Goal: Submit feedback/report problem: Submit feedback/report problem

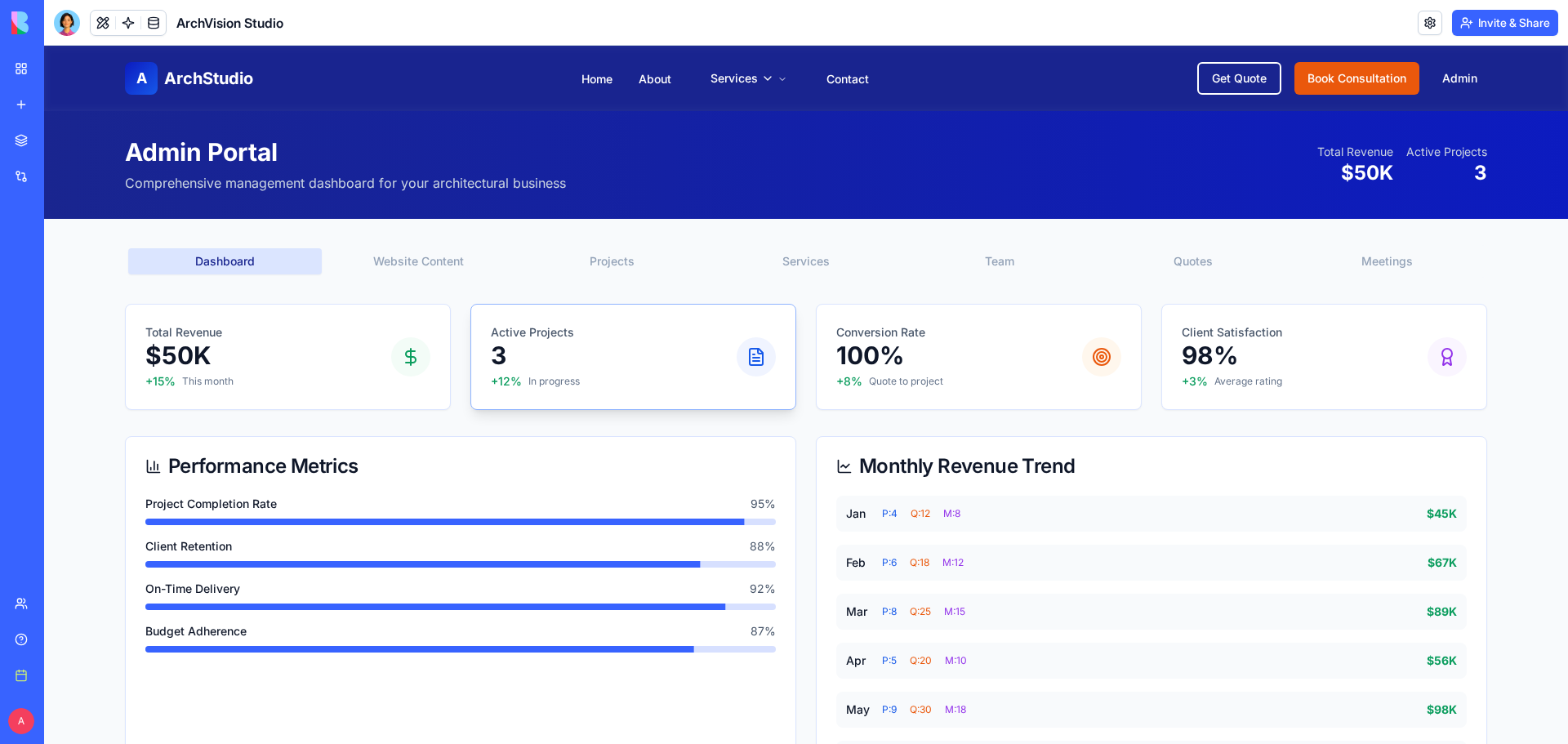
click at [533, 334] on p "Active Projects" at bounding box center [535, 333] width 89 height 16
click at [918, 338] on p "Conversion Rate" at bounding box center [889, 333] width 107 height 16
click at [1246, 370] on p "98%" at bounding box center [1232, 355] width 101 height 30
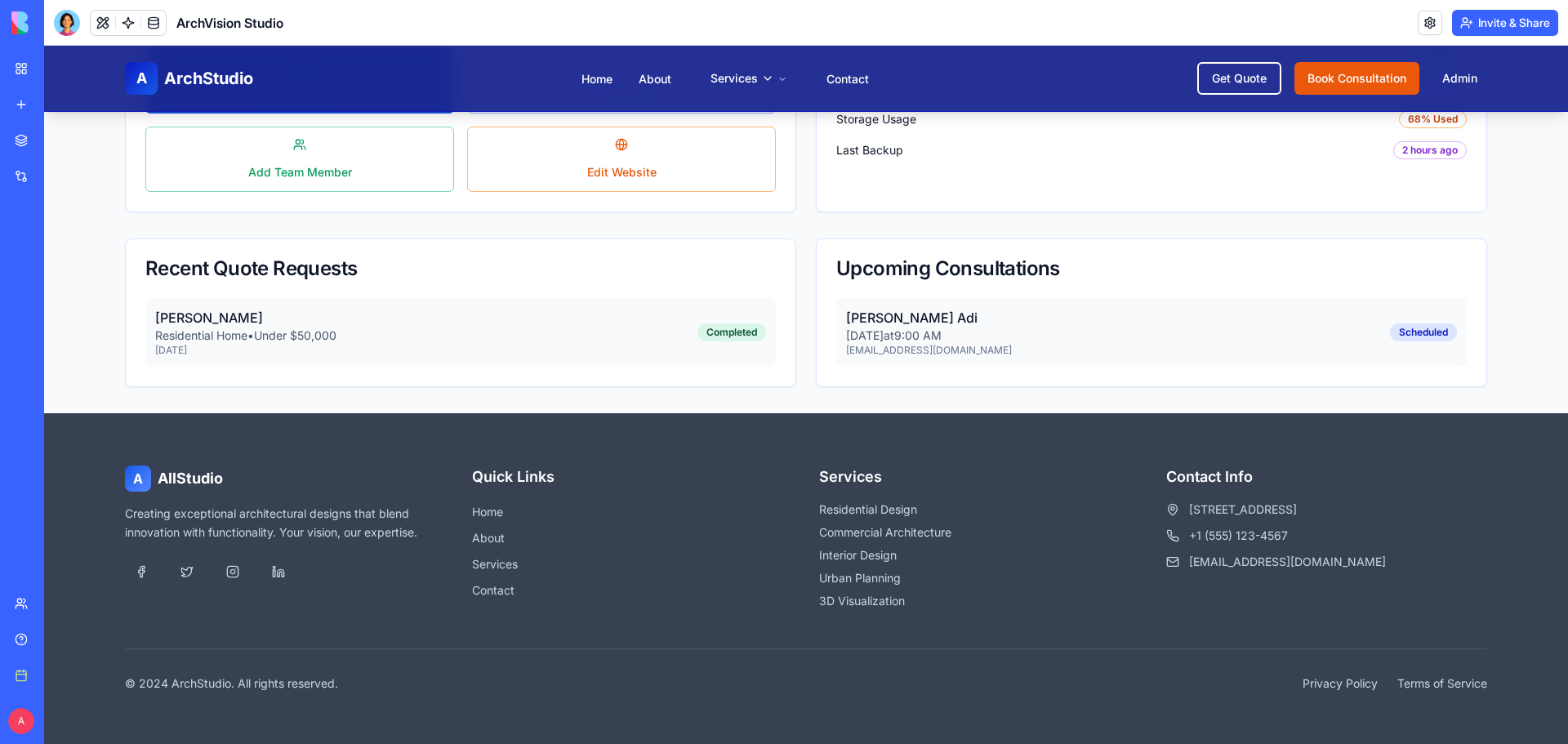
scroll to position [753, 0]
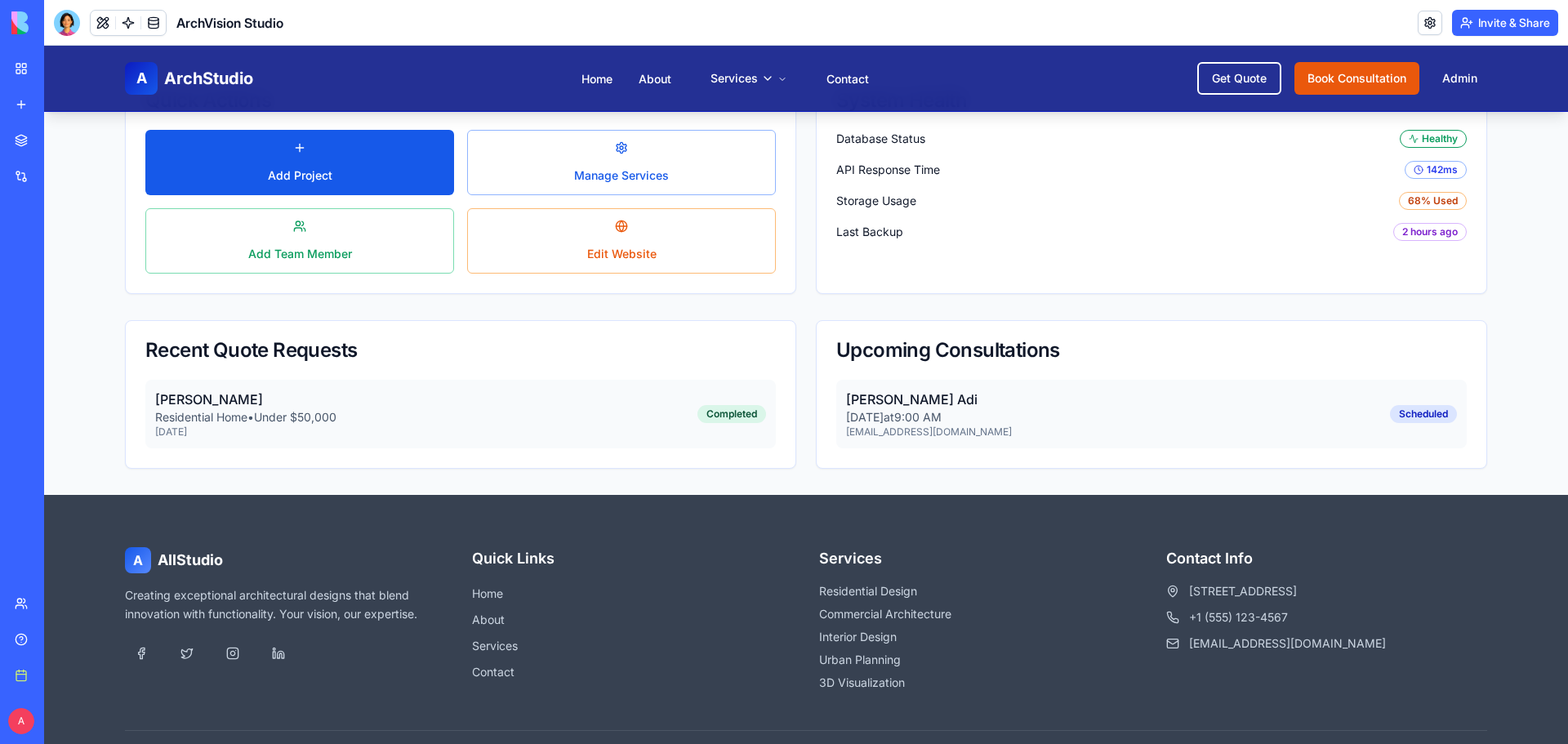
click at [171, 73] on span "ArchStudio" at bounding box center [209, 77] width 89 height 22
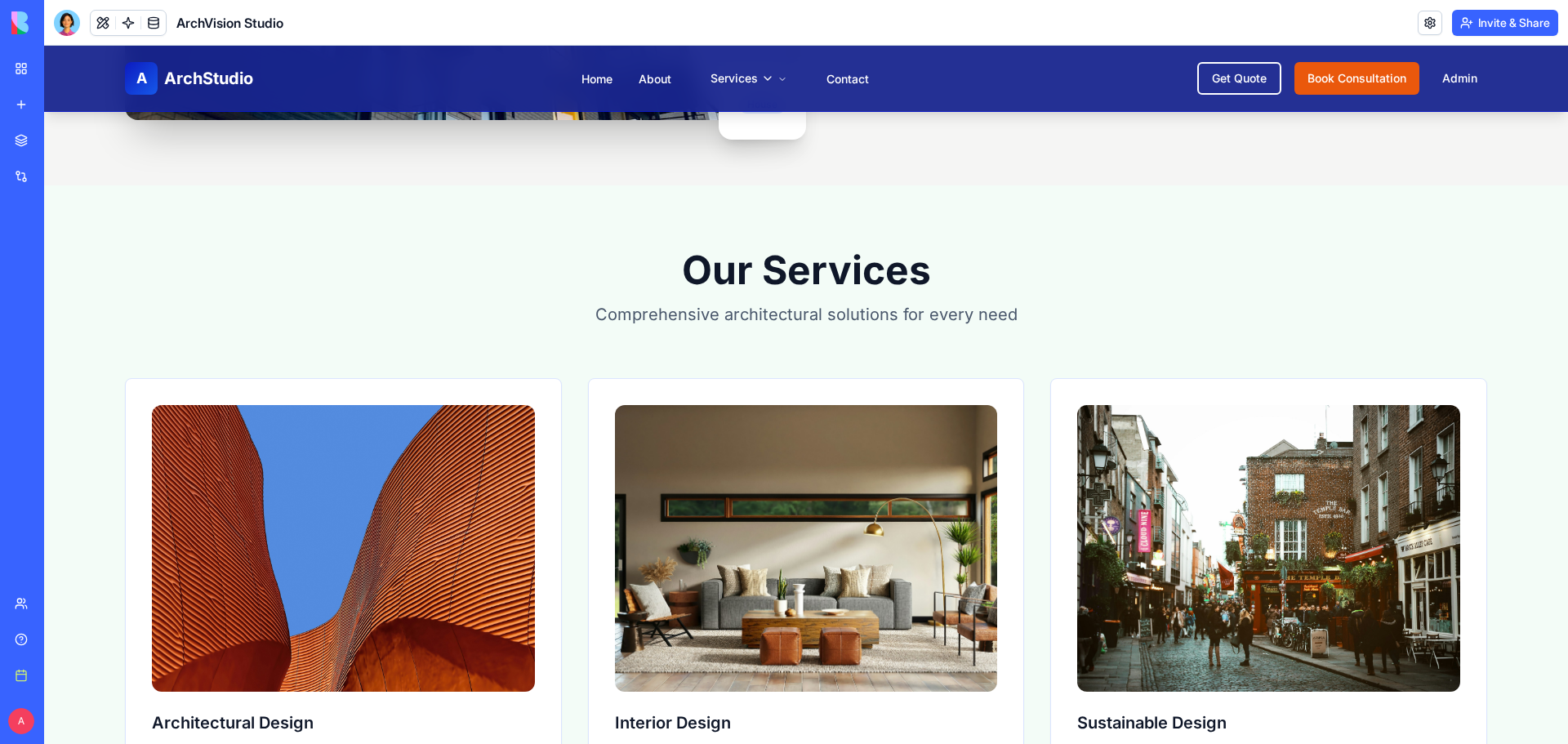
scroll to position [1144, 0]
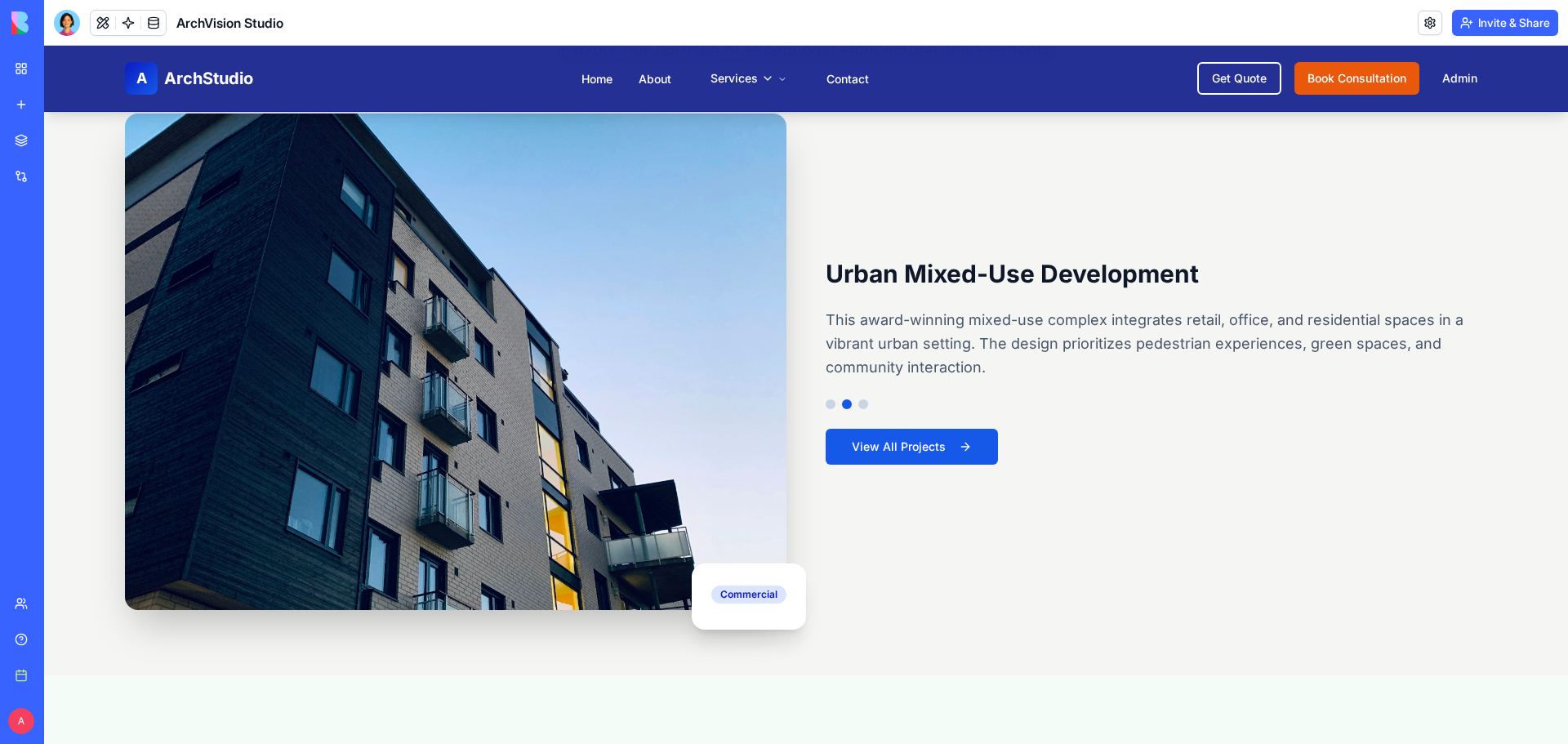
click at [859, 402] on button at bounding box center [863, 404] width 10 height 10
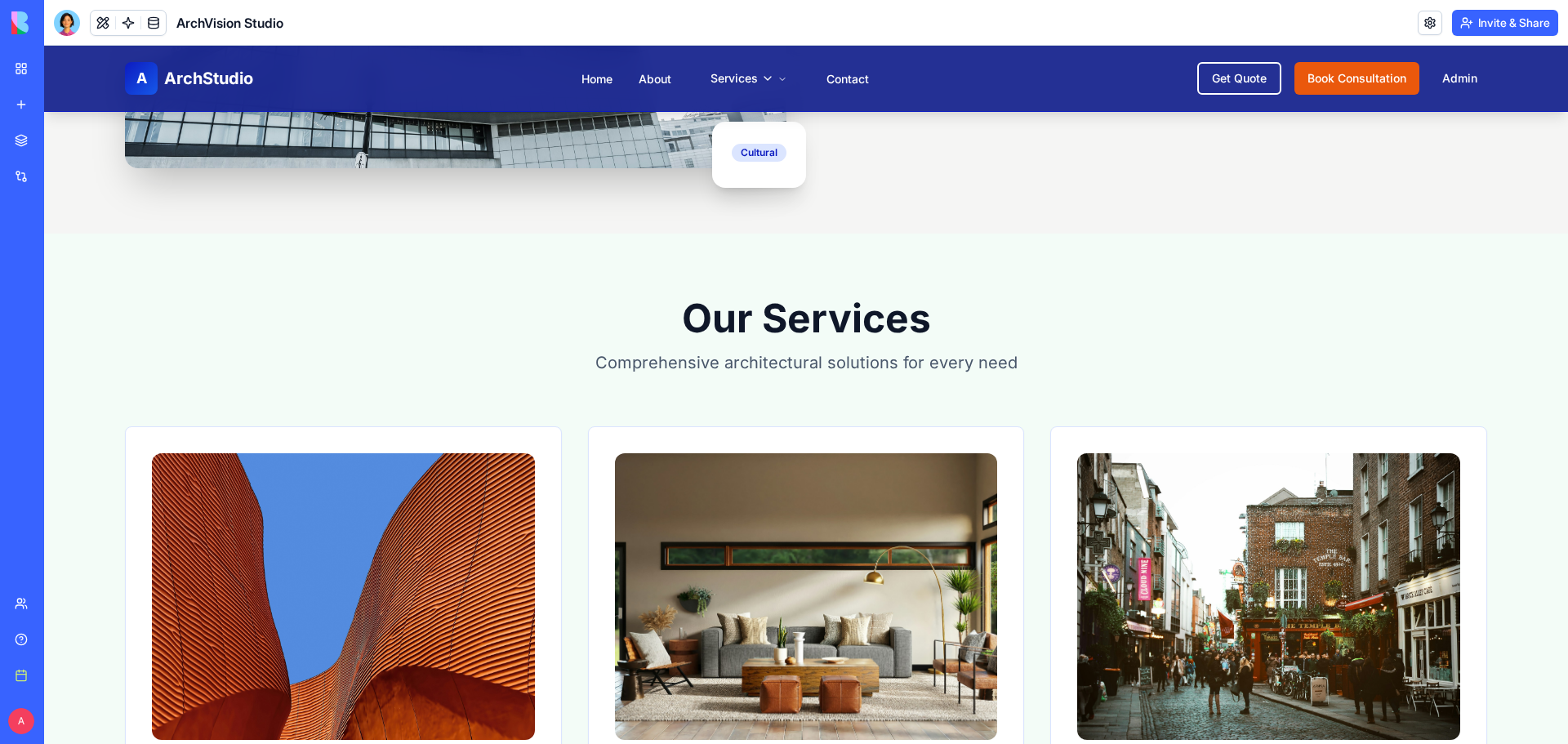
scroll to position [1961, 0]
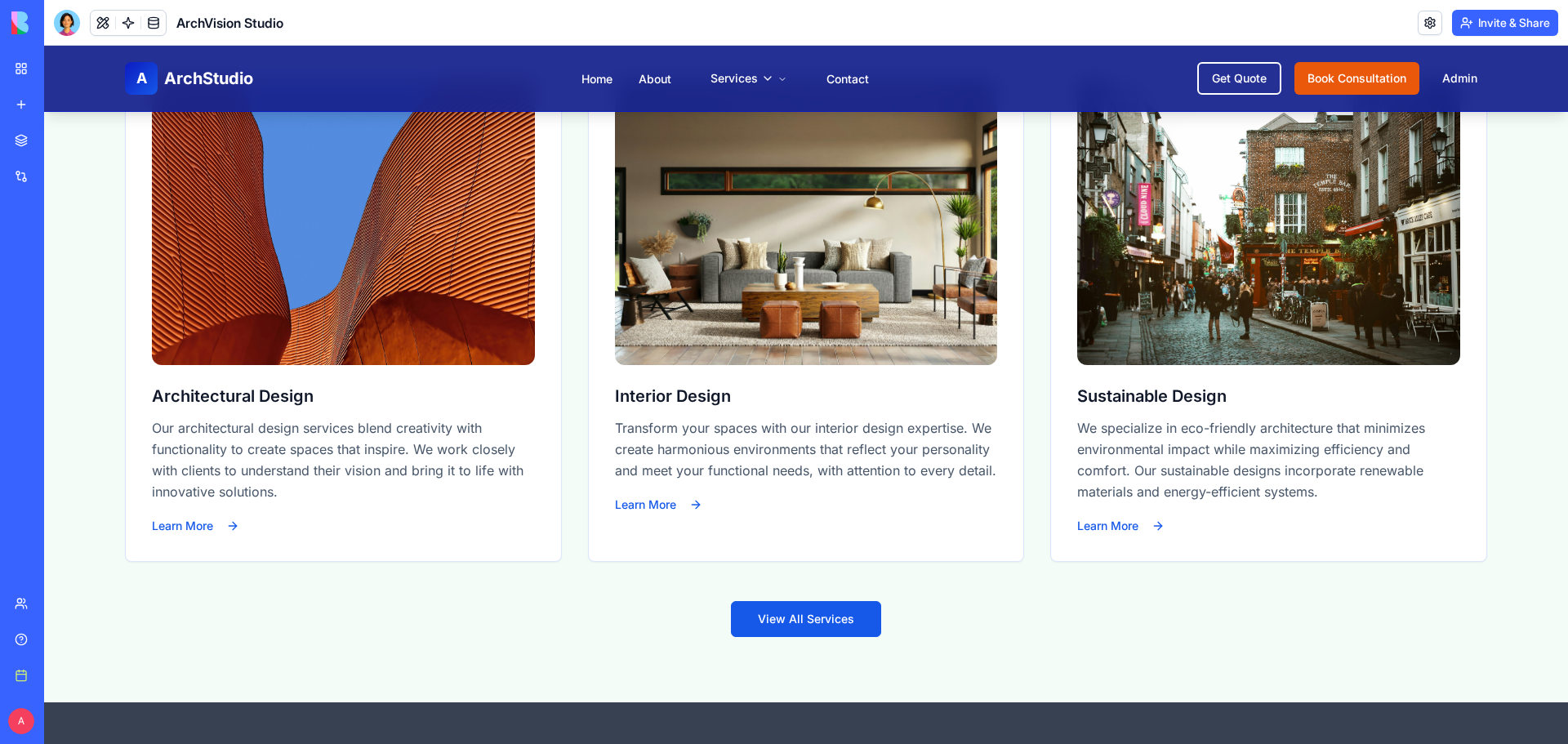
click at [786, 620] on link "View All Services" at bounding box center [806, 620] width 150 height 36
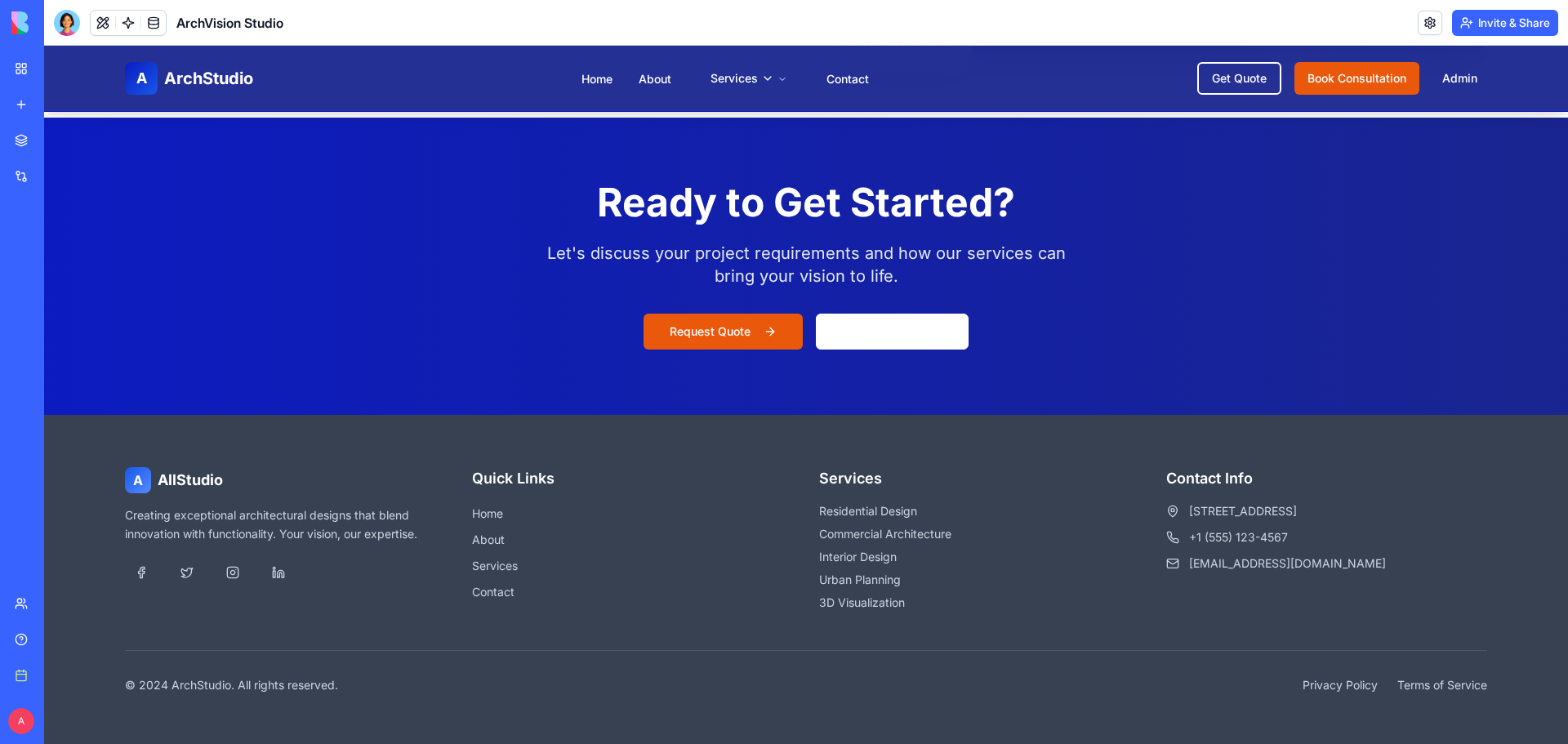
scroll to position [2987, 0]
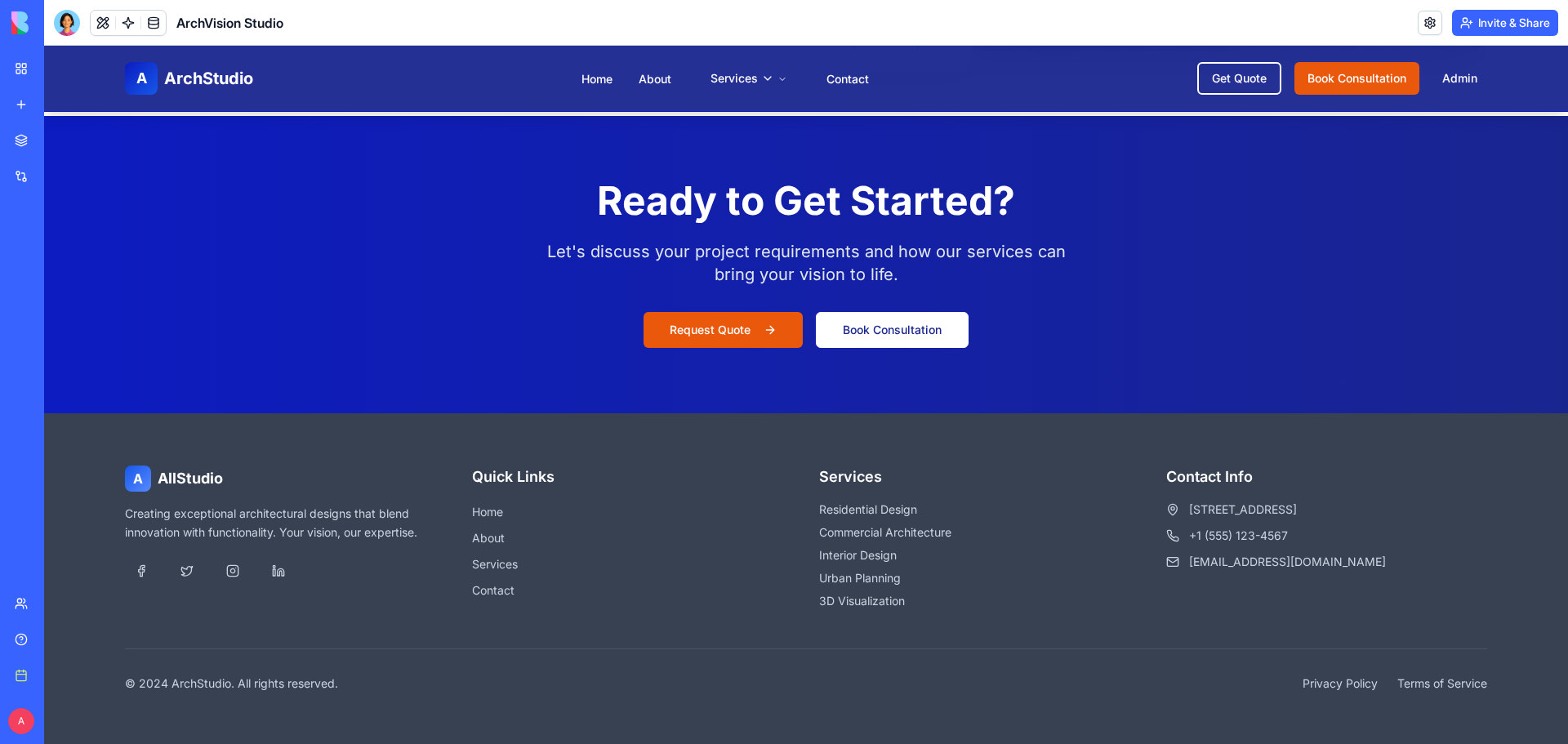
click at [860, 333] on link "Book Consultation" at bounding box center [892, 330] width 153 height 36
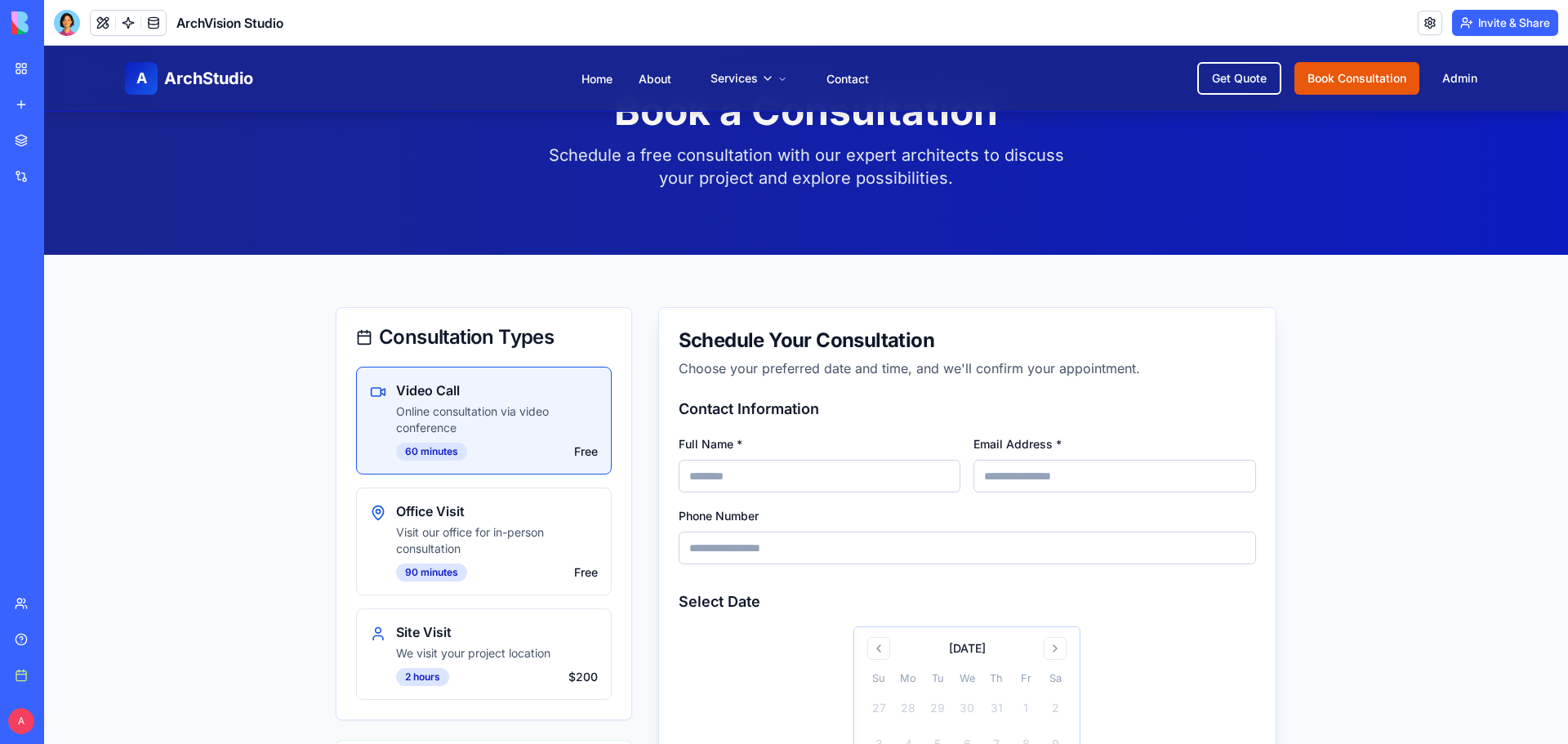
scroll to position [408, 0]
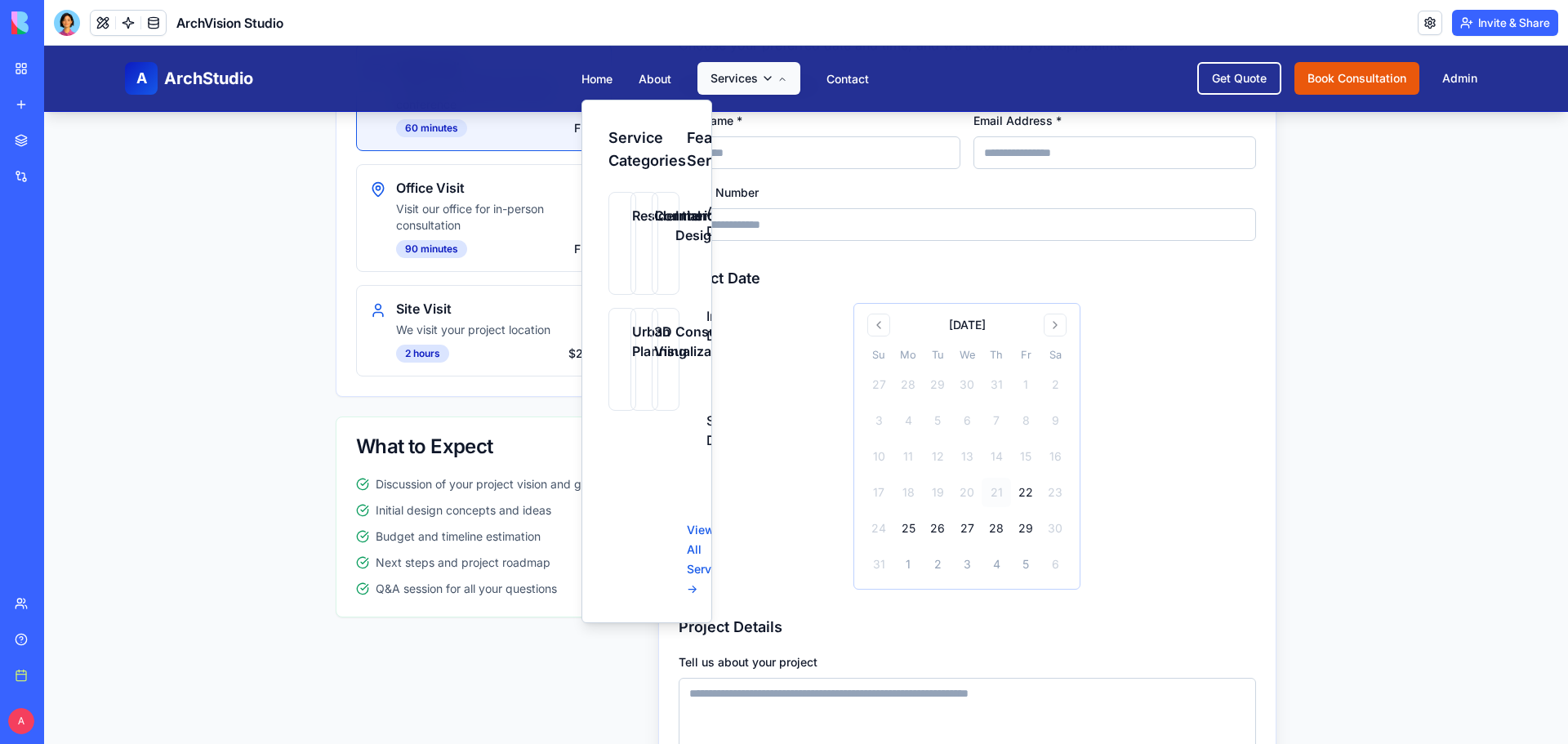
click at [778, 76] on icon "Main" at bounding box center [782, 79] width 10 height 10
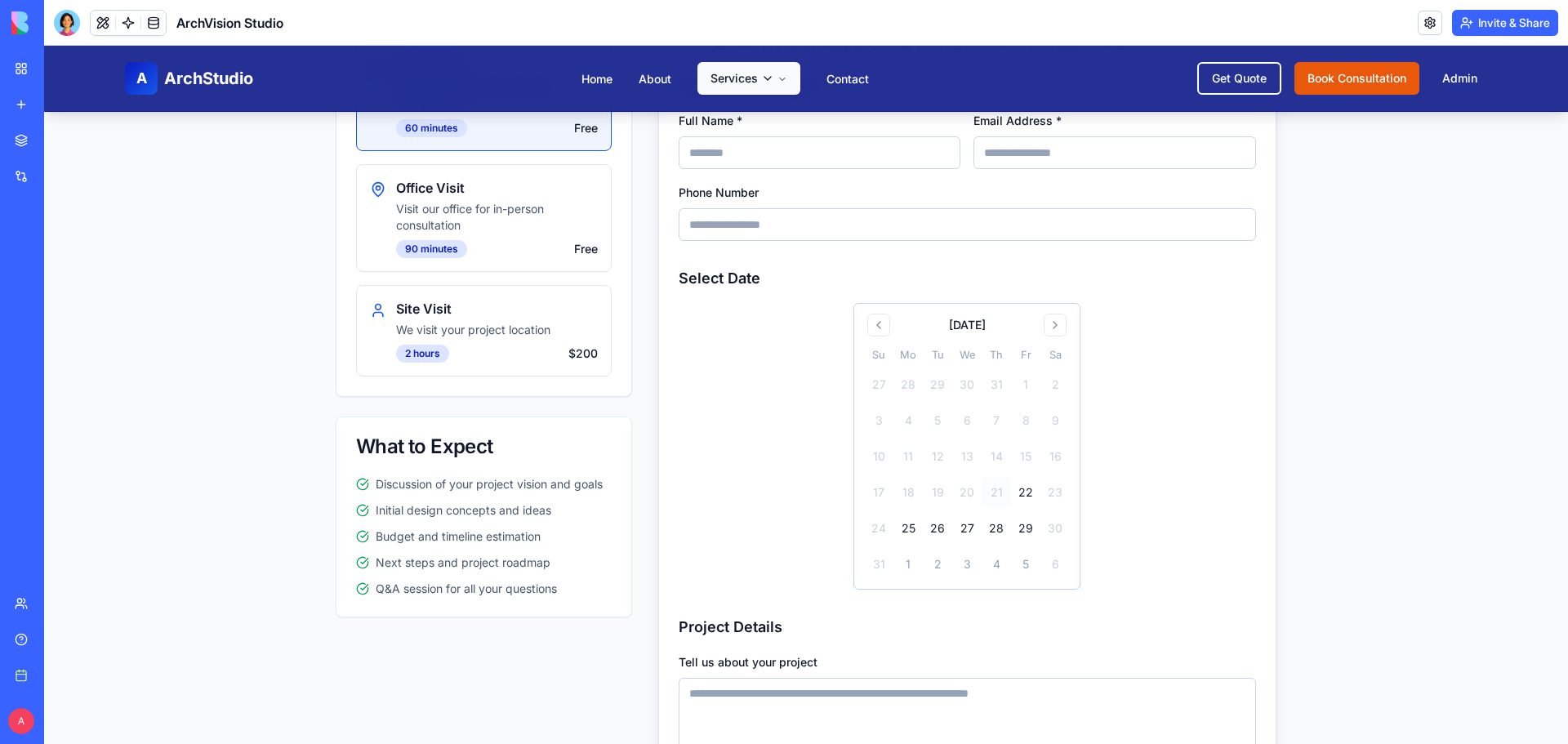
click at [778, 76] on icon "Main" at bounding box center [782, 79] width 10 height 10
click at [835, 79] on link "Contact" at bounding box center [847, 78] width 42 height 13
click at [658, 76] on link "About" at bounding box center [655, 78] width 32 height 13
click at [593, 85] on link "Home" at bounding box center [597, 78] width 31 height 13
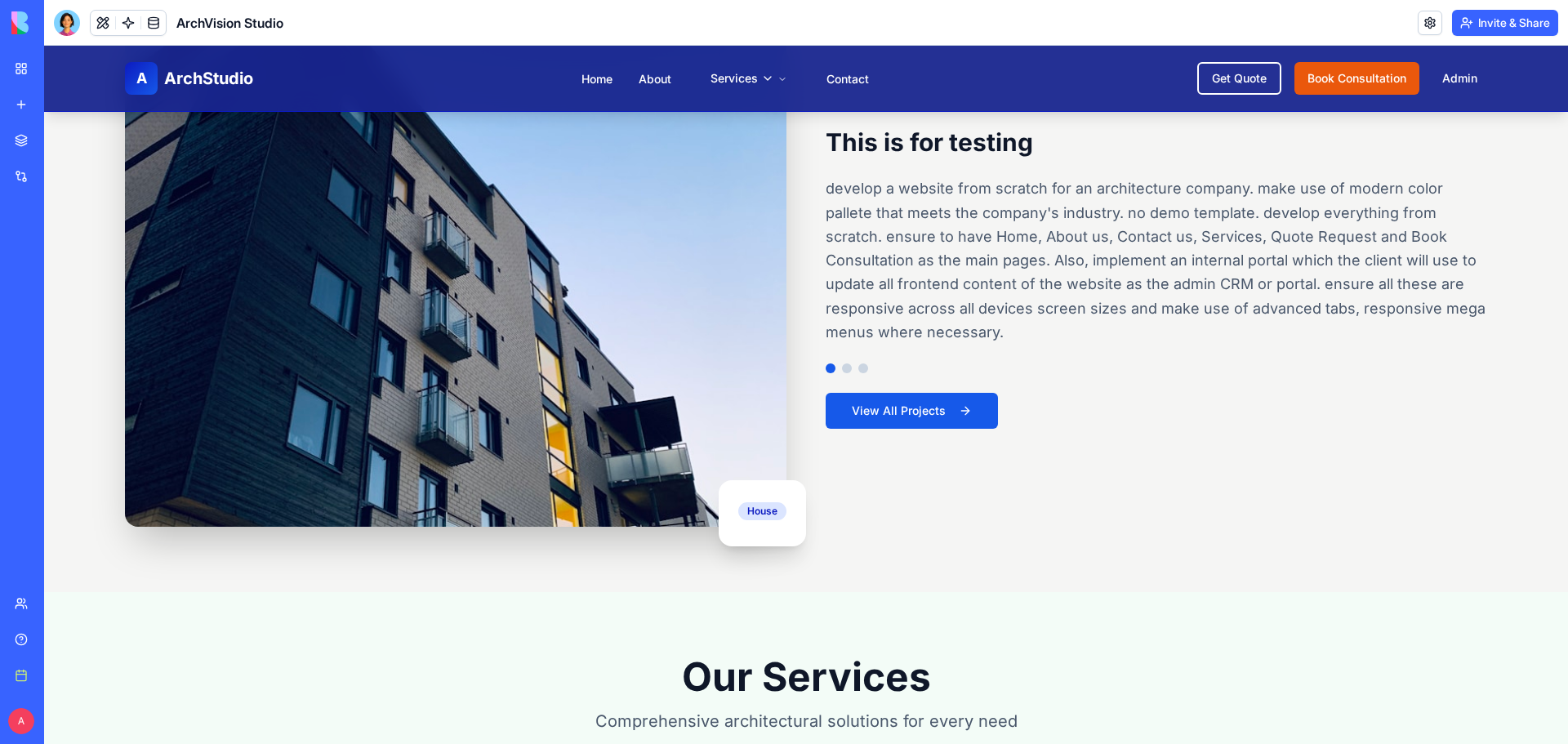
scroll to position [1225, 0]
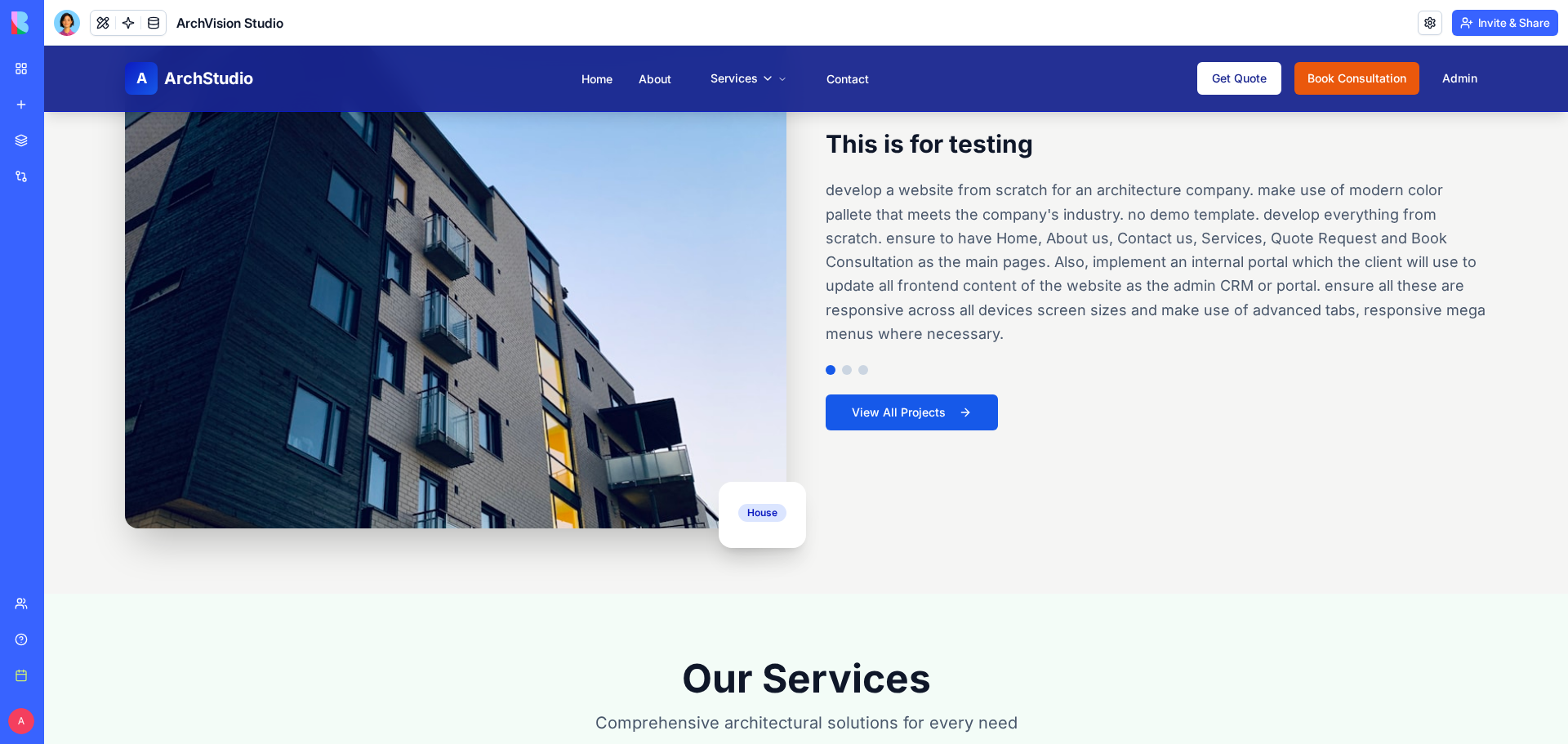
click at [1225, 87] on link "Get Quote" at bounding box center [1240, 78] width 85 height 32
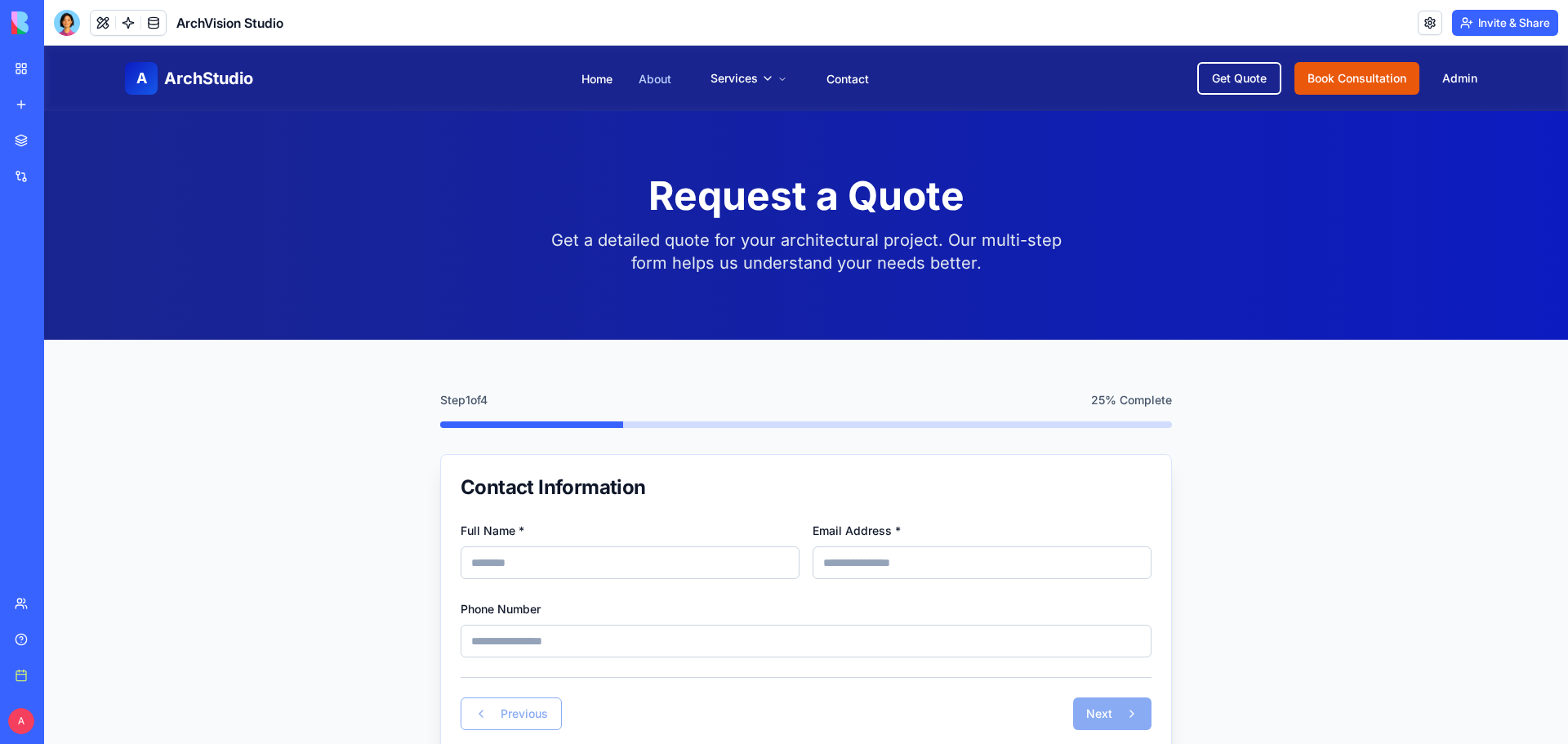
click at [657, 81] on link "About" at bounding box center [655, 78] width 32 height 13
click at [70, 28] on div at bounding box center [67, 22] width 26 height 26
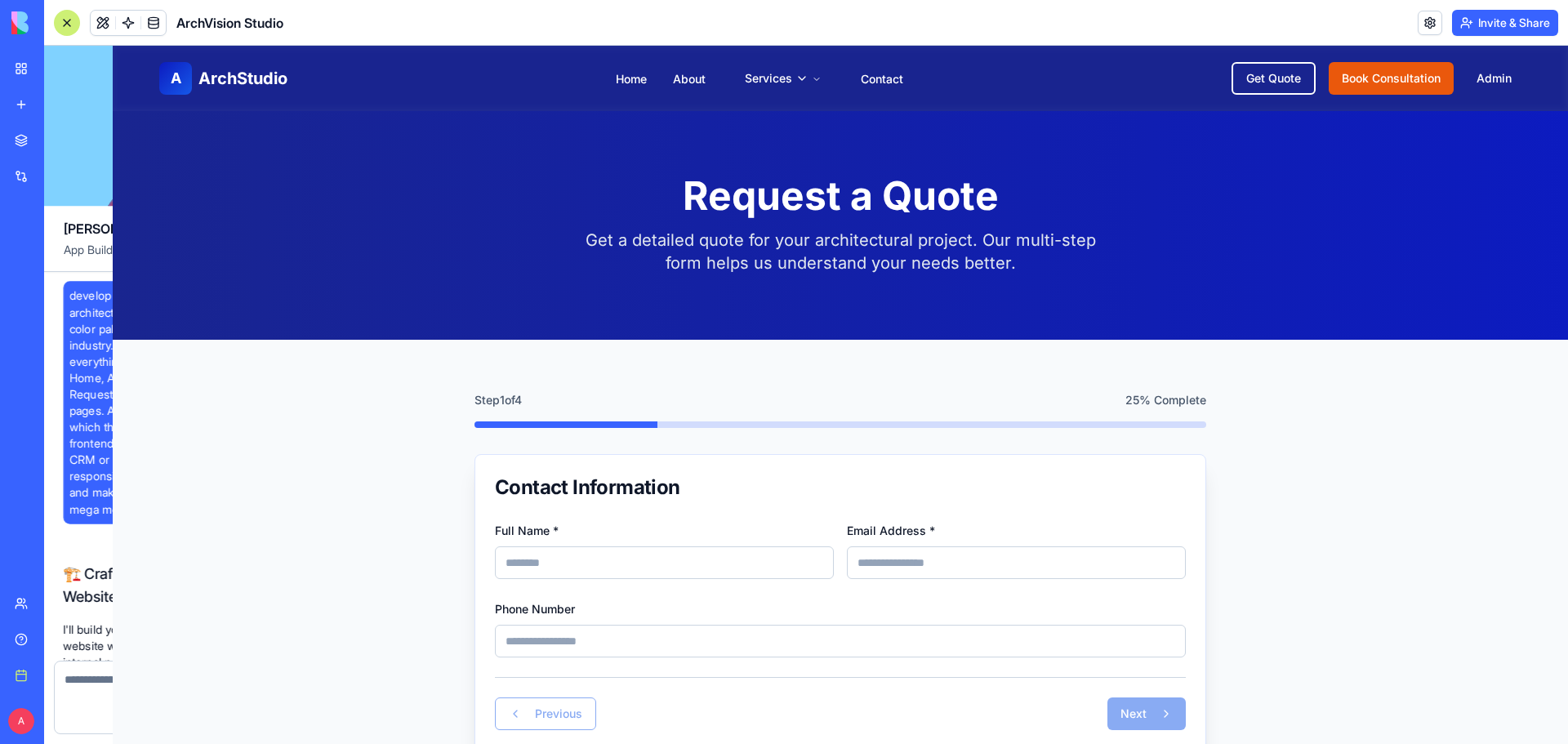
scroll to position [12352, 0]
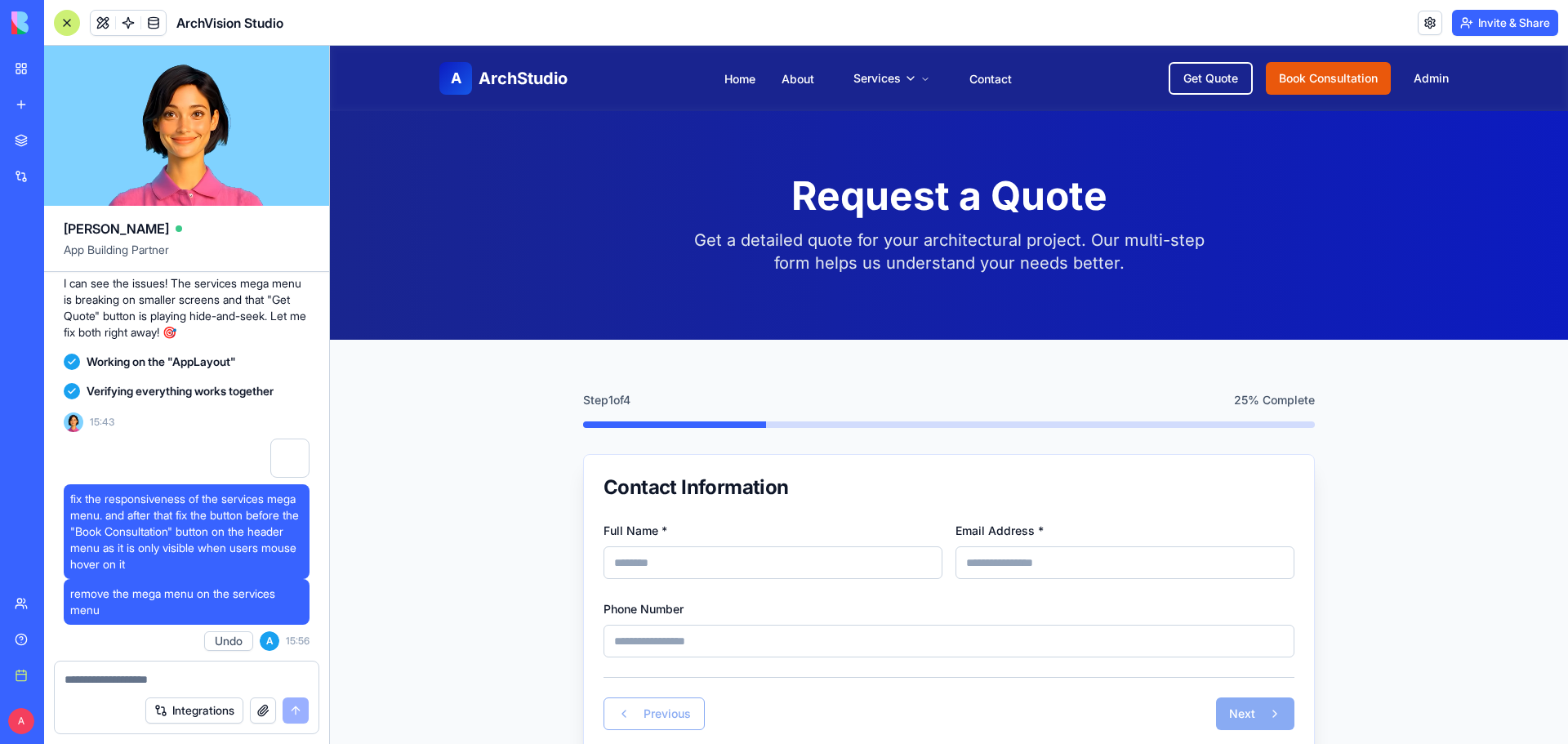
click at [148, 690] on div "Integrations" at bounding box center [186, 711] width 263 height 46
click at [150, 682] on textarea at bounding box center [187, 680] width 245 height 16
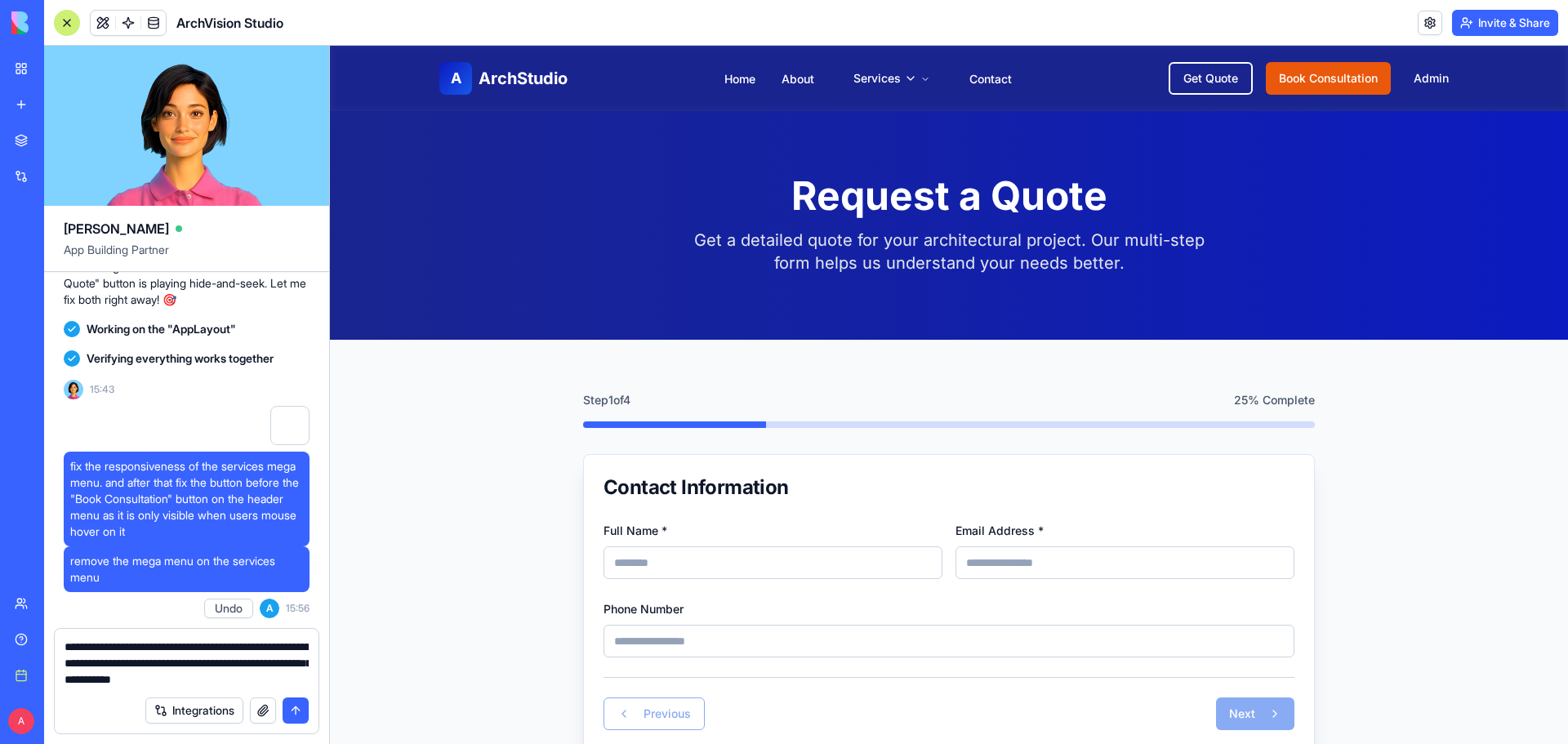
type textarea "**********"
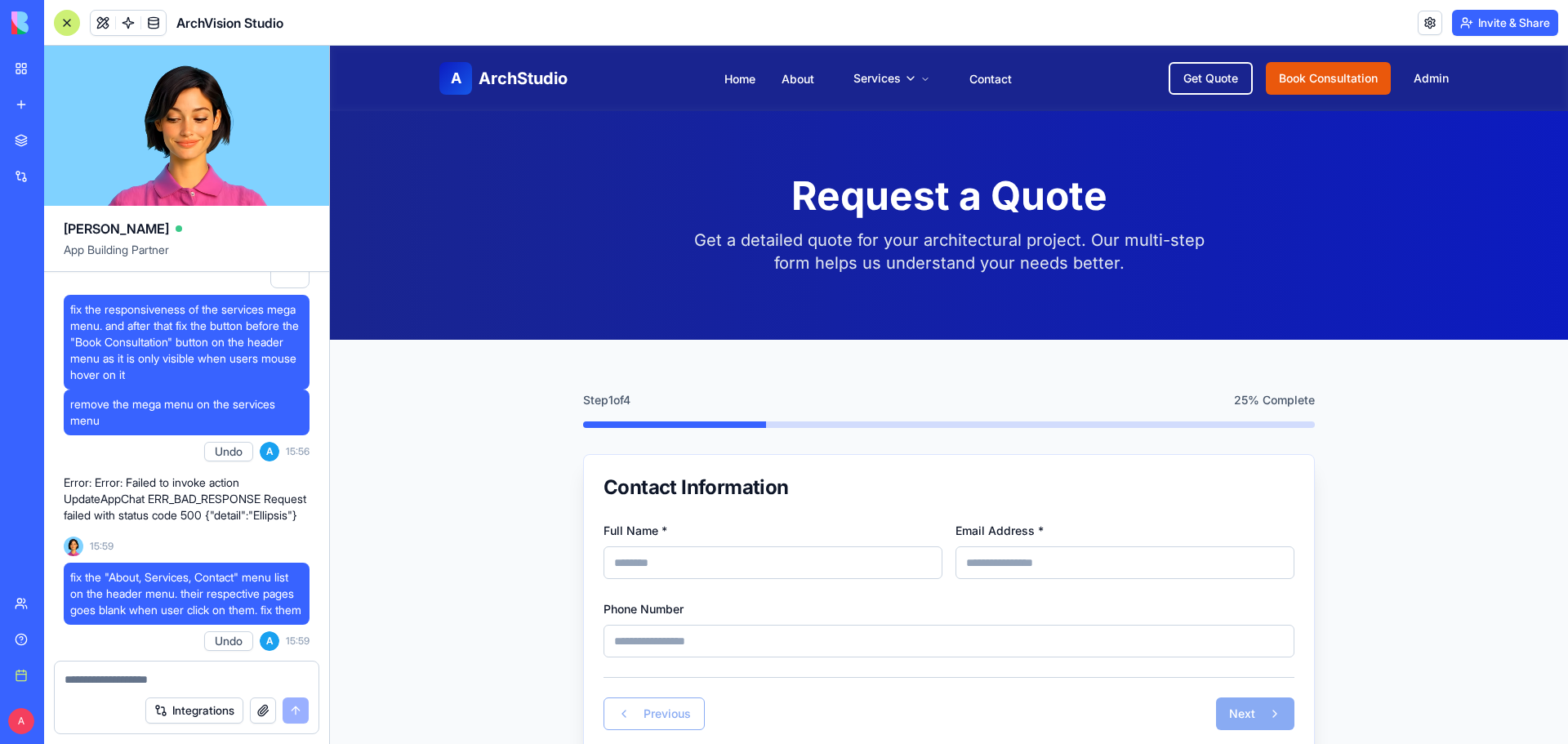
scroll to position [12574, 0]
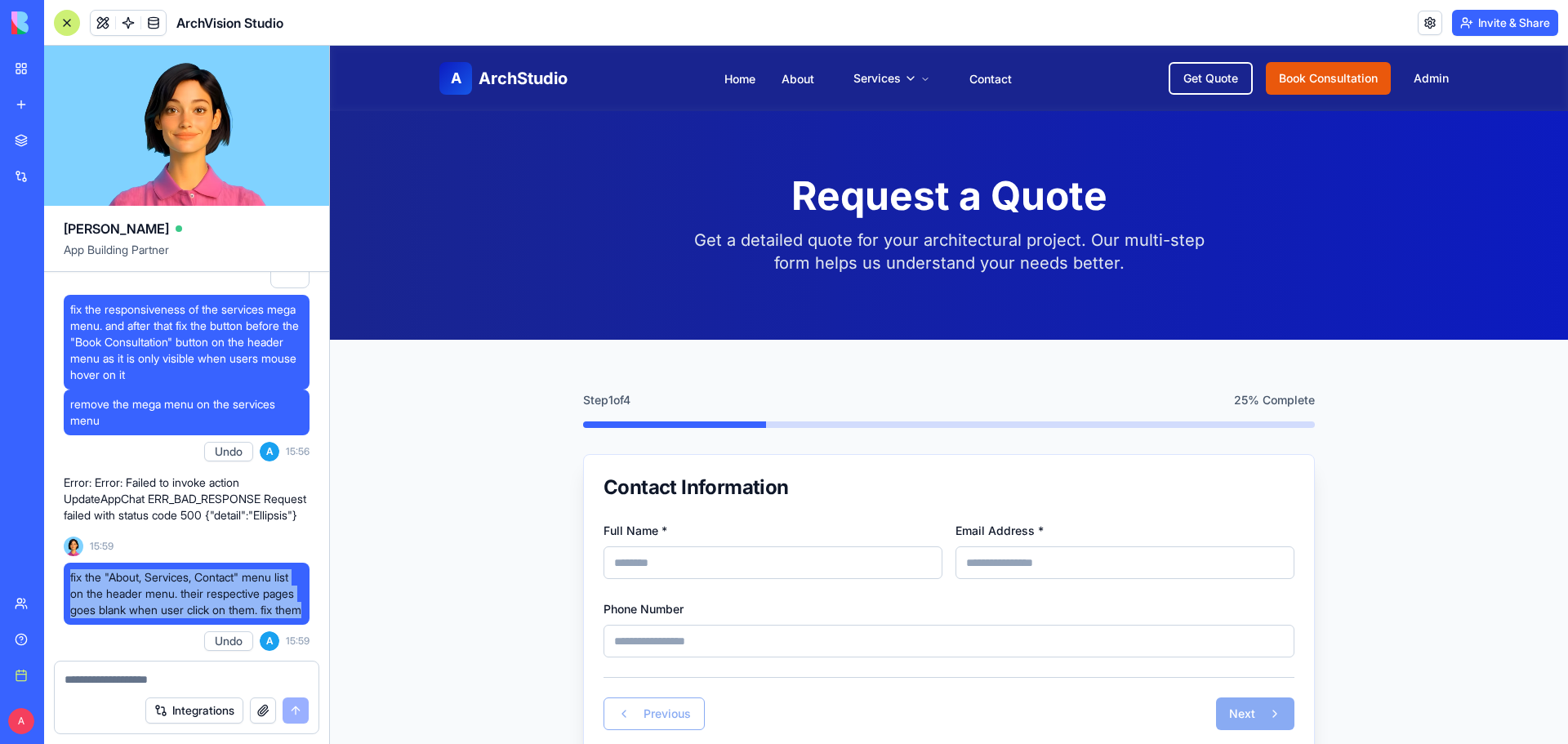
drag, startPoint x: 152, startPoint y: 612, endPoint x: 67, endPoint y: 563, distance: 98.1
click at [67, 563] on div "fix the "About, Services, Contact" menu list on the header menu. their respecti…" at bounding box center [186, 594] width 245 height 62
copy span "fix the "About, Services, Contact" menu list on the header menu. their respecti…"
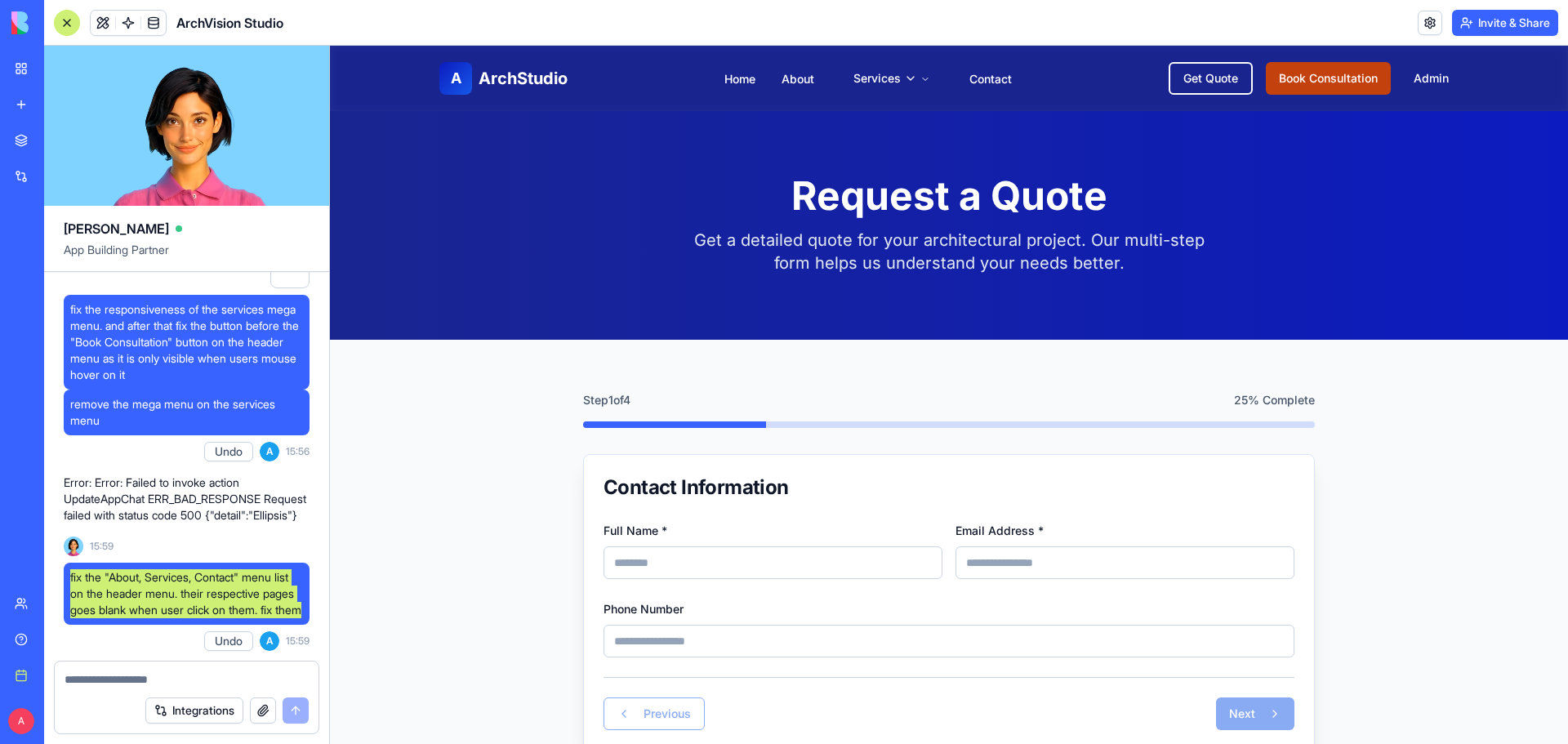
click at [1350, 76] on link "Book Consultation" at bounding box center [1328, 78] width 125 height 32
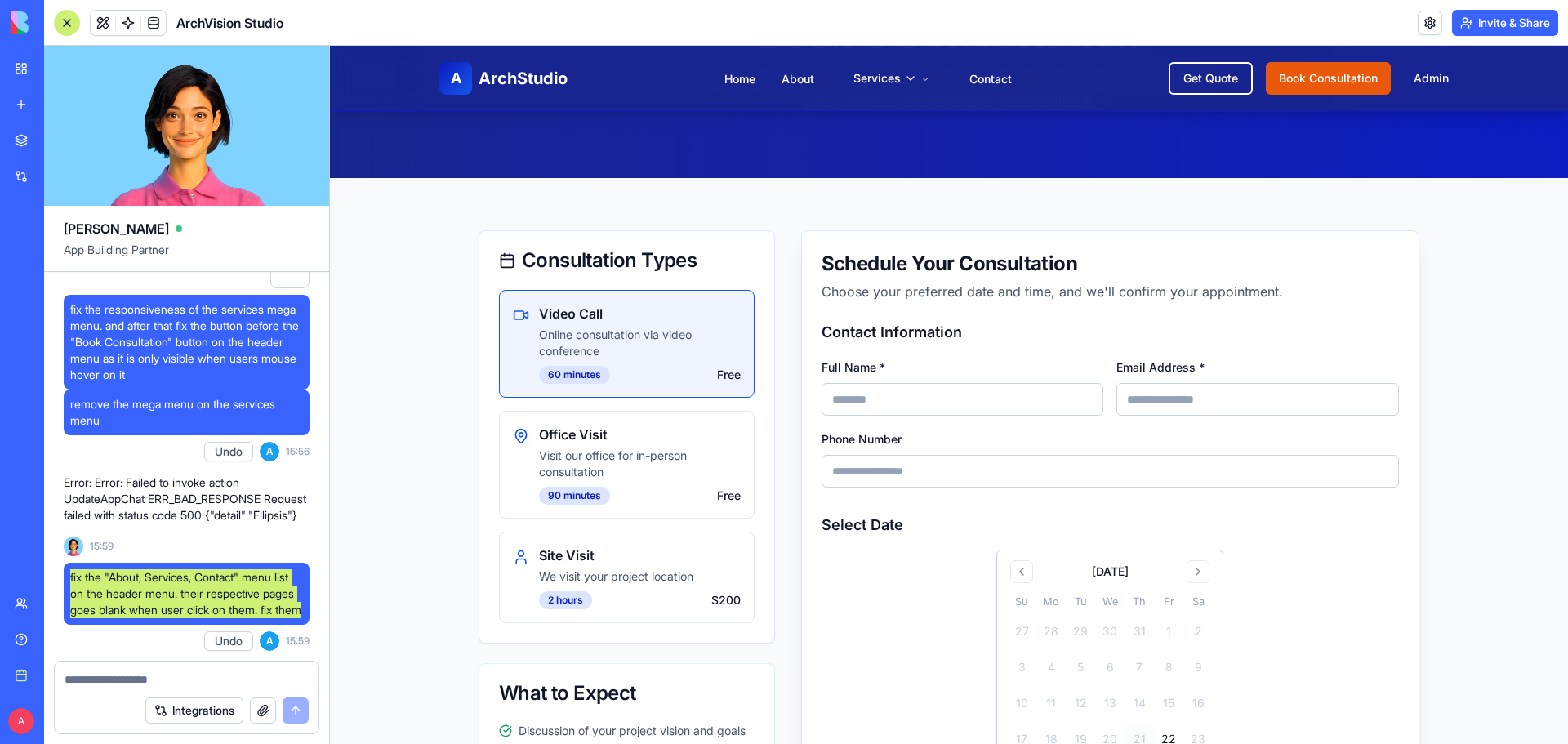
scroll to position [164, 0]
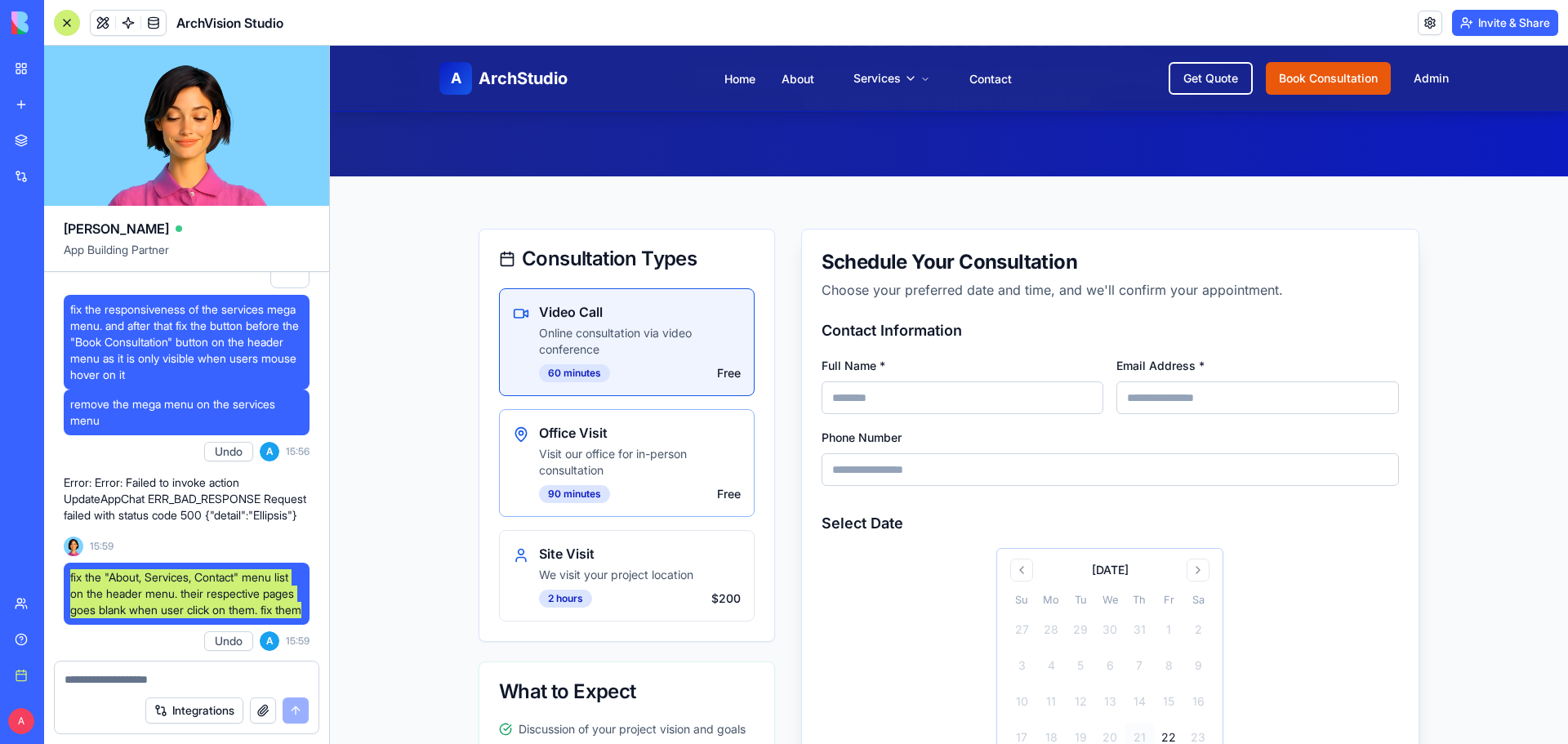
click at [700, 504] on div "Office Visit Visit our office for in-person consultation 90 minutes Free" at bounding box center [627, 463] width 255 height 108
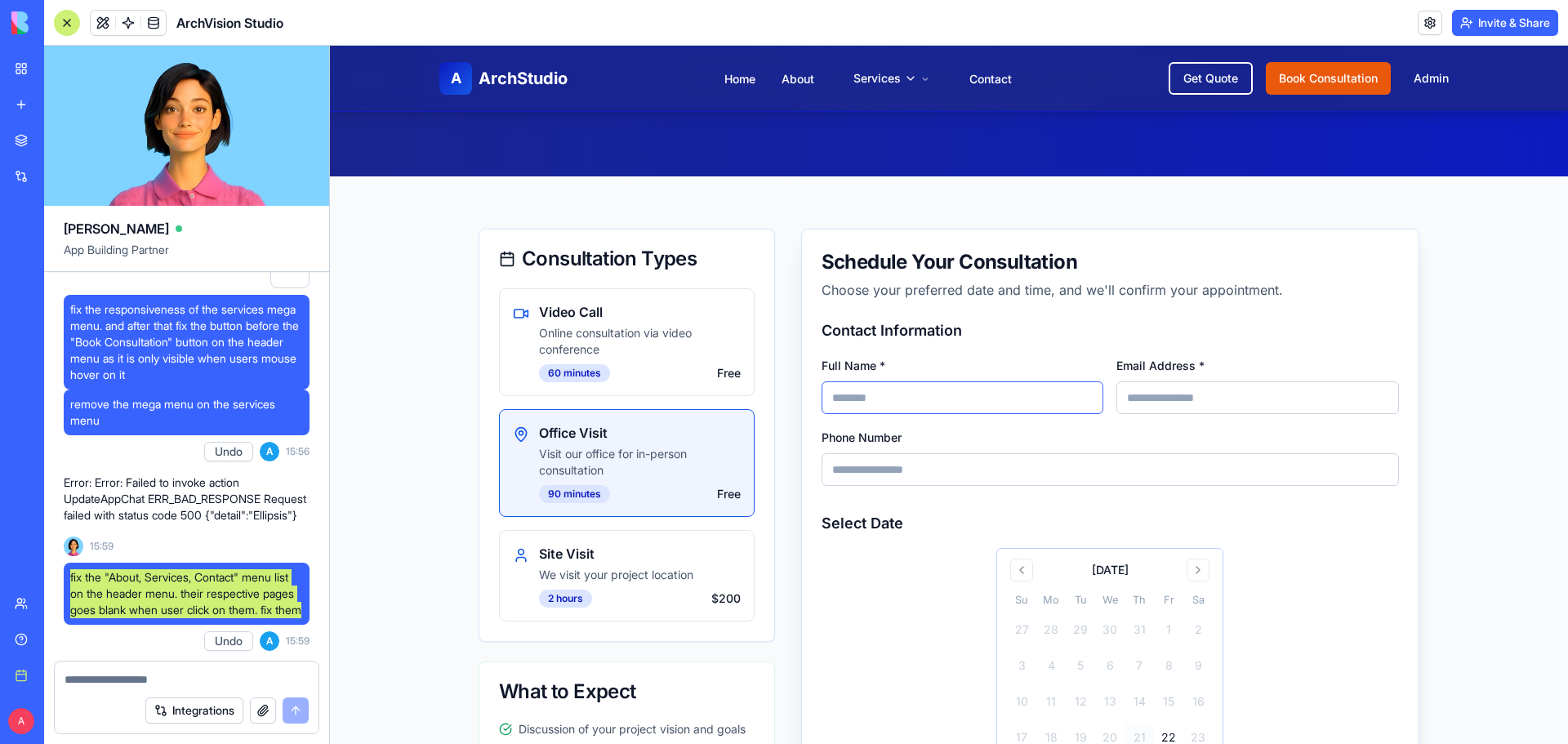
click at [986, 405] on input "Full Name *" at bounding box center [963, 398] width 282 height 32
type input "**********"
click at [1222, 405] on input "Email Address *" at bounding box center [1258, 398] width 282 height 32
type input "**********"
click at [1133, 462] on input "Phone Number" at bounding box center [1110, 470] width 577 height 32
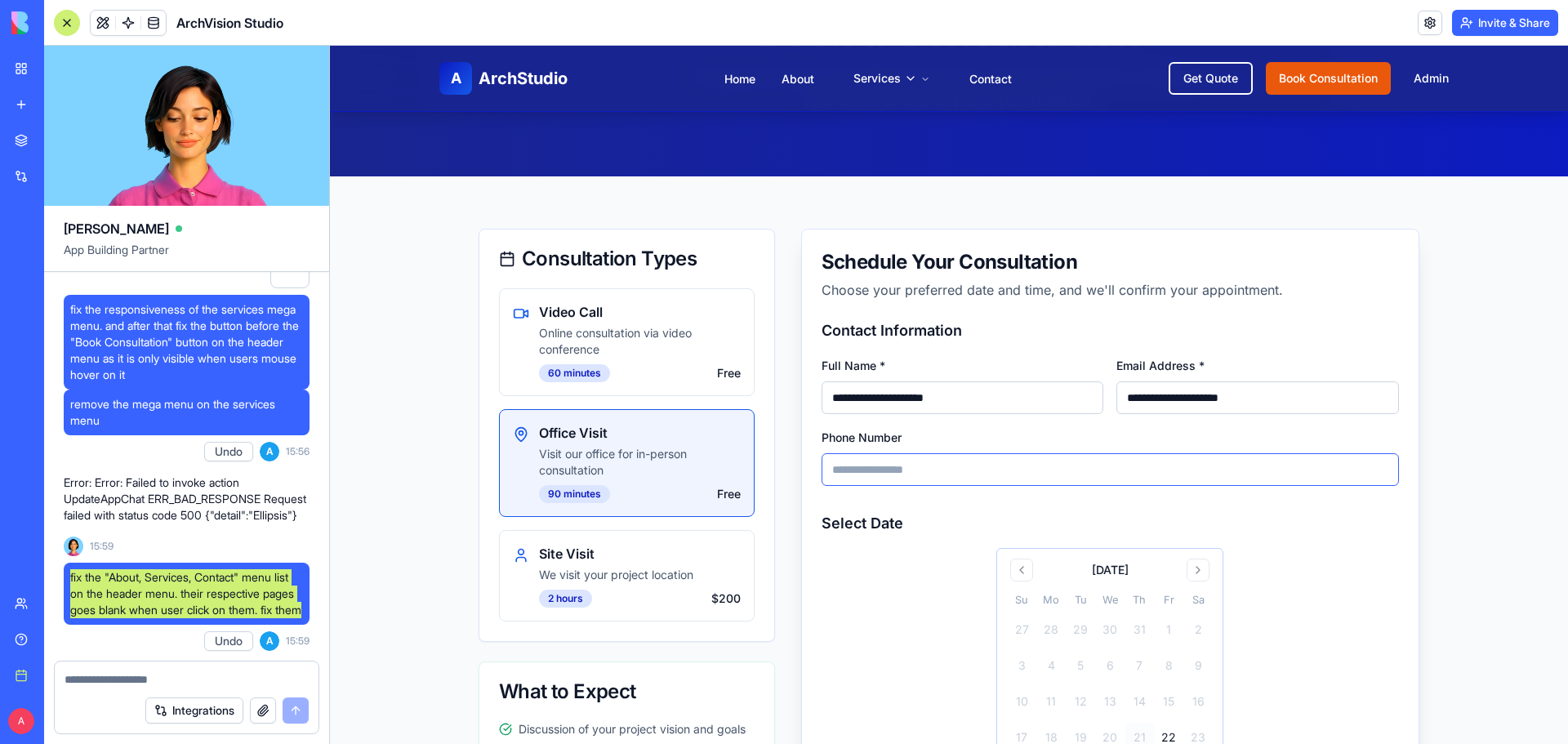
type input "**********"
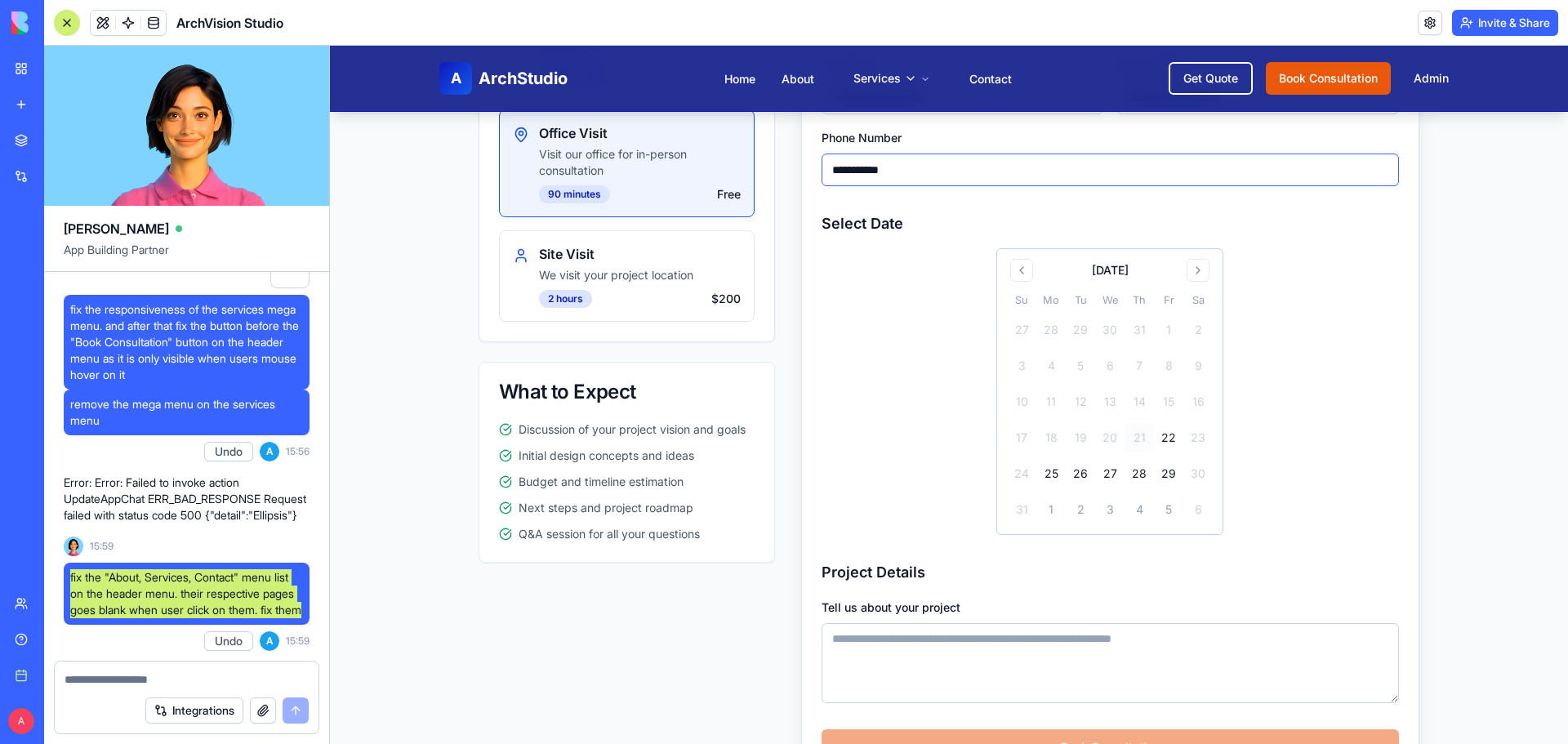
scroll to position [490, 0]
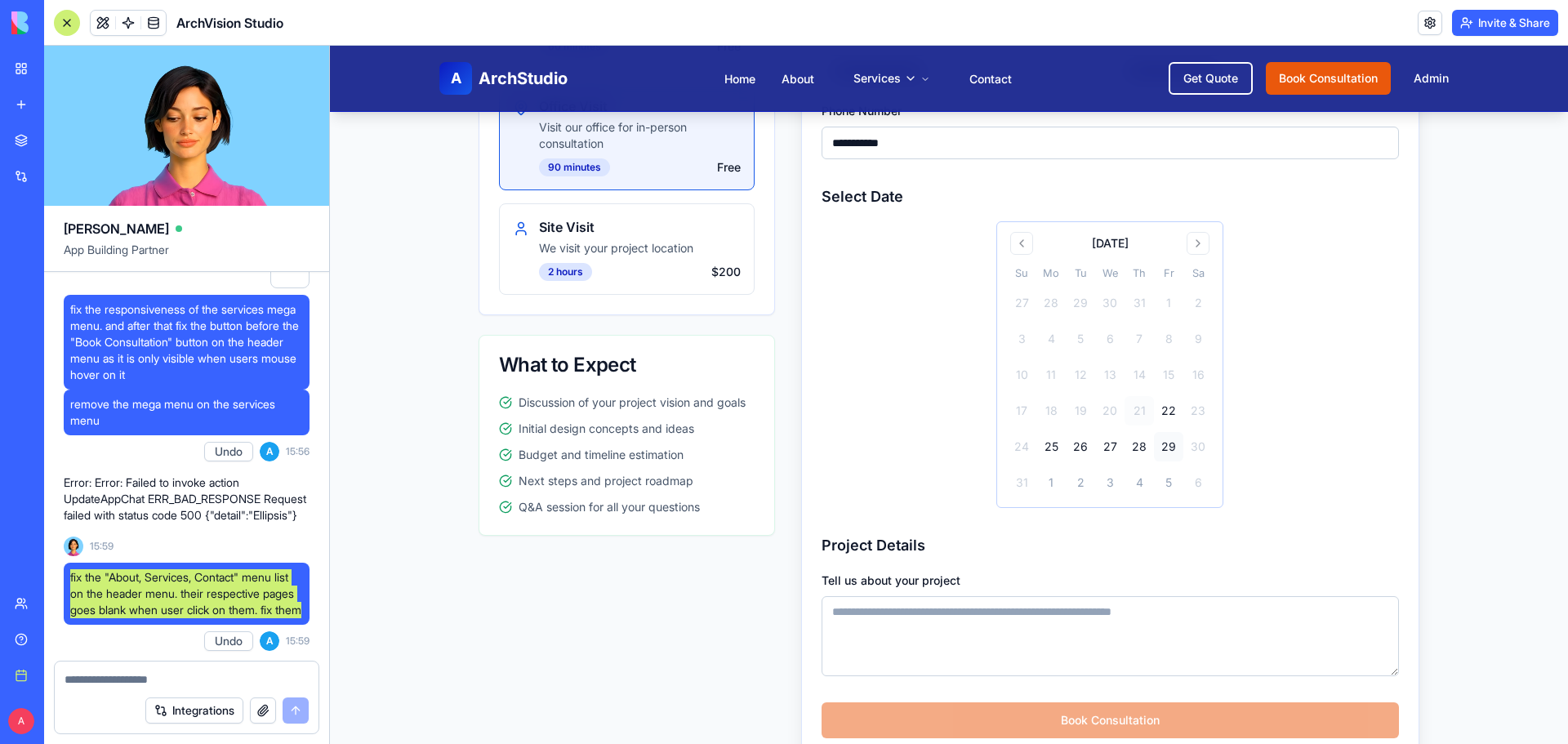
click at [1172, 445] on button "29" at bounding box center [1168, 447] width 30 height 30
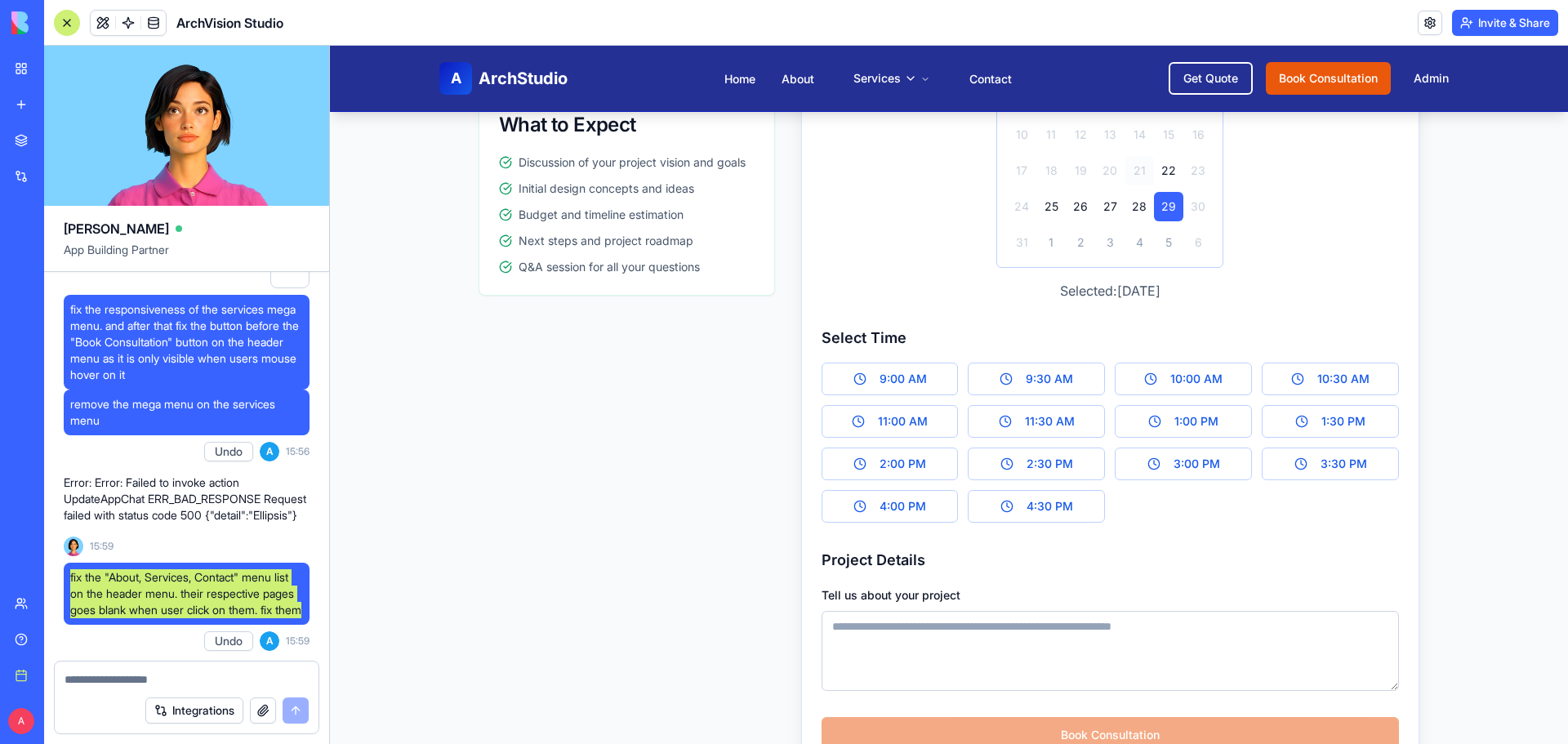
scroll to position [735, 0]
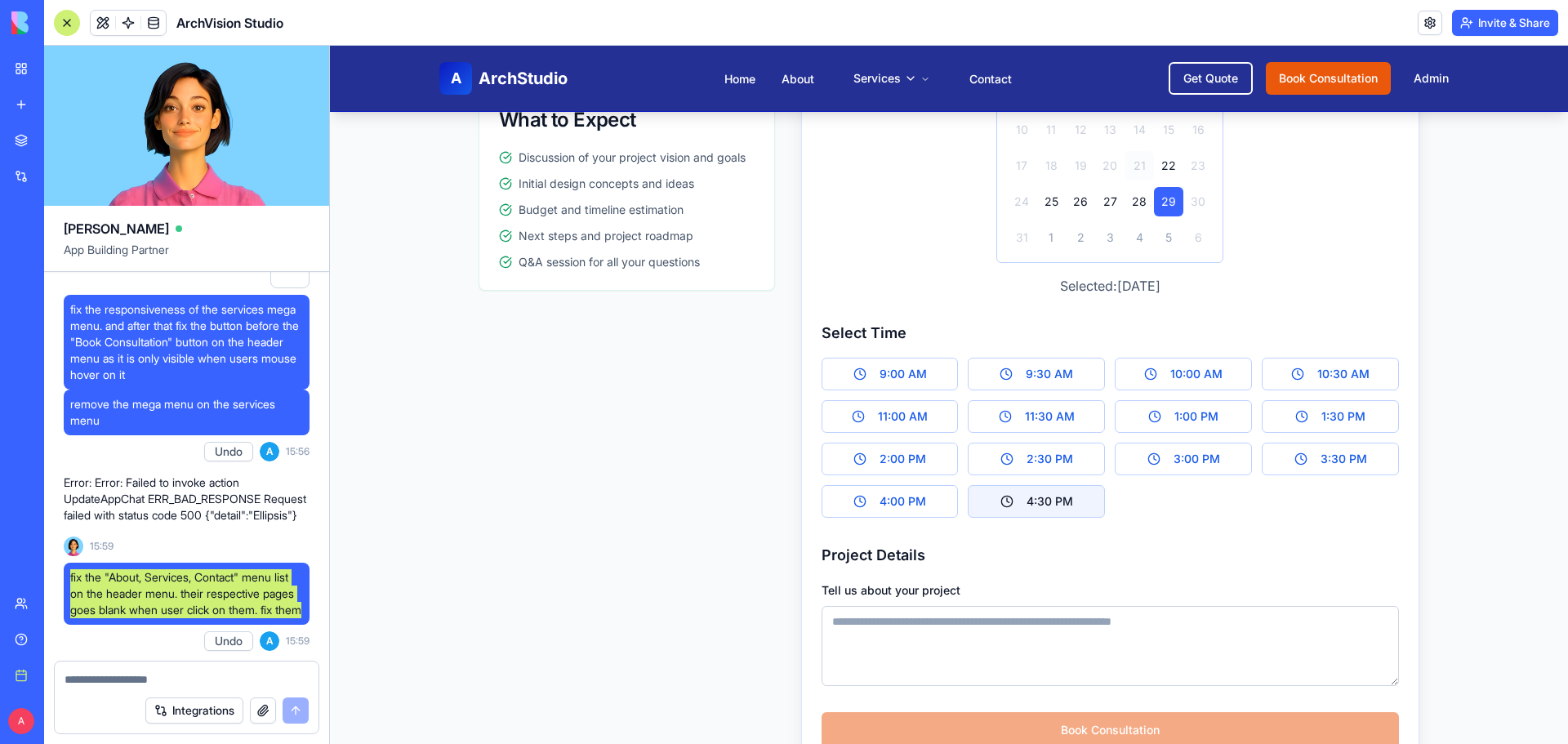
click at [1015, 514] on button "4:30 PM" at bounding box center [1036, 502] width 138 height 32
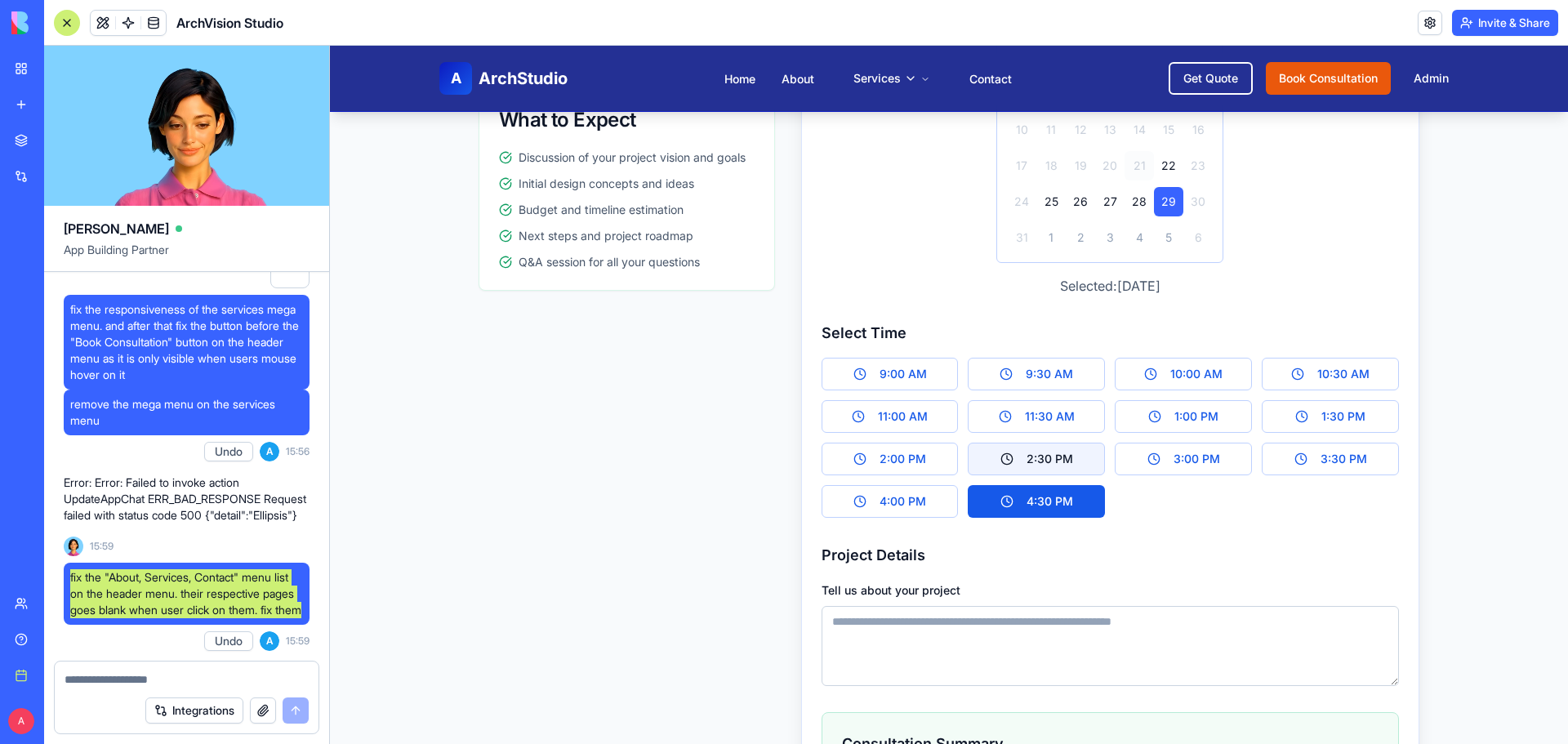
click at [1065, 456] on button "2:30 PM" at bounding box center [1036, 459] width 138 height 32
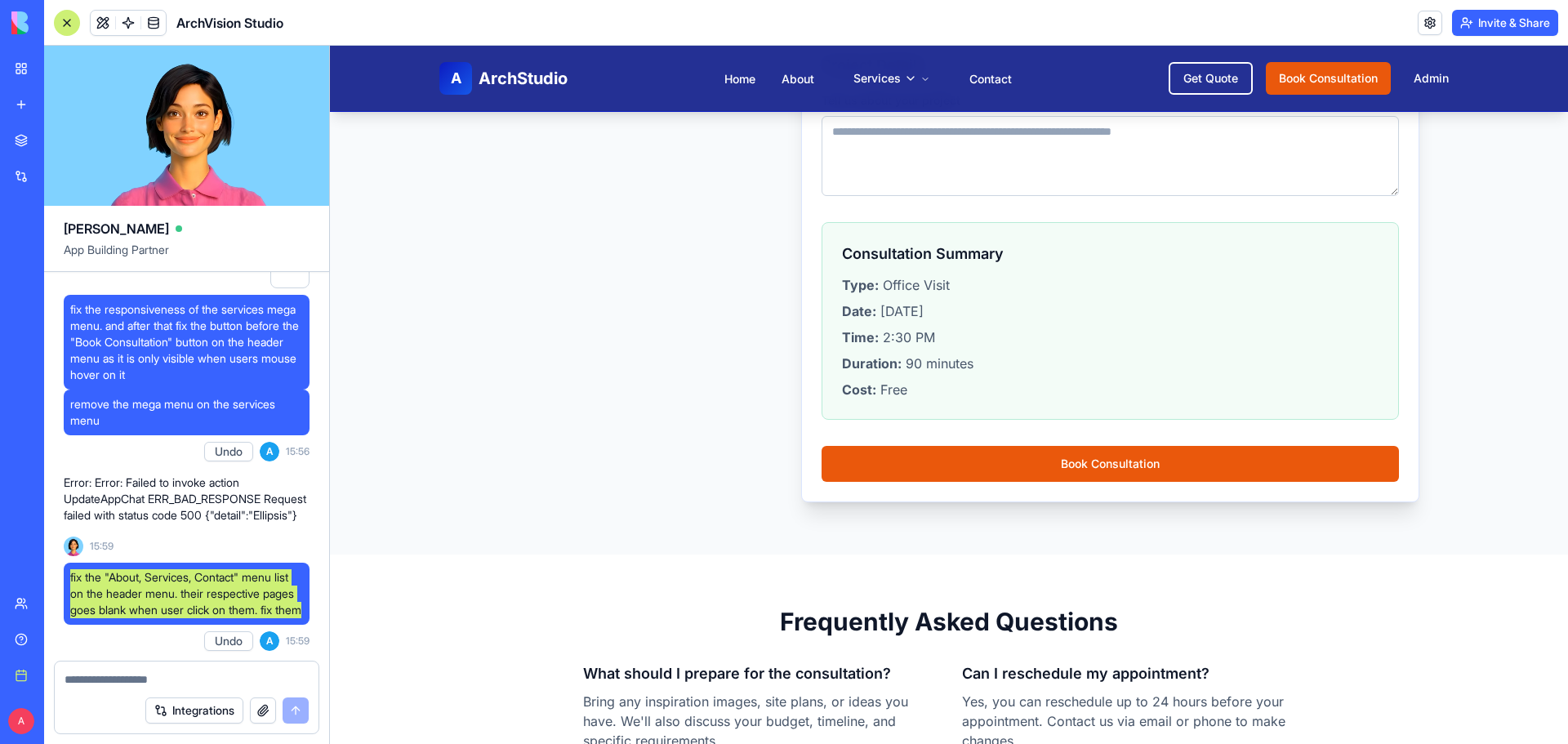
scroll to position [1062, 0]
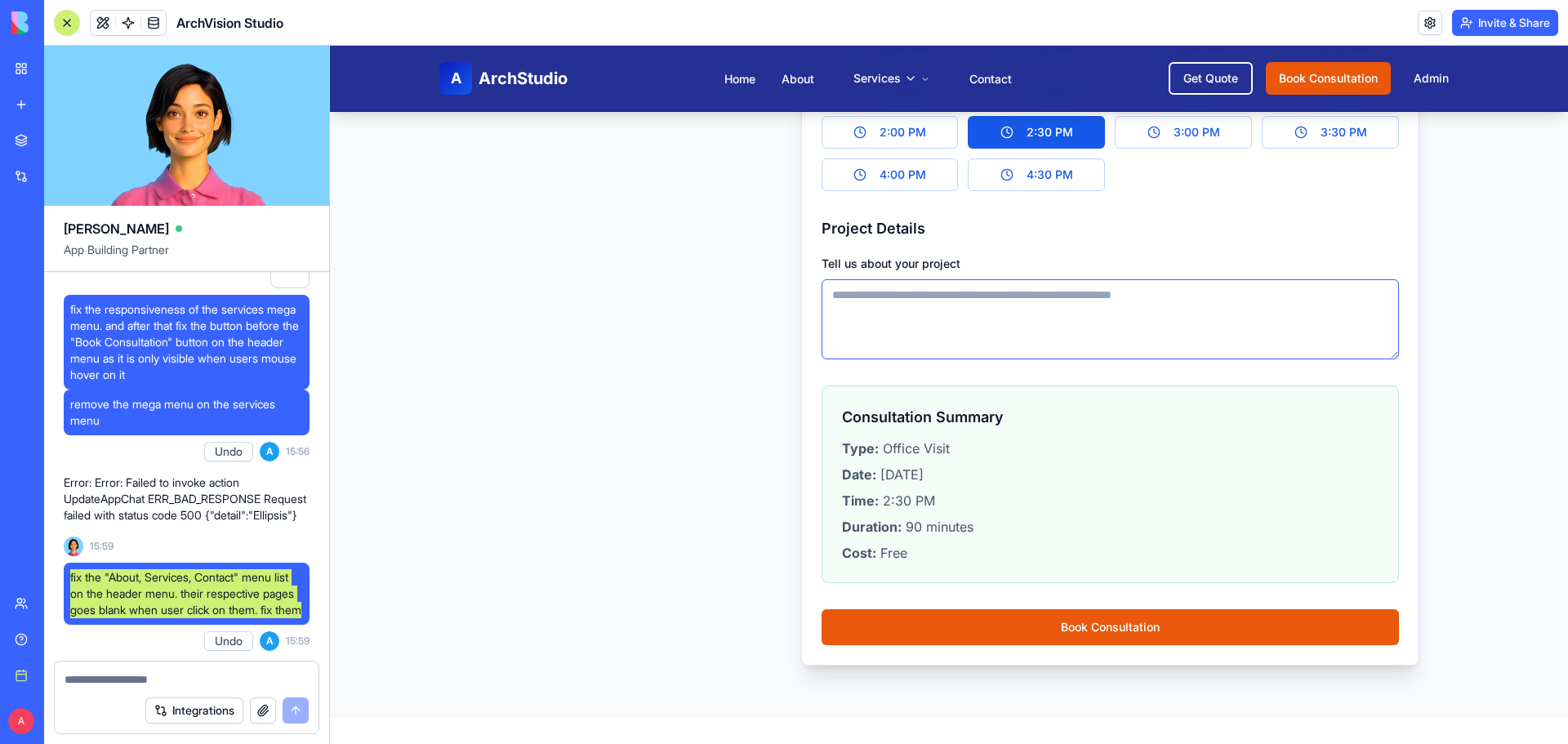
click at [981, 311] on textarea "Tell us about your project" at bounding box center [1110, 319] width 577 height 80
paste textarea "**********"
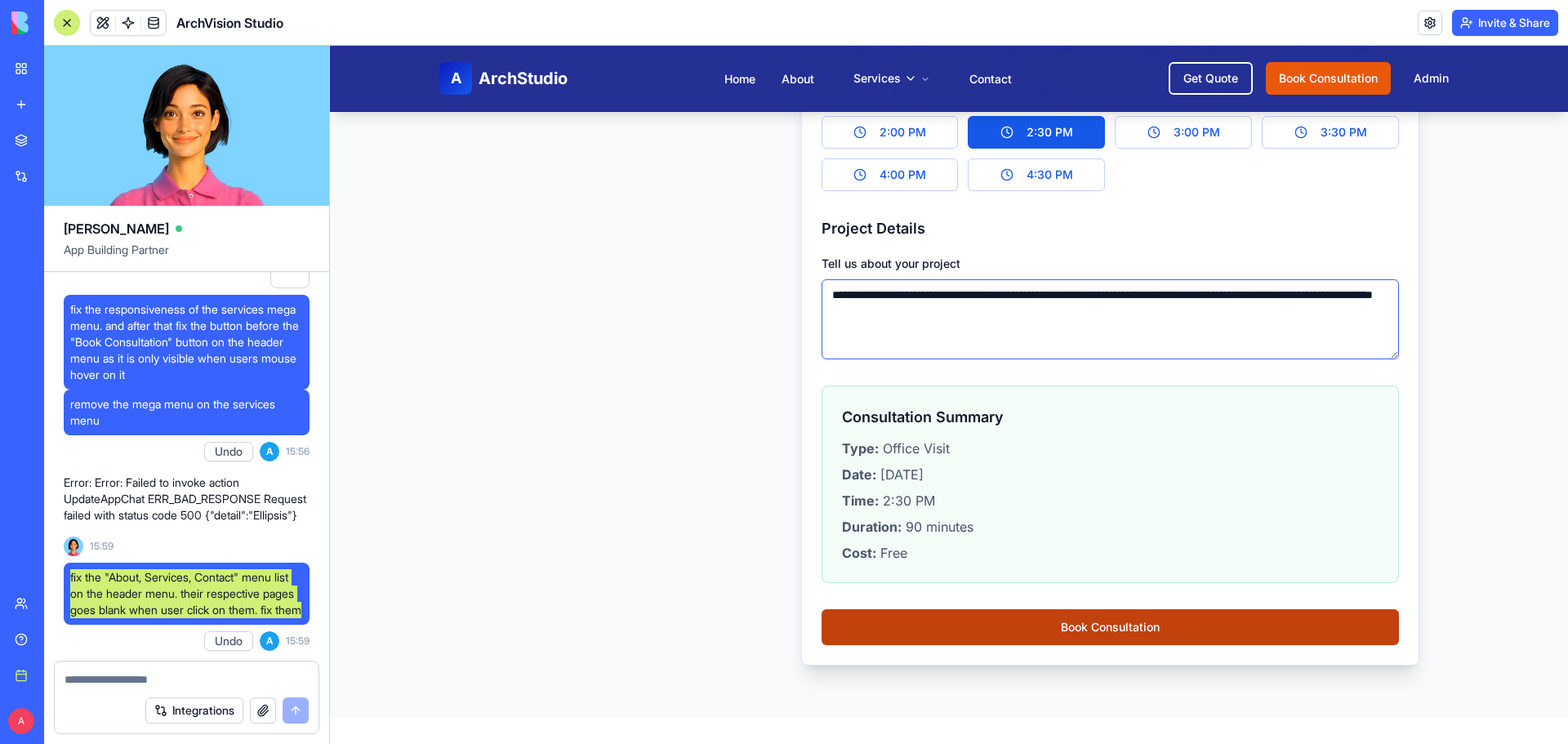
type textarea "**********"
click at [1036, 637] on button "Book Consultation" at bounding box center [1110, 628] width 577 height 36
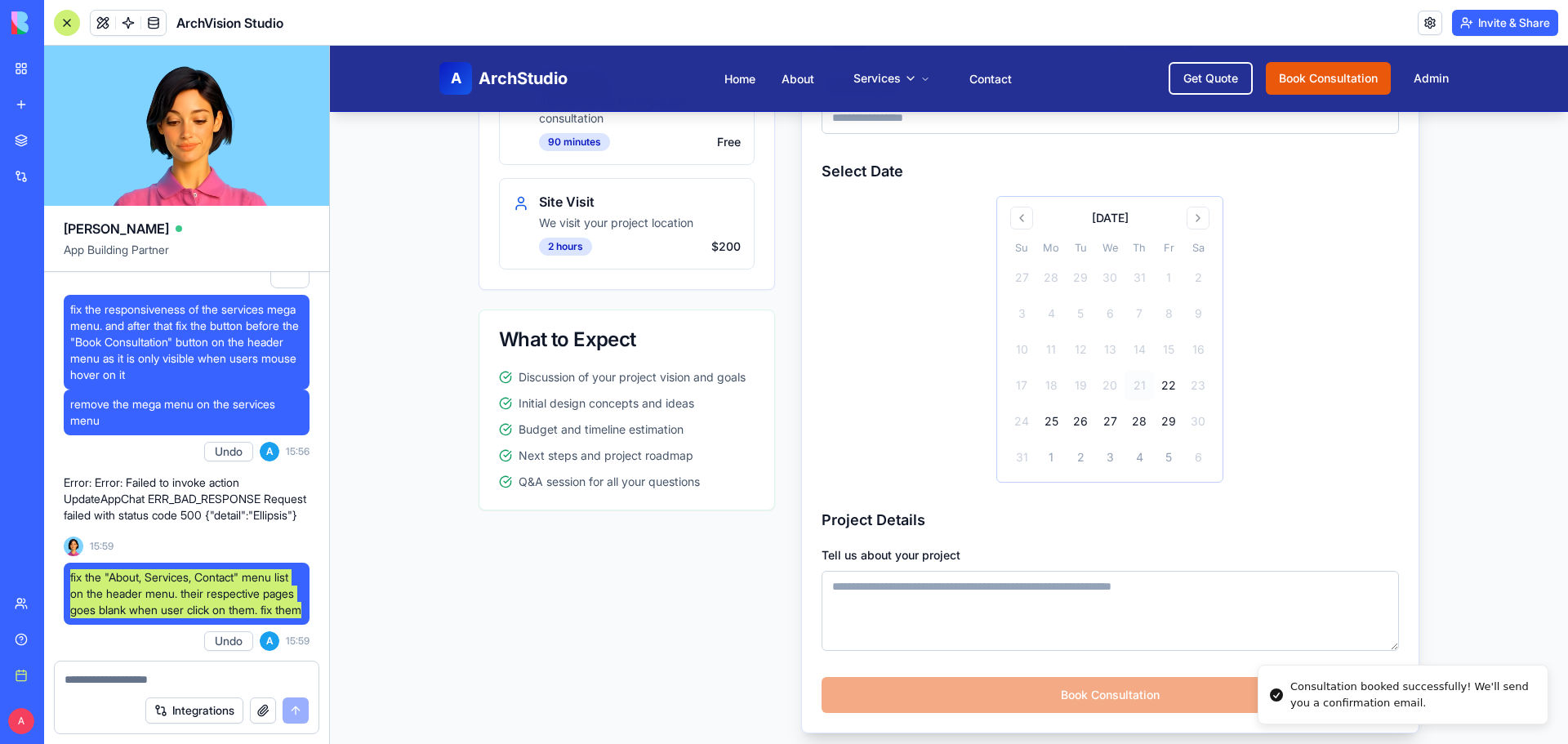
scroll to position [490, 0]
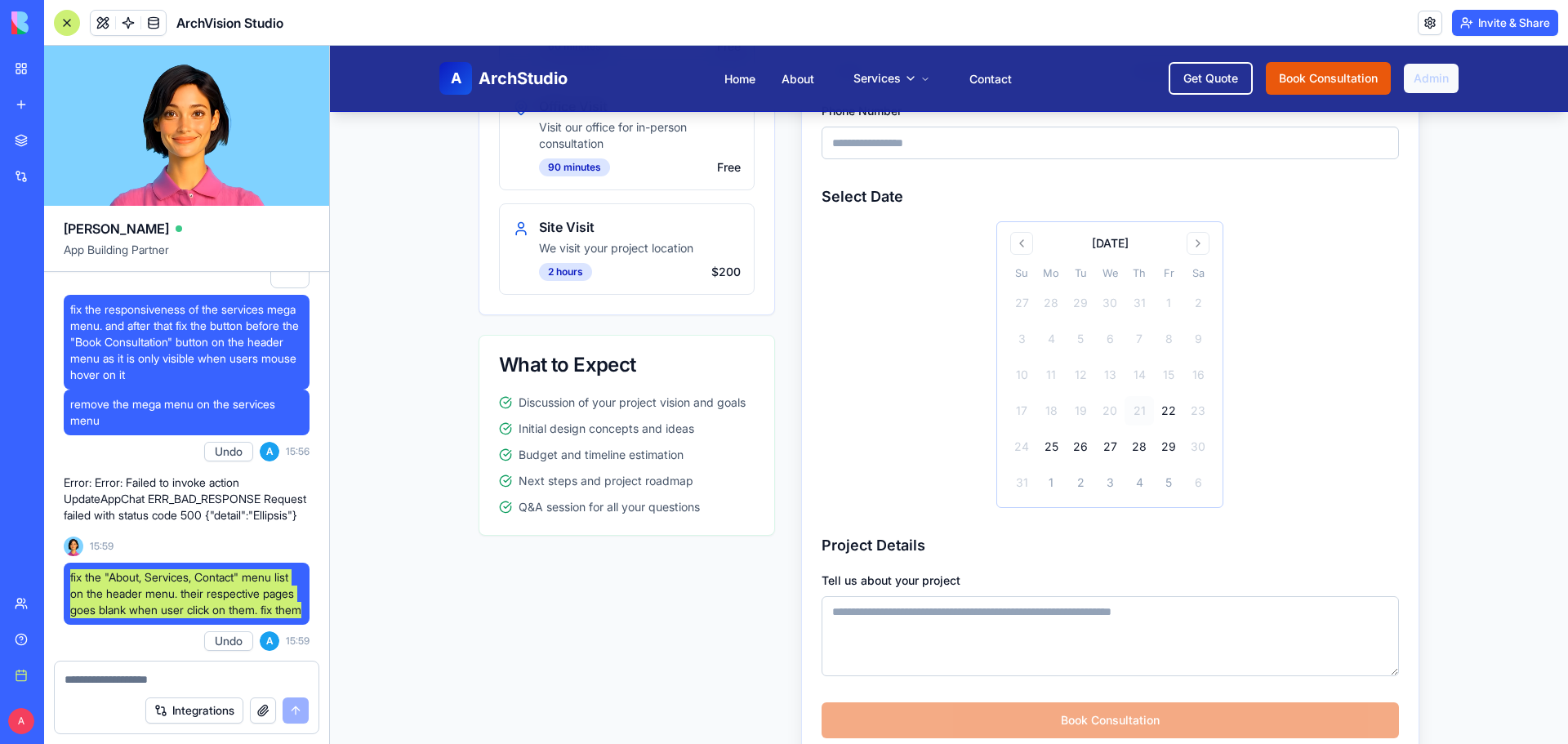
click at [1434, 79] on link "Admin" at bounding box center [1430, 78] width 55 height 30
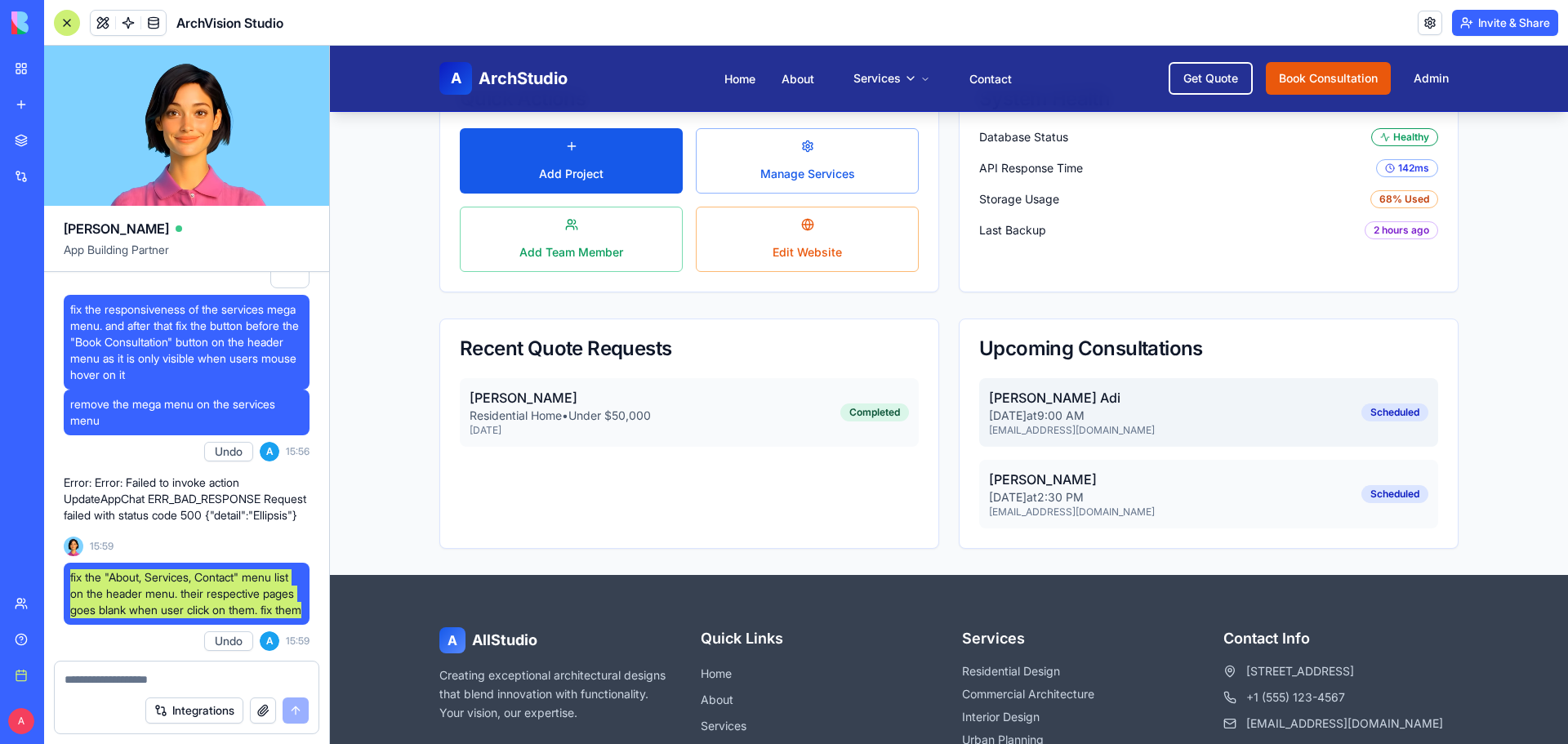
scroll to position [753, 0]
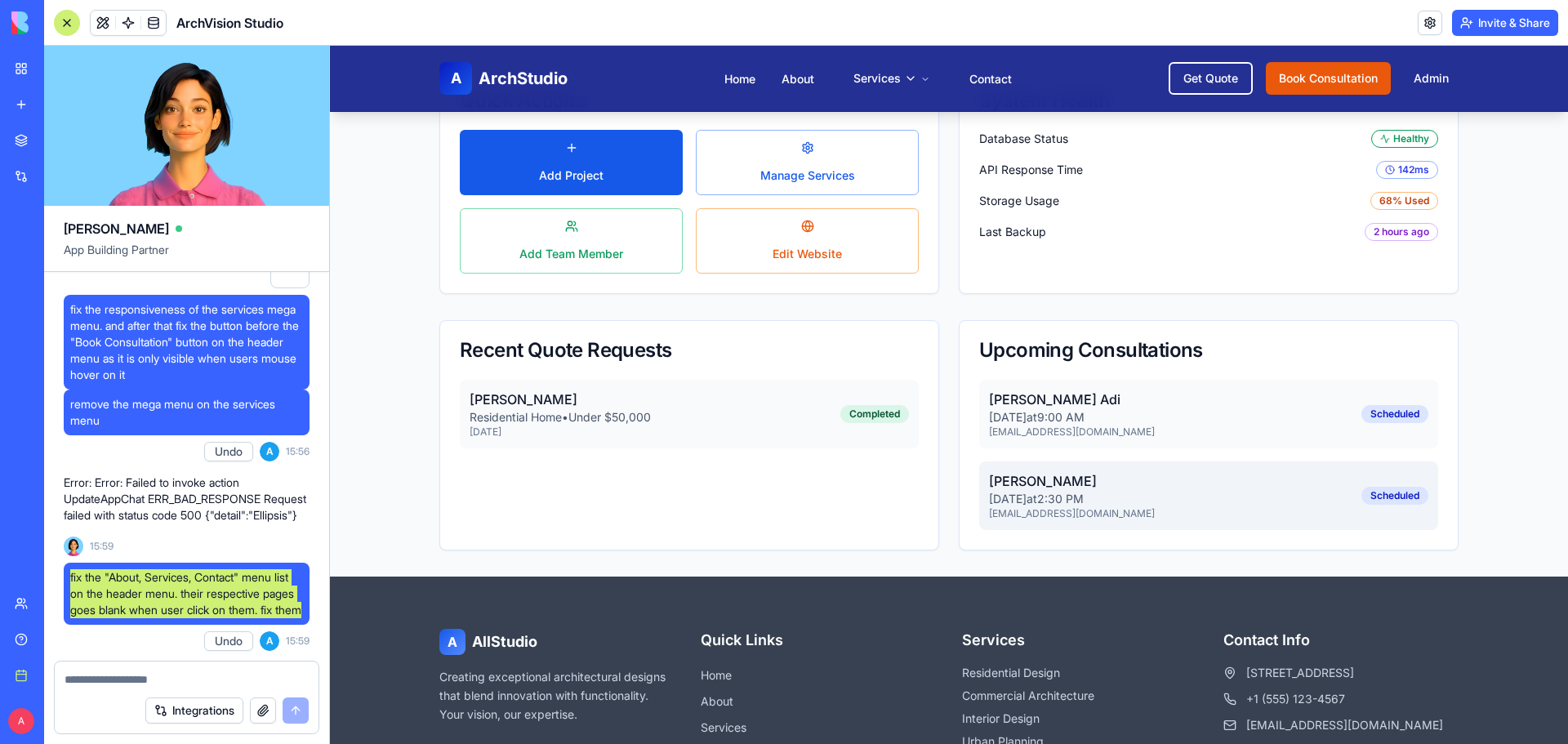
click at [1332, 489] on div "[PERSON_NAME] [DATE] 2:30 PM [EMAIL_ADDRESS][DOMAIN_NAME] Scheduled" at bounding box center [1208, 496] width 459 height 68
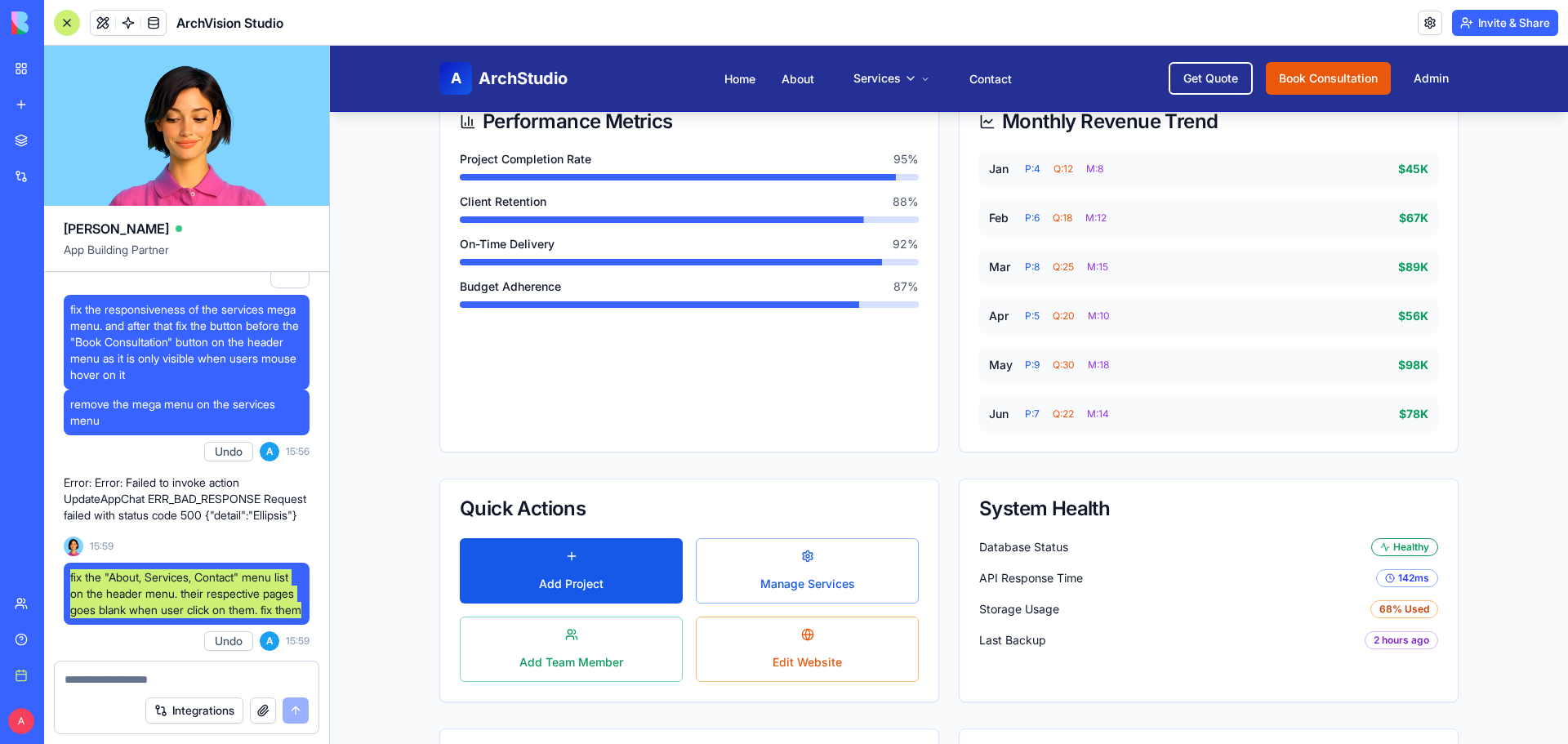
scroll to position [0, 0]
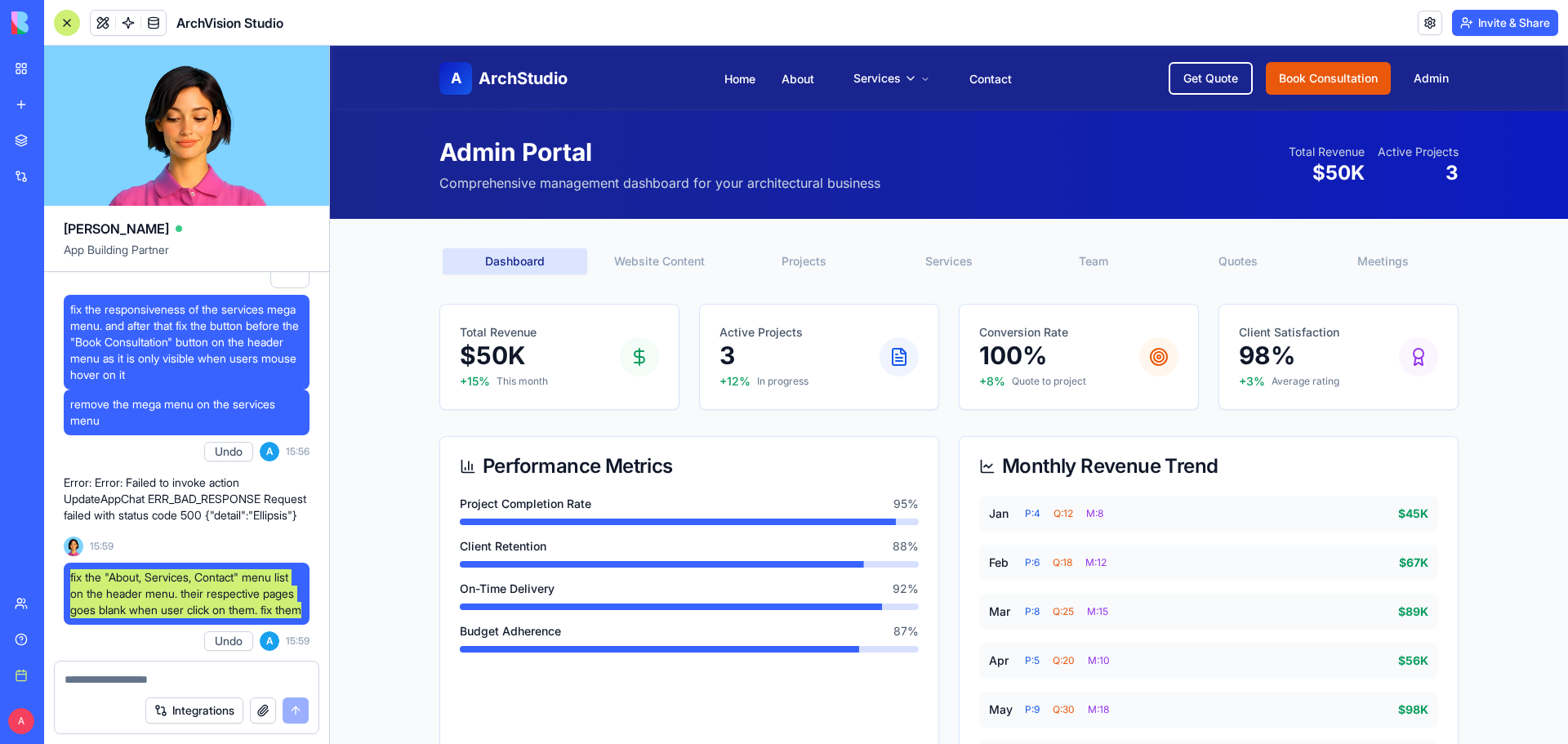
click at [1343, 253] on button "Meetings" at bounding box center [1383, 261] width 145 height 26
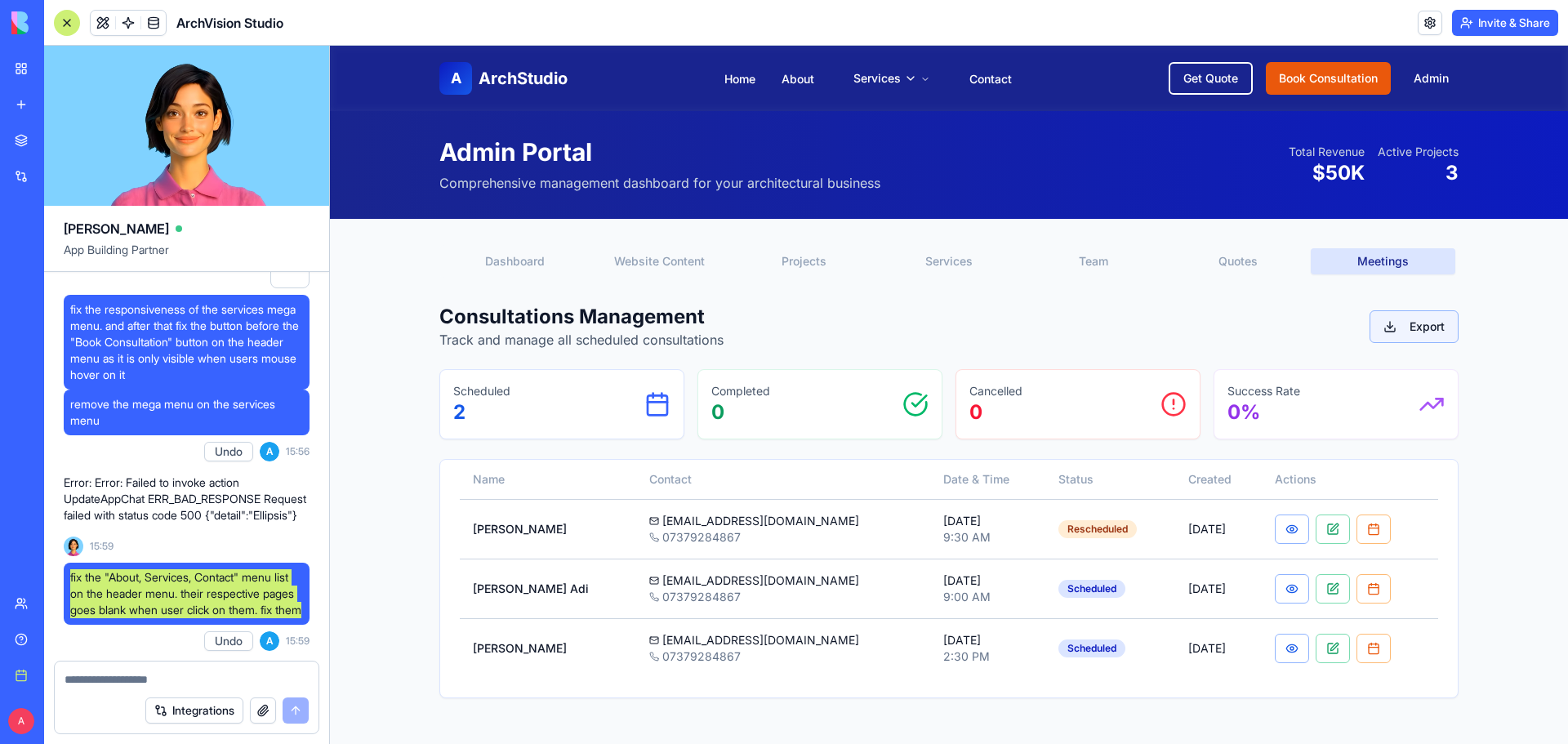
click at [1369, 317] on button "Export" at bounding box center [1413, 327] width 89 height 32
click at [635, 413] on div "Scheduled 2" at bounding box center [562, 404] width 218 height 42
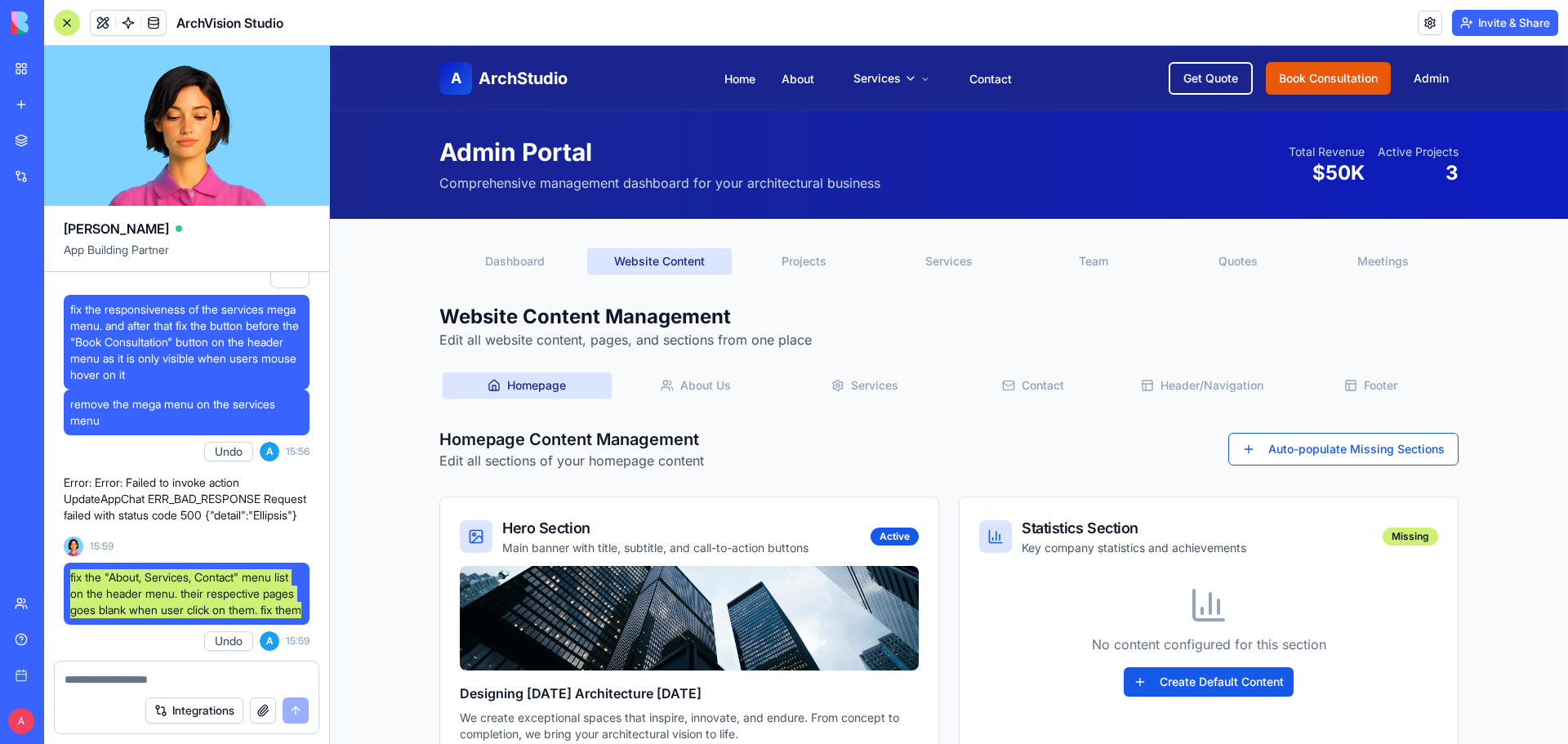
click at [691, 260] on button "Website Content" at bounding box center [659, 261] width 145 height 26
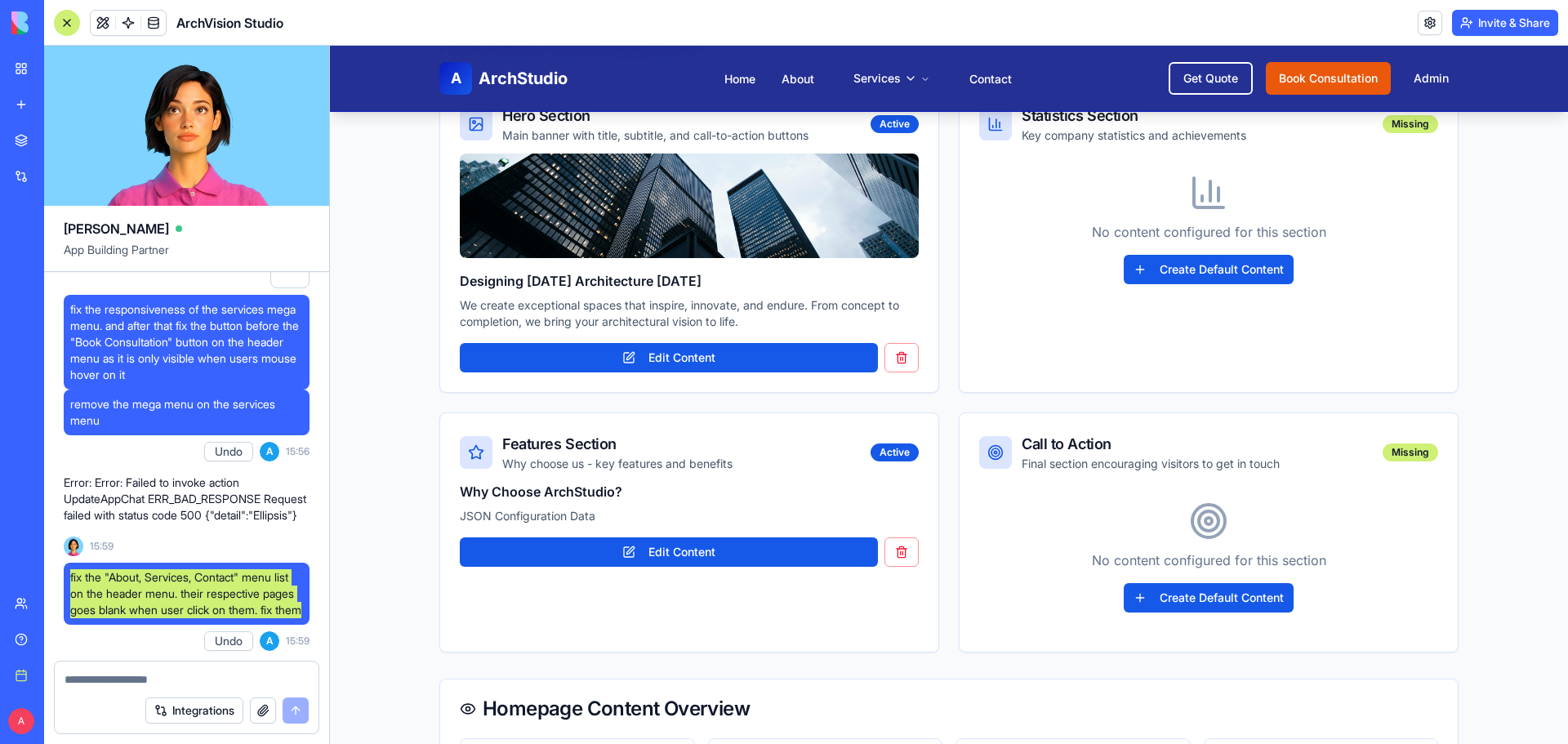
scroll to position [490, 0]
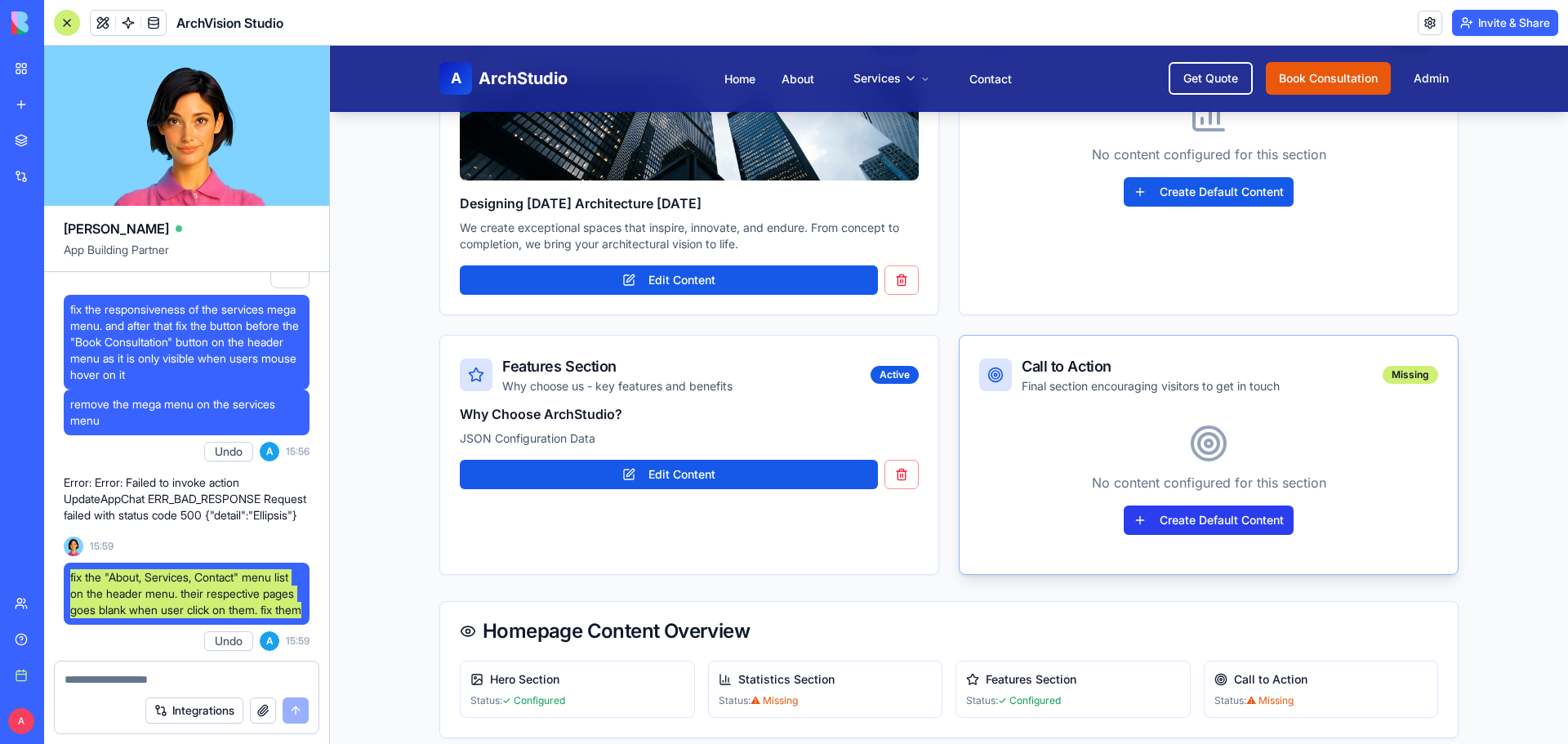
click at [1204, 524] on button "Create Default Content" at bounding box center [1208, 520] width 170 height 30
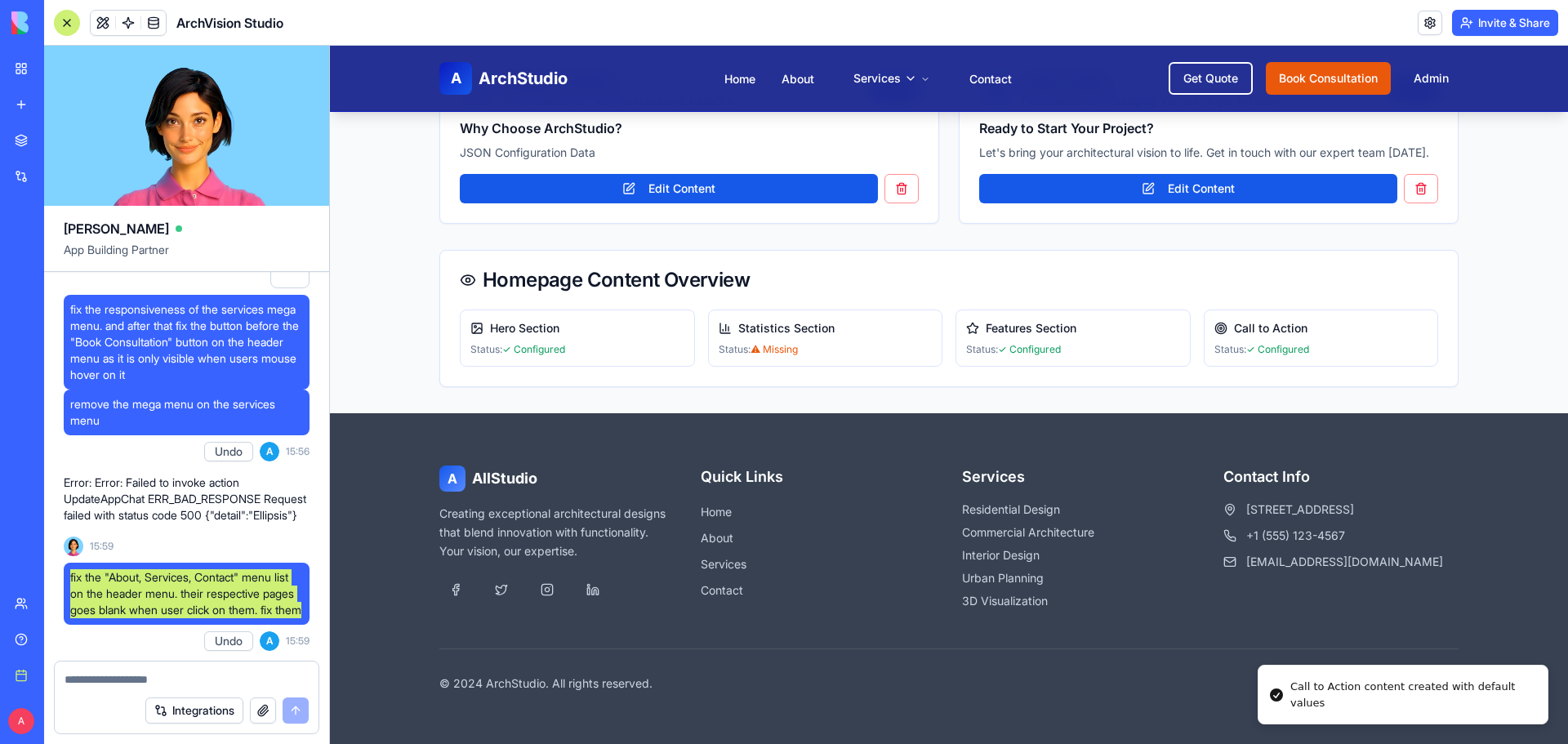
scroll to position [695, 0]
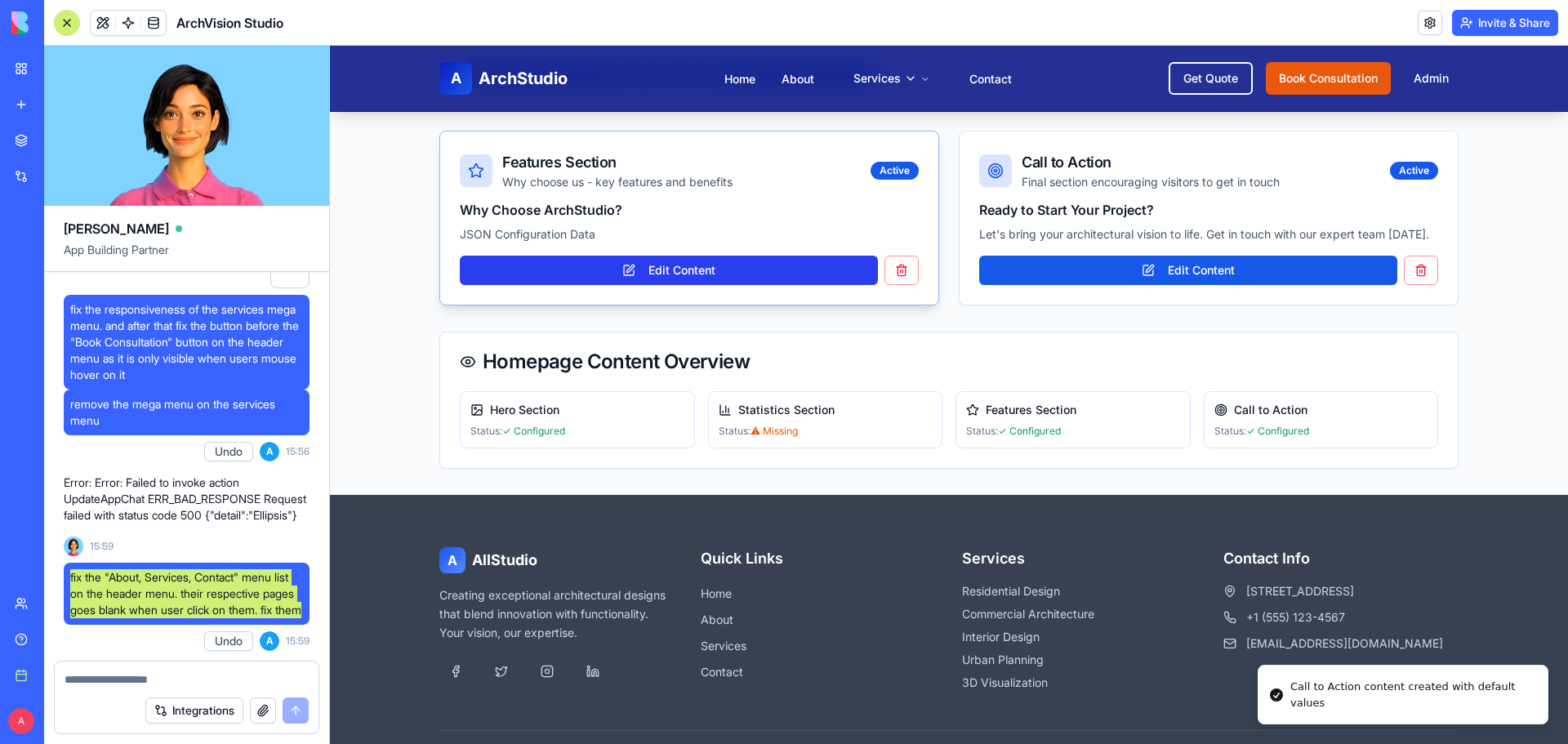
click at [737, 268] on button "Edit Content" at bounding box center [668, 270] width 418 height 30
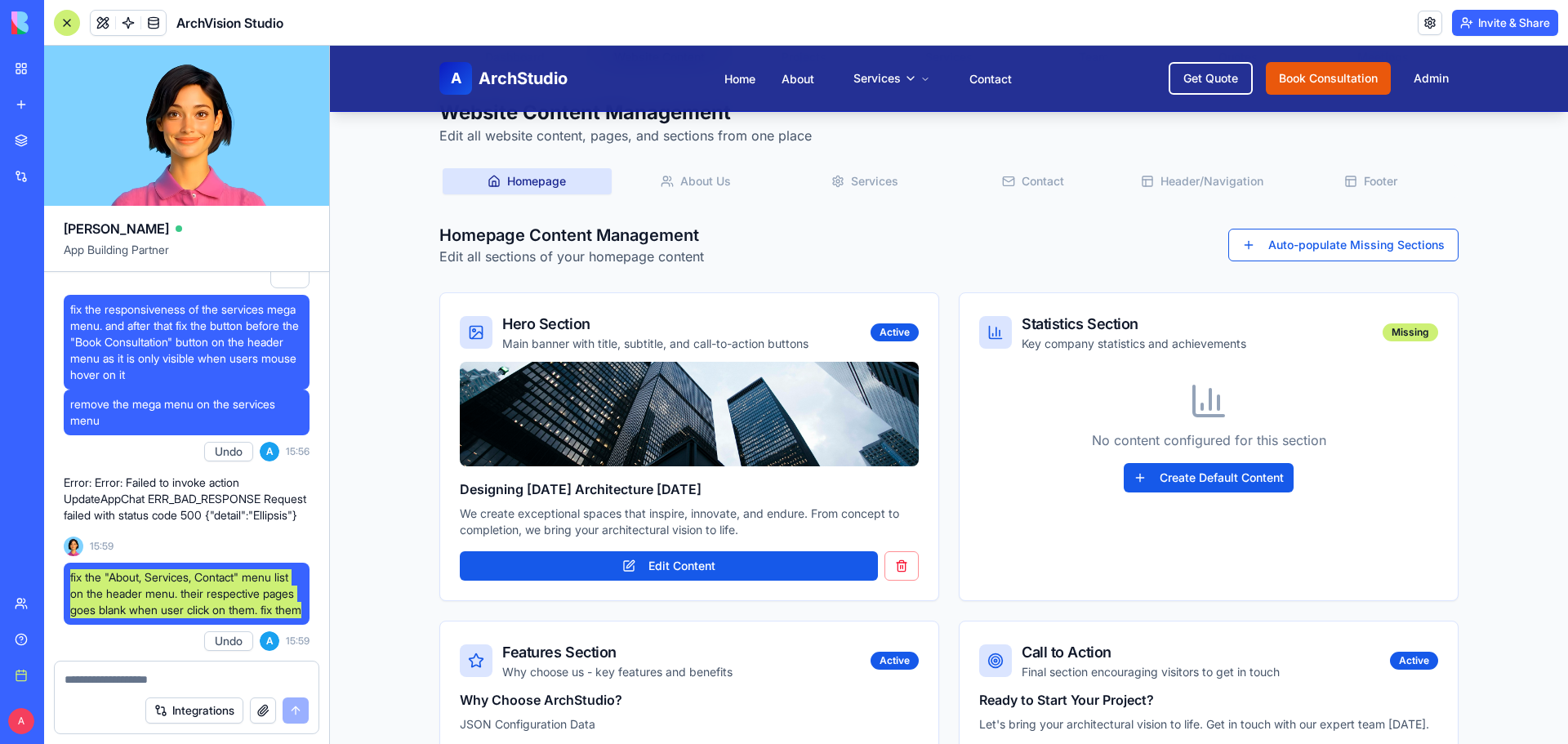
scroll to position [0, 0]
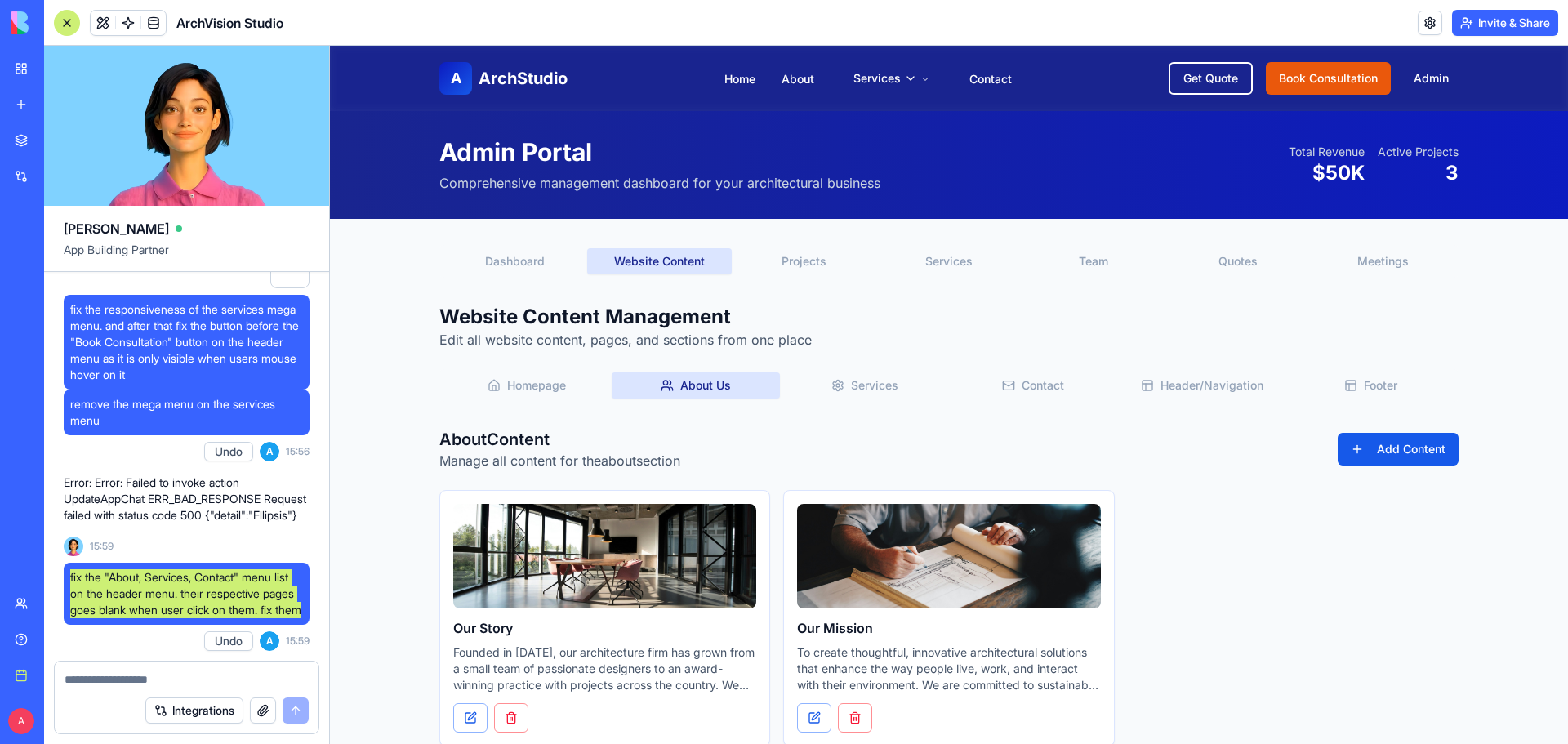
click at [700, 381] on button "About Us" at bounding box center [696, 385] width 169 height 26
click at [857, 385] on button "Services" at bounding box center [864, 385] width 169 height 26
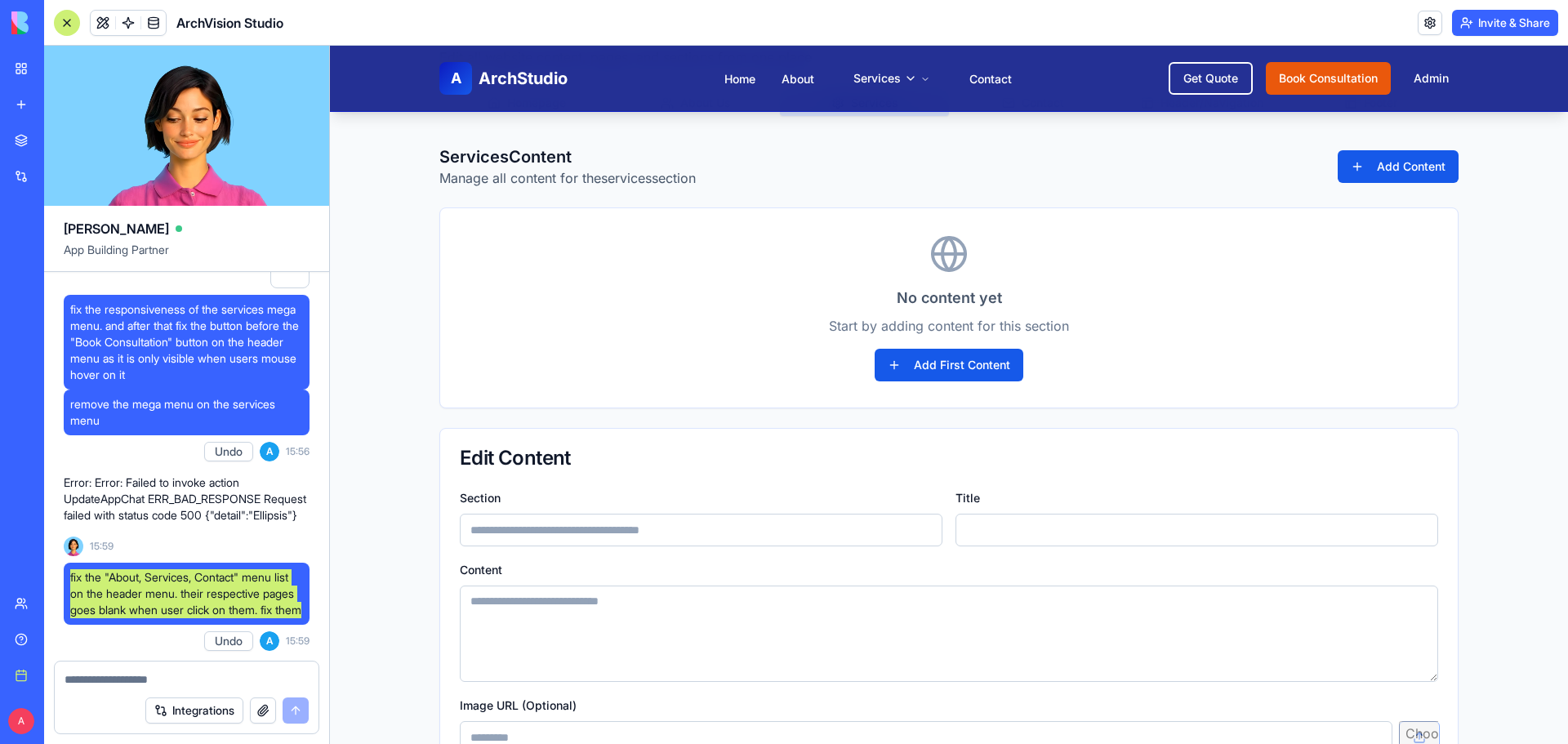
scroll to position [82, 0]
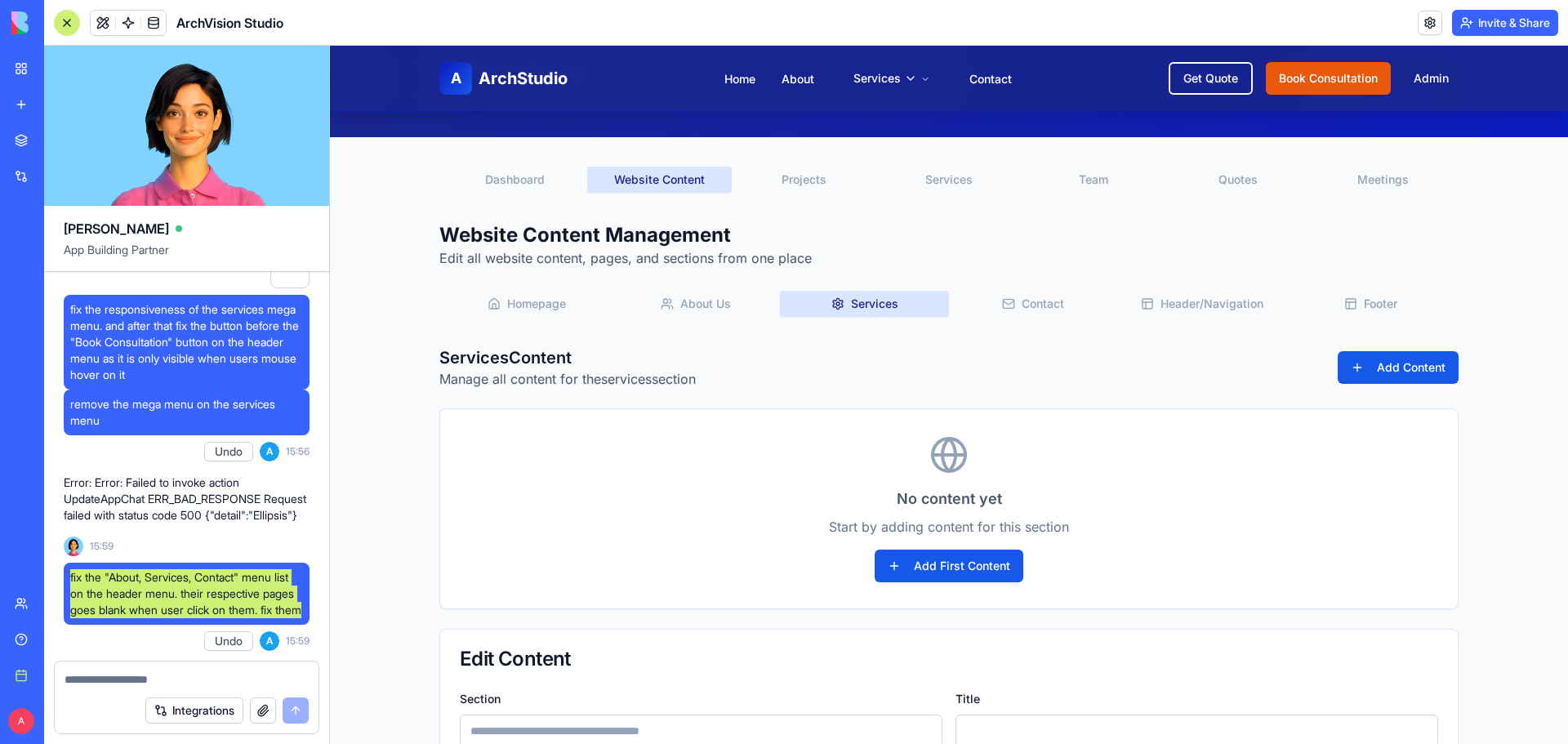
click at [1138, 311] on button "Header/Navigation" at bounding box center [1202, 303] width 169 height 26
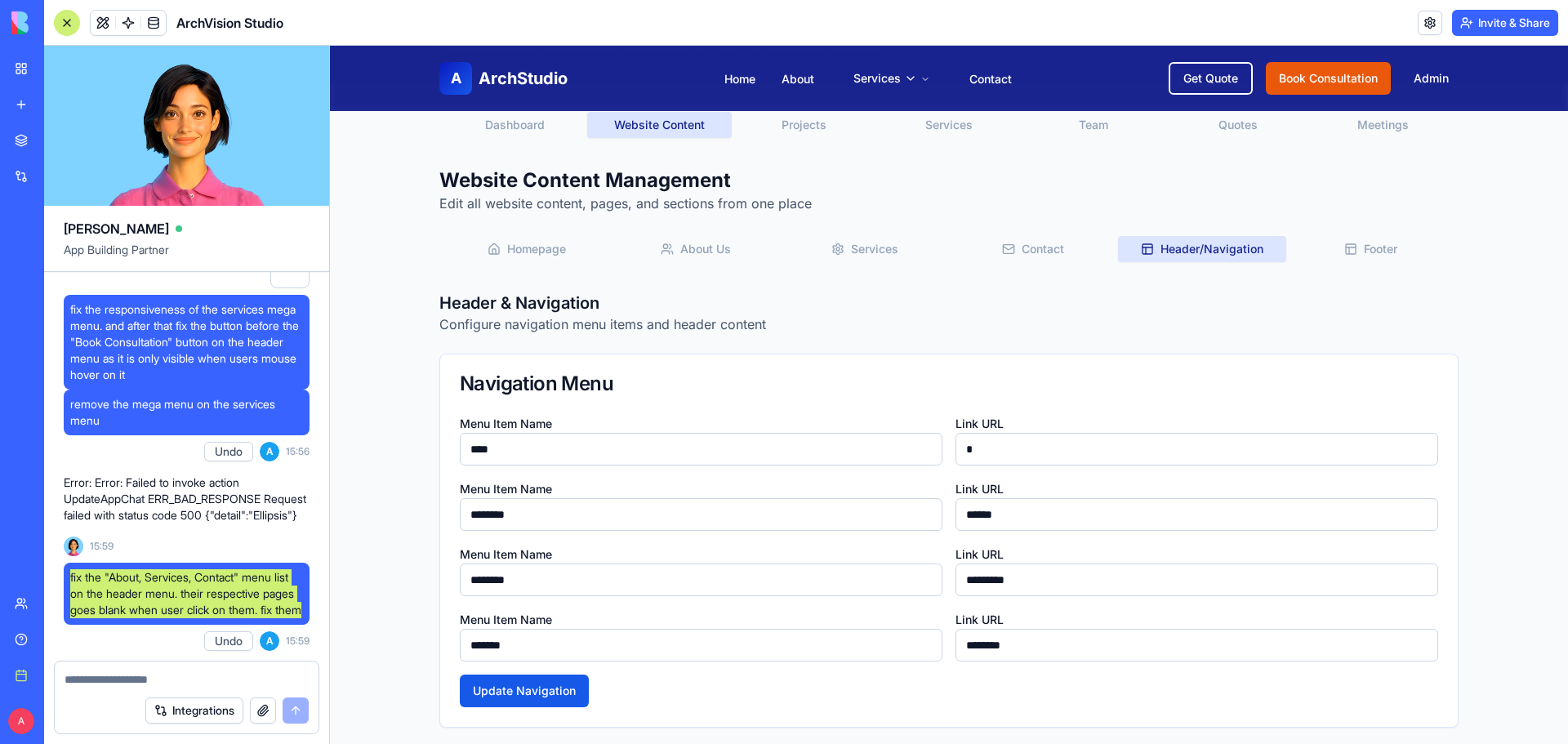
scroll to position [0, 0]
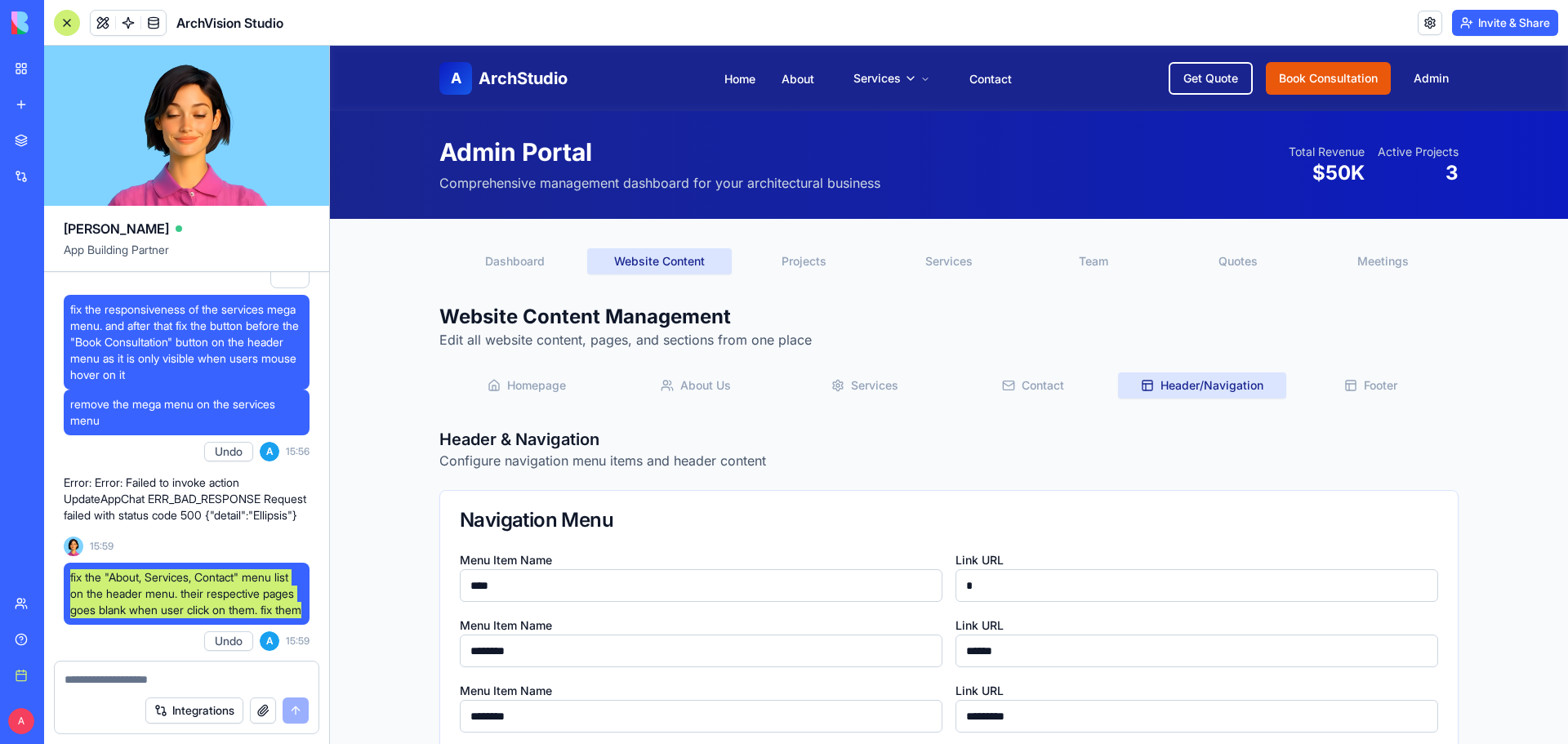
click at [1363, 376] on button "Footer" at bounding box center [1371, 385] width 169 height 26
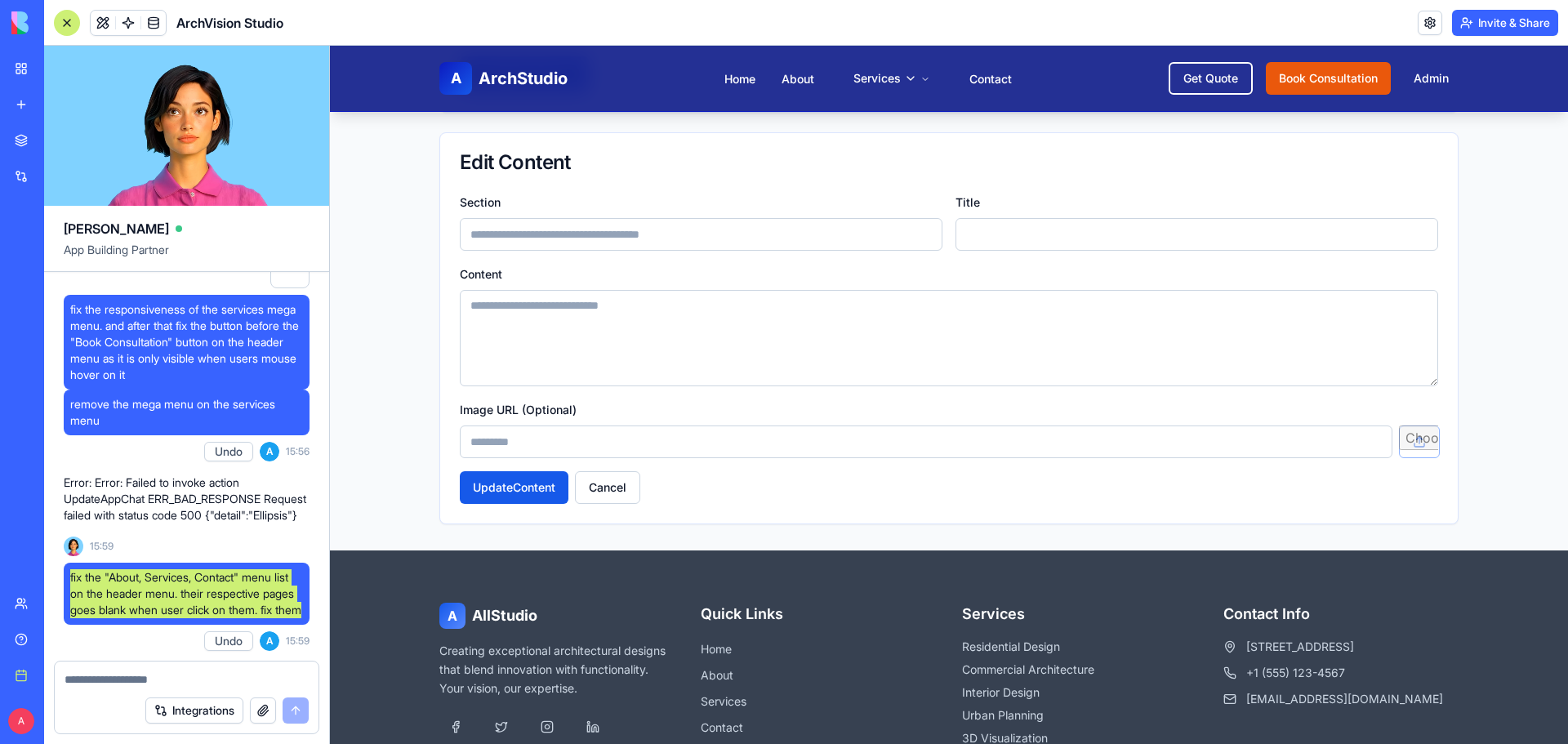
scroll to position [1565, 0]
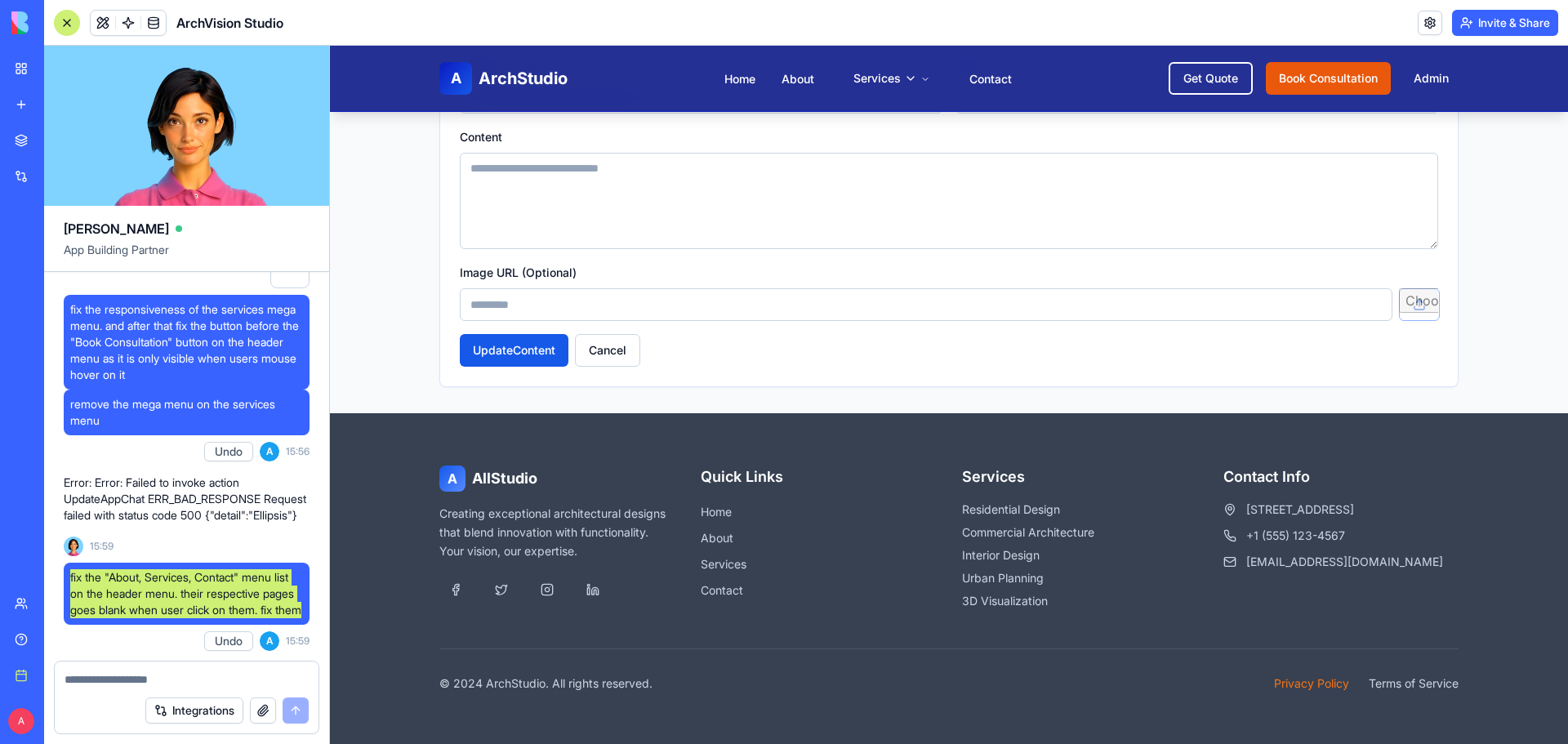
click at [1274, 679] on link "Privacy Policy" at bounding box center [1312, 684] width 76 height 16
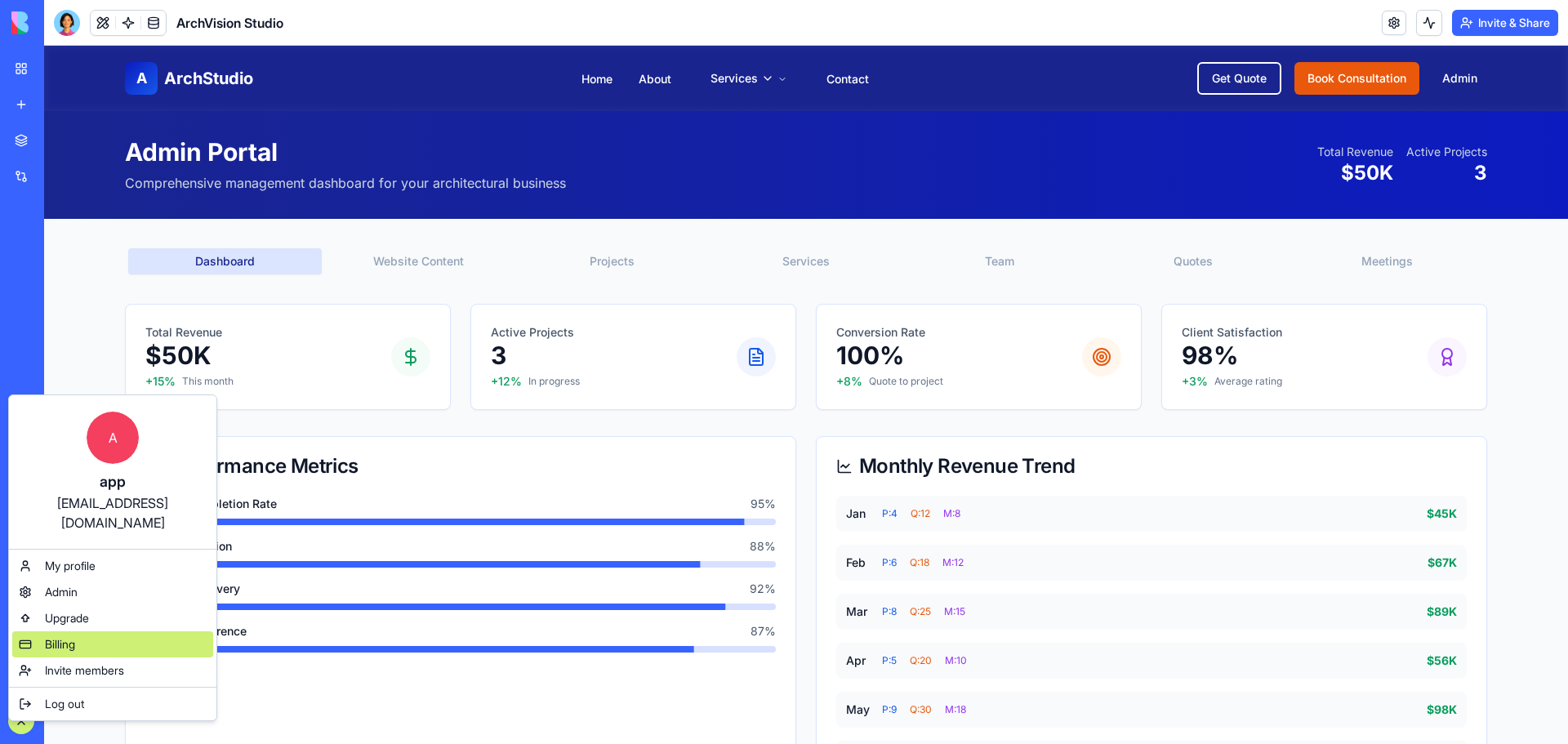
click at [58, 637] on span "Billing" at bounding box center [60, 645] width 31 height 16
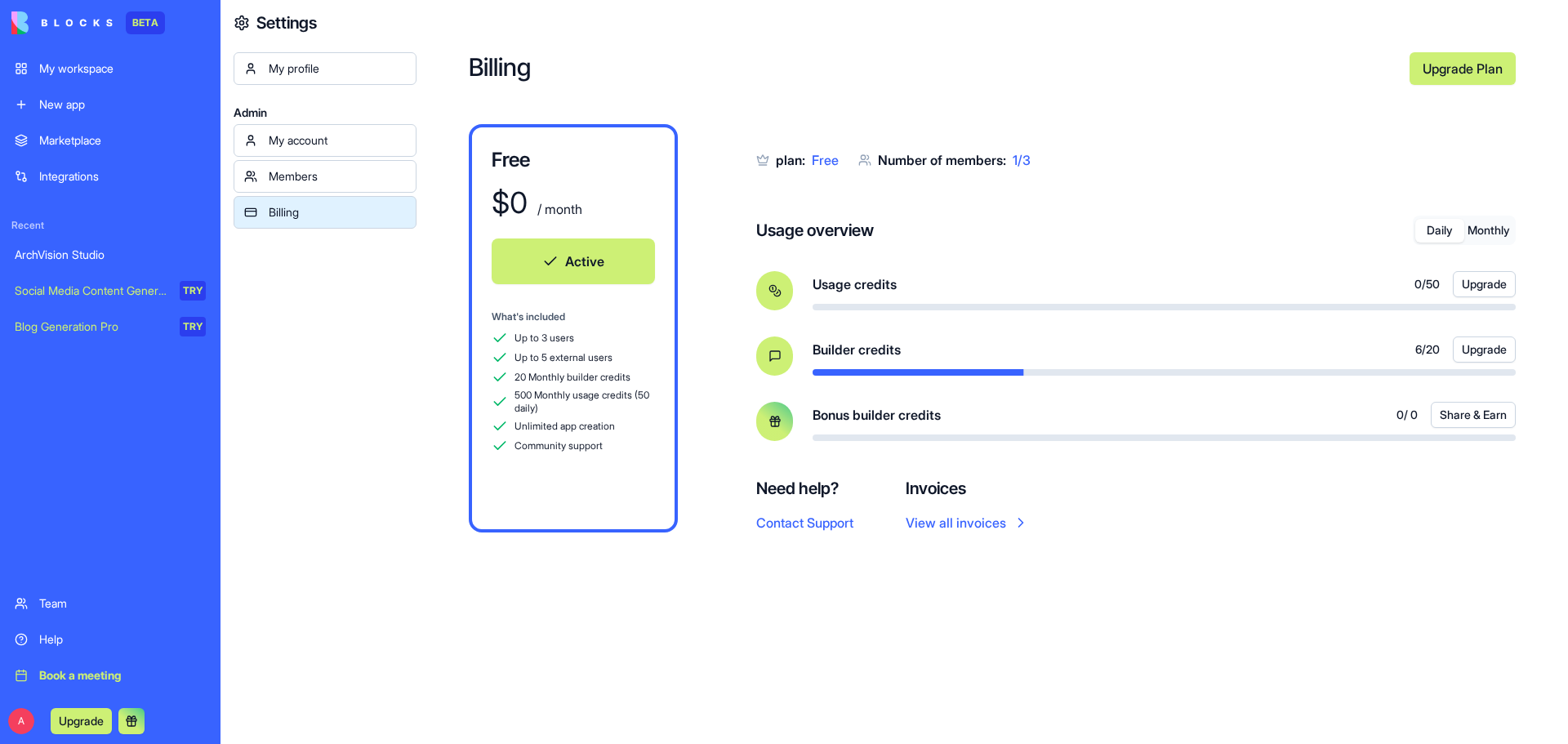
click at [77, 63] on div "My workspace" at bounding box center [122, 68] width 166 height 16
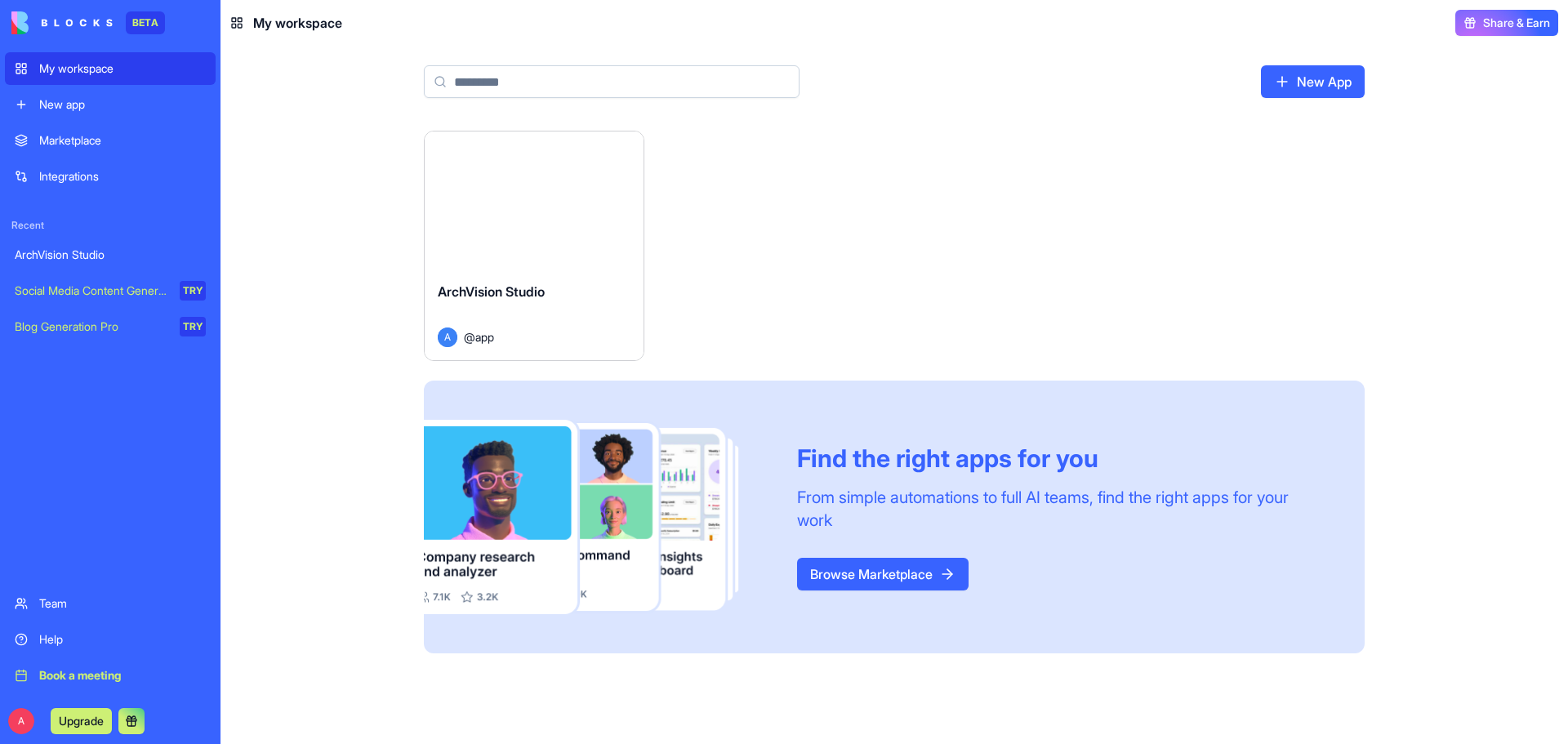
click at [548, 255] on div "Launch" at bounding box center [533, 200] width 218 height 138
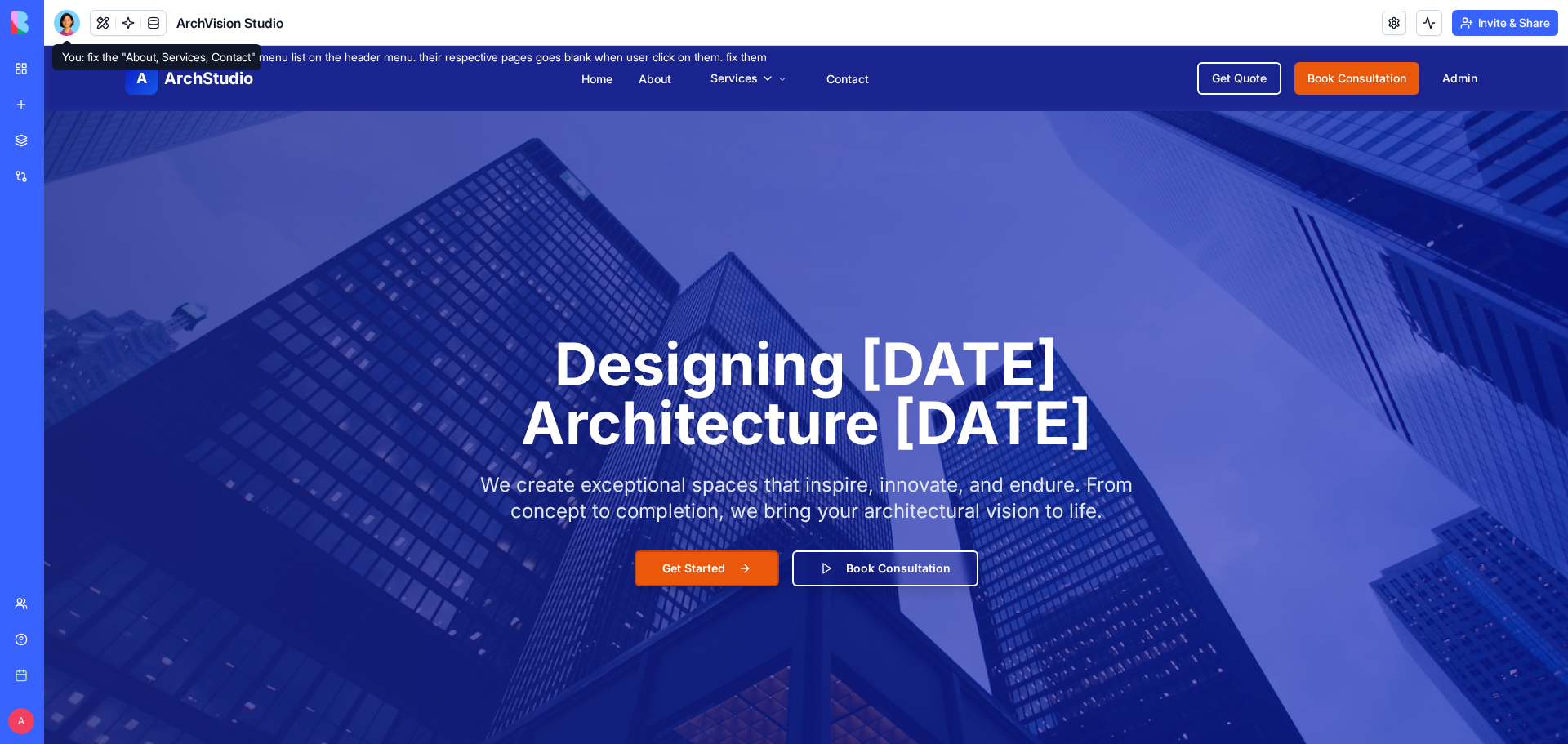
click at [66, 24] on div at bounding box center [67, 22] width 26 height 26
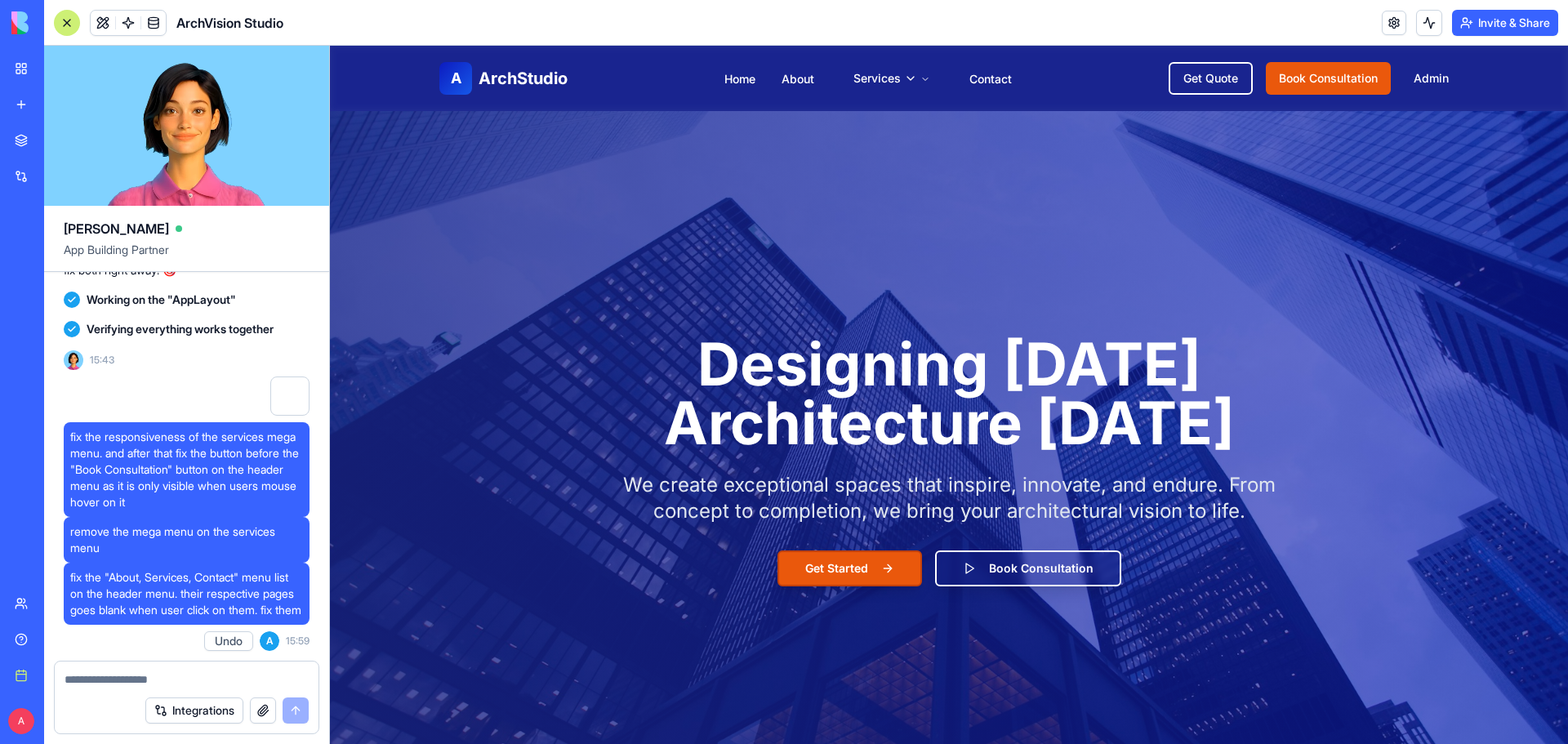
scroll to position [12430, 0]
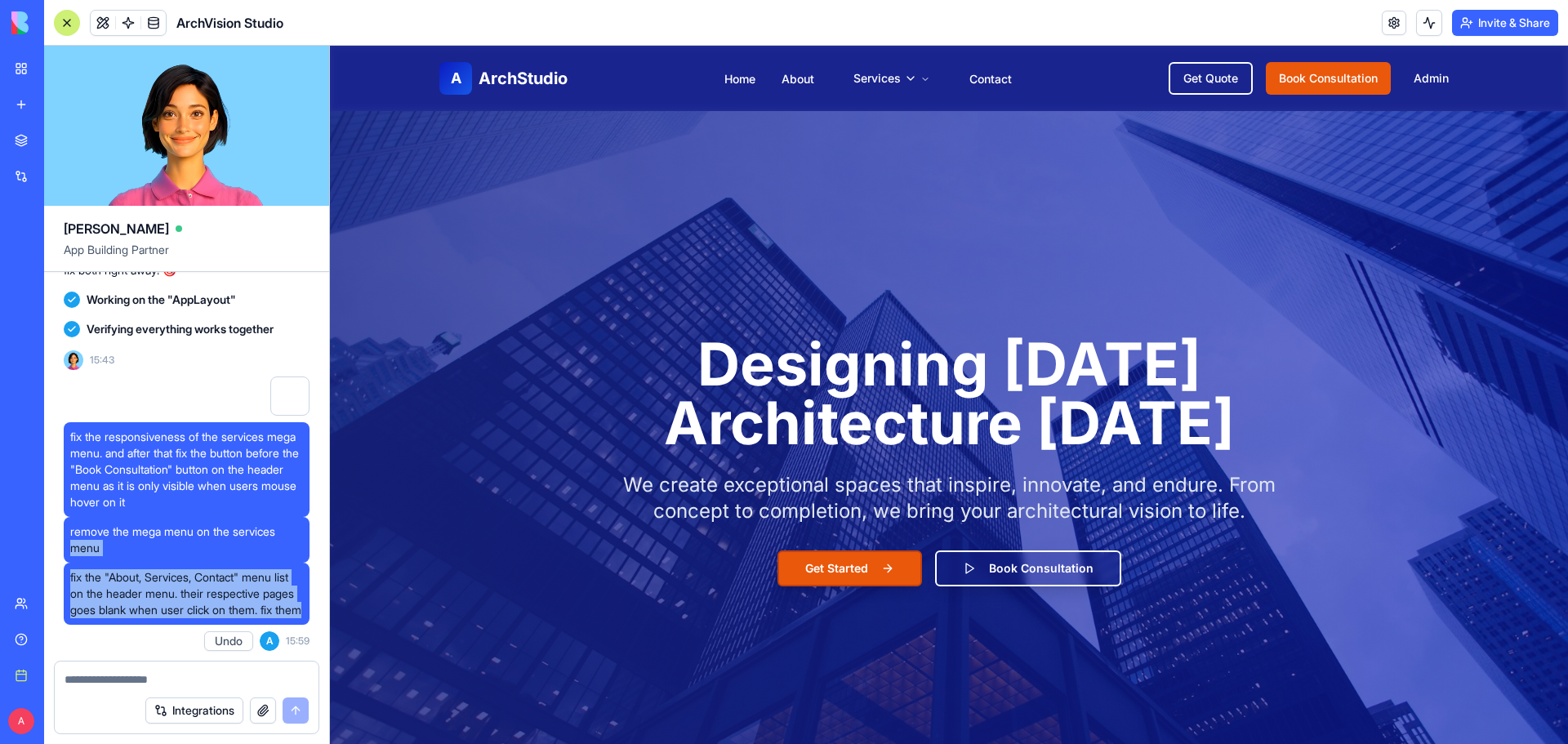
drag, startPoint x: 151, startPoint y: 607, endPoint x: 67, endPoint y: 528, distance: 115.3
click at [68, 530] on div "remove the mega menu on the services menu" at bounding box center [186, 540] width 245 height 46
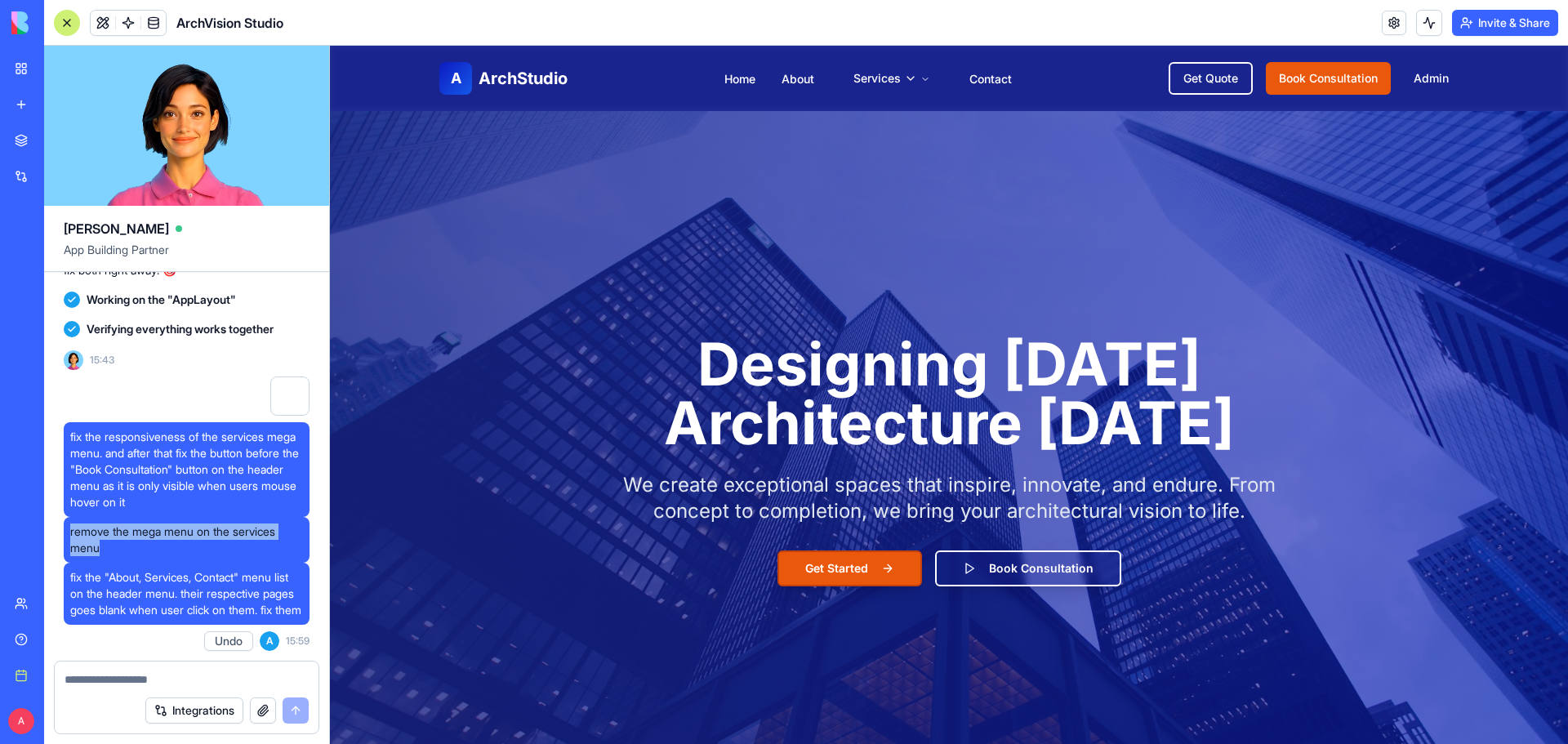
drag, startPoint x: 108, startPoint y: 531, endPoint x: 71, endPoint y: 515, distance: 40.3
click at [71, 524] on span "remove the mega menu on the services menu" at bounding box center [186, 540] width 233 height 32
click at [74, 524] on span "remove the mega menu on the services menu" at bounding box center [186, 540] width 233 height 32
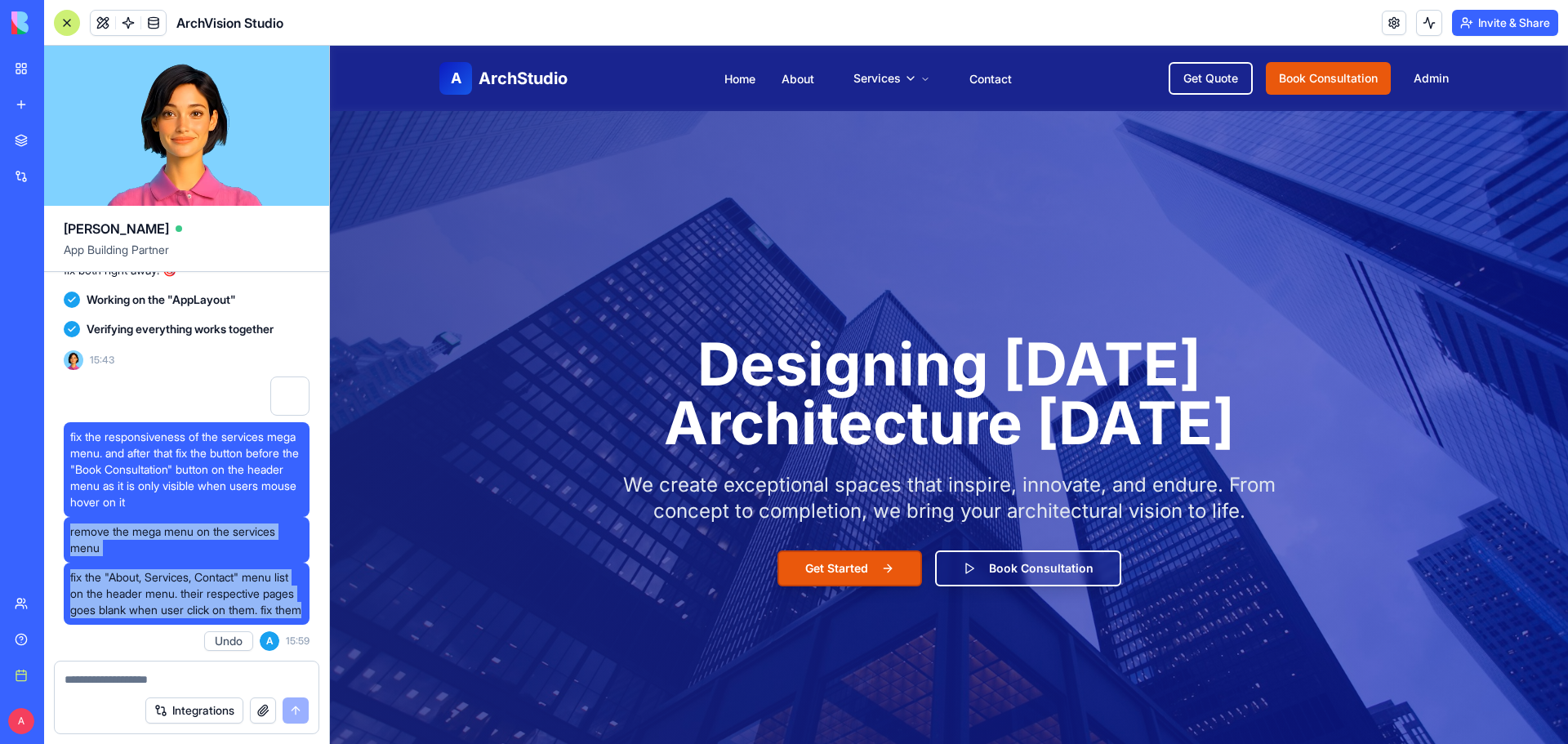
drag, startPoint x: 70, startPoint y: 515, endPoint x: 180, endPoint y: 628, distance: 157.7
copy div "remove the mega menu on the services menu fix the "About, Services, Contact" me…"
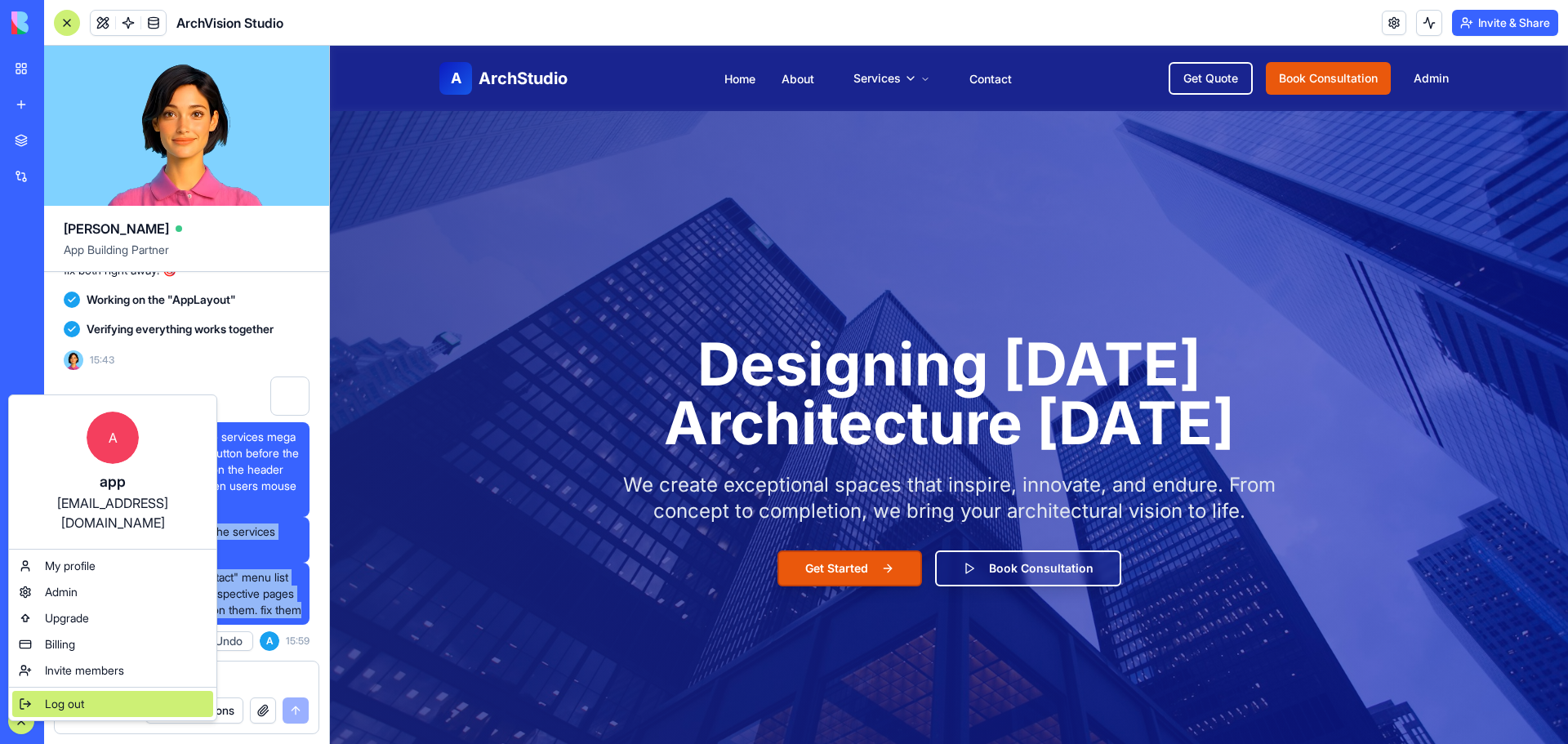
click at [79, 691] on div "Log out" at bounding box center [112, 704] width 200 height 26
